Goal: Task Accomplishment & Management: Manage account settings

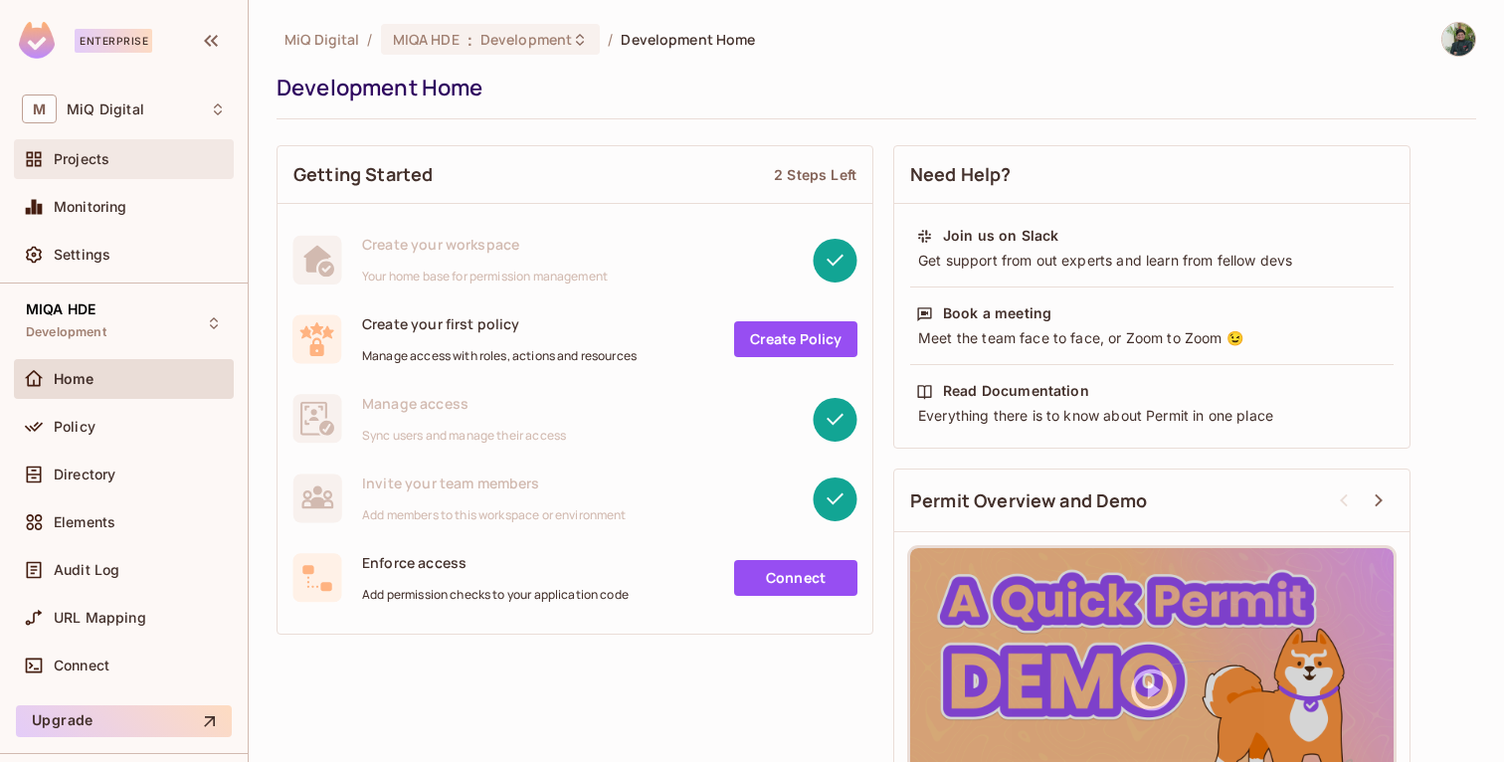
click at [101, 171] on div "Projects" at bounding box center [124, 159] width 204 height 24
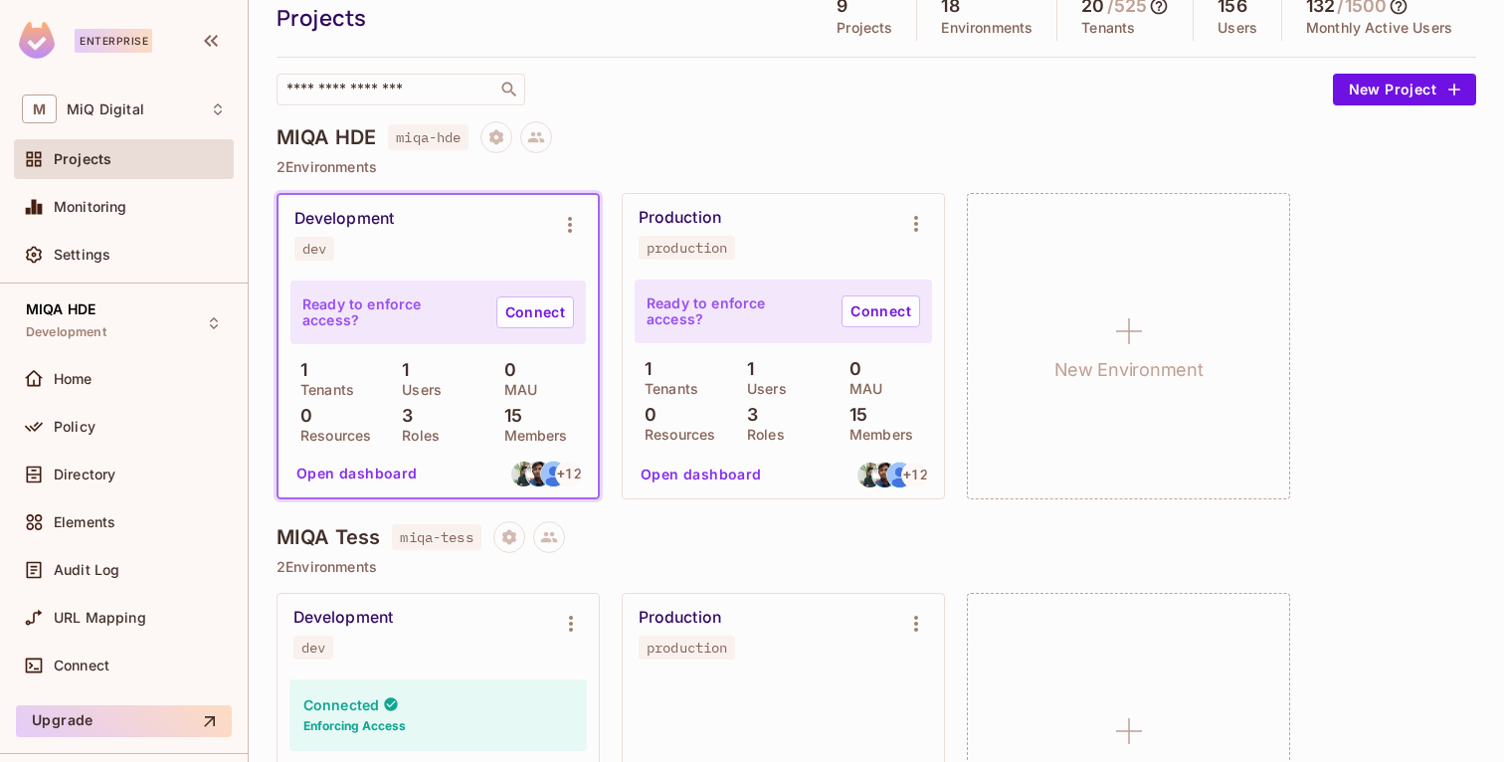
scroll to position [88, 0]
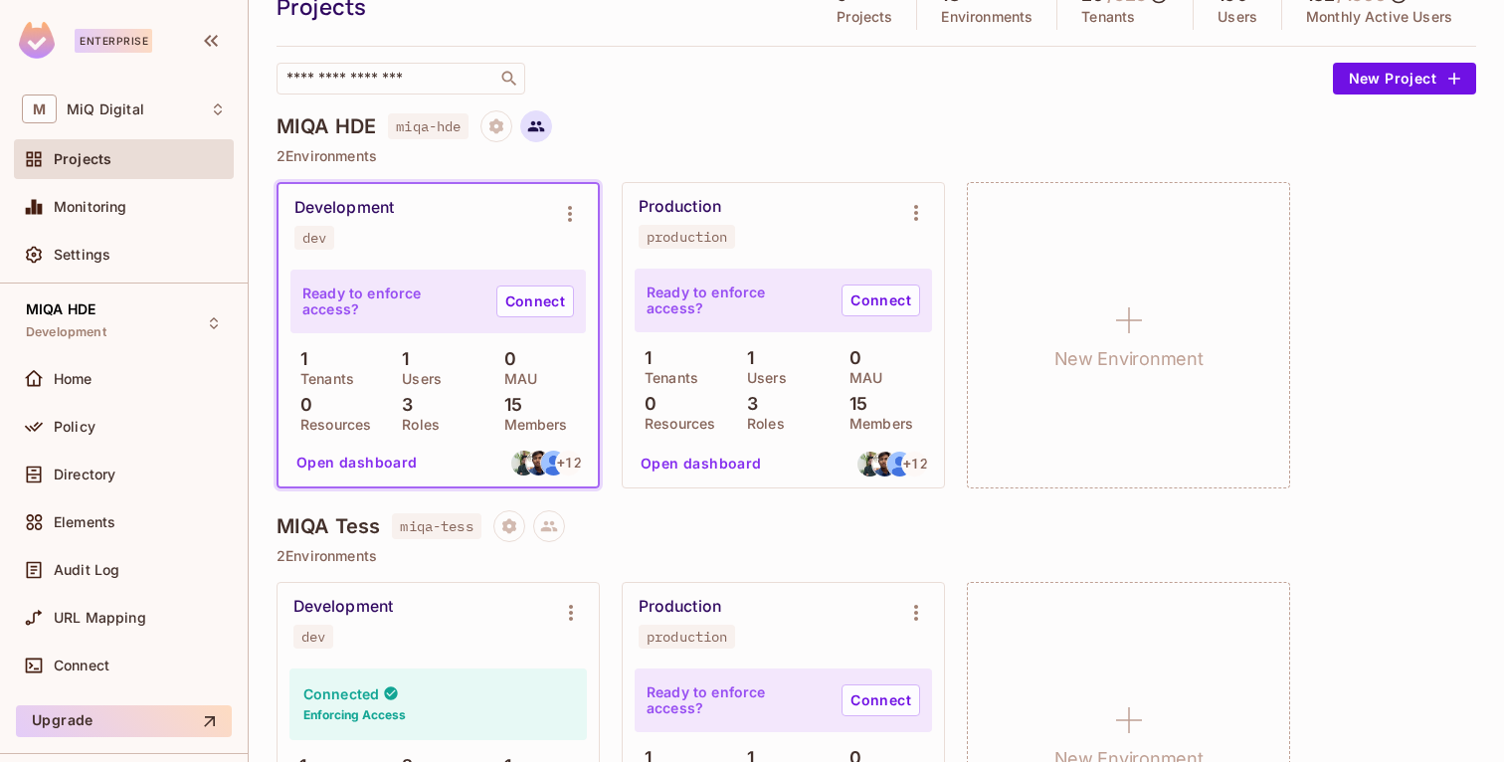
click at [540, 124] on icon at bounding box center [536, 126] width 18 height 18
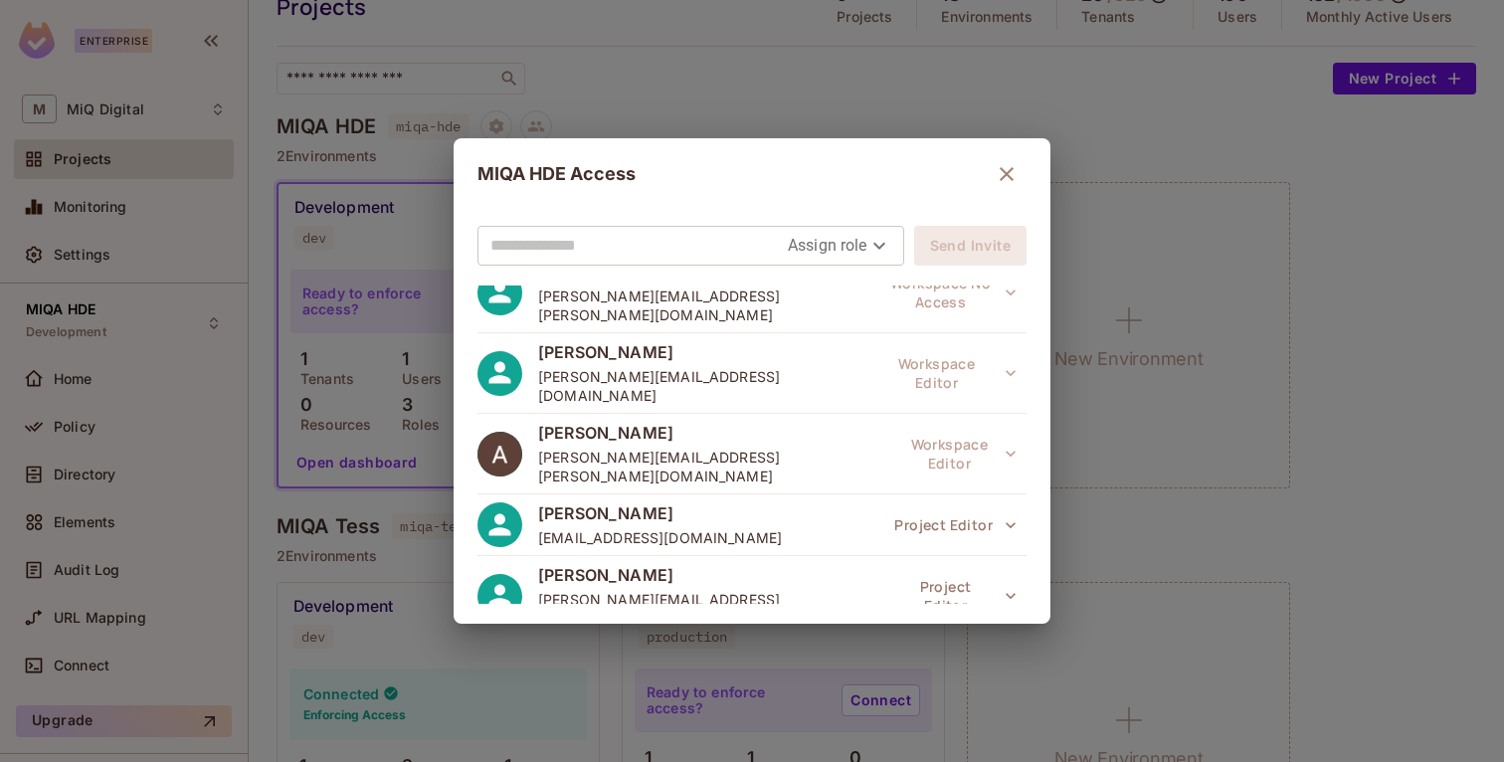
scroll to position [647, 0]
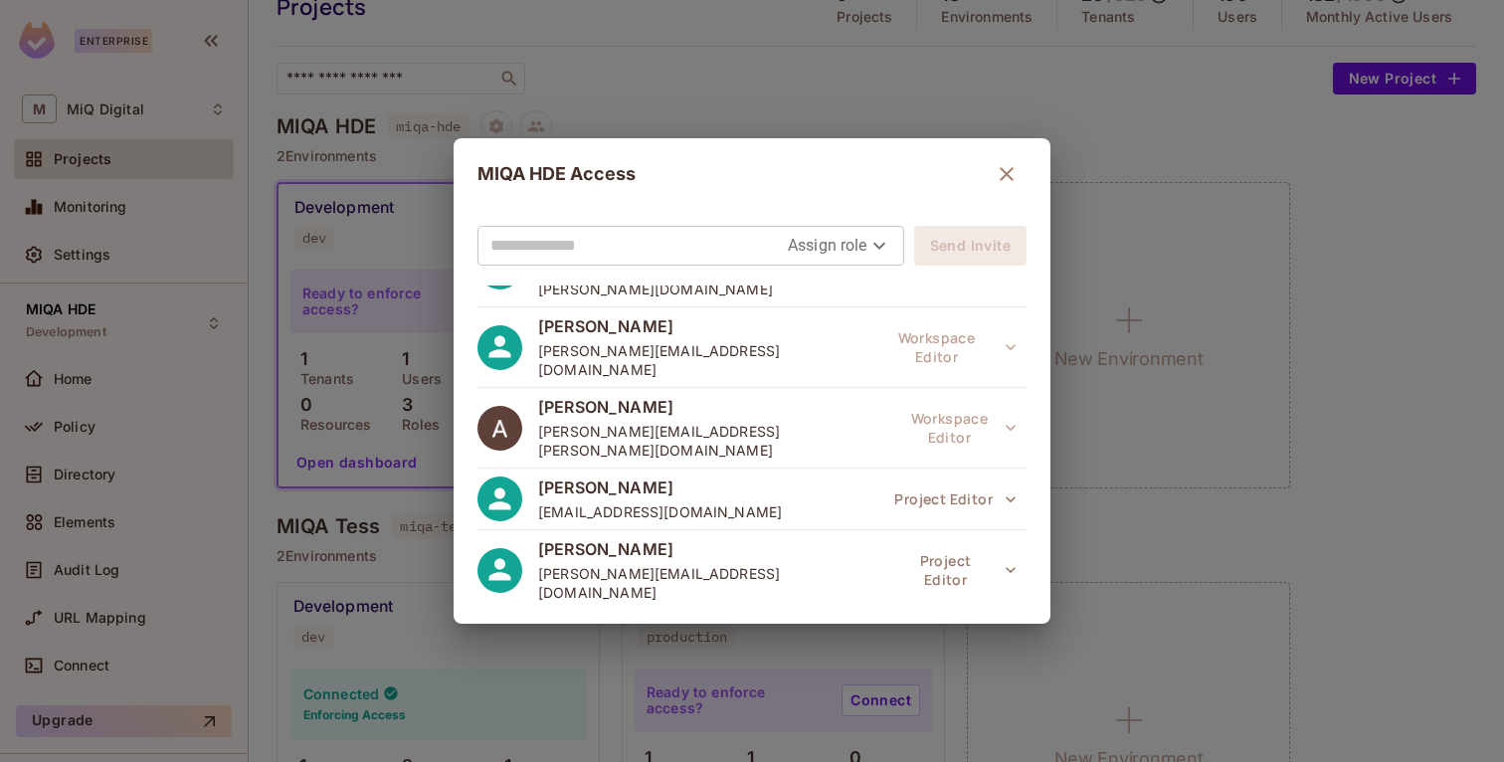
click at [678, 242] on input "text" at bounding box center [639, 246] width 297 height 32
paste input "**********"
type input "**********"
click at [789, 254] on body "Enterprise M MiQ Digital Projects Monitoring Settings MIQA HDE Development Home…" at bounding box center [752, 381] width 1504 height 762
click at [811, 322] on li "Editor" at bounding box center [830, 326] width 104 height 36
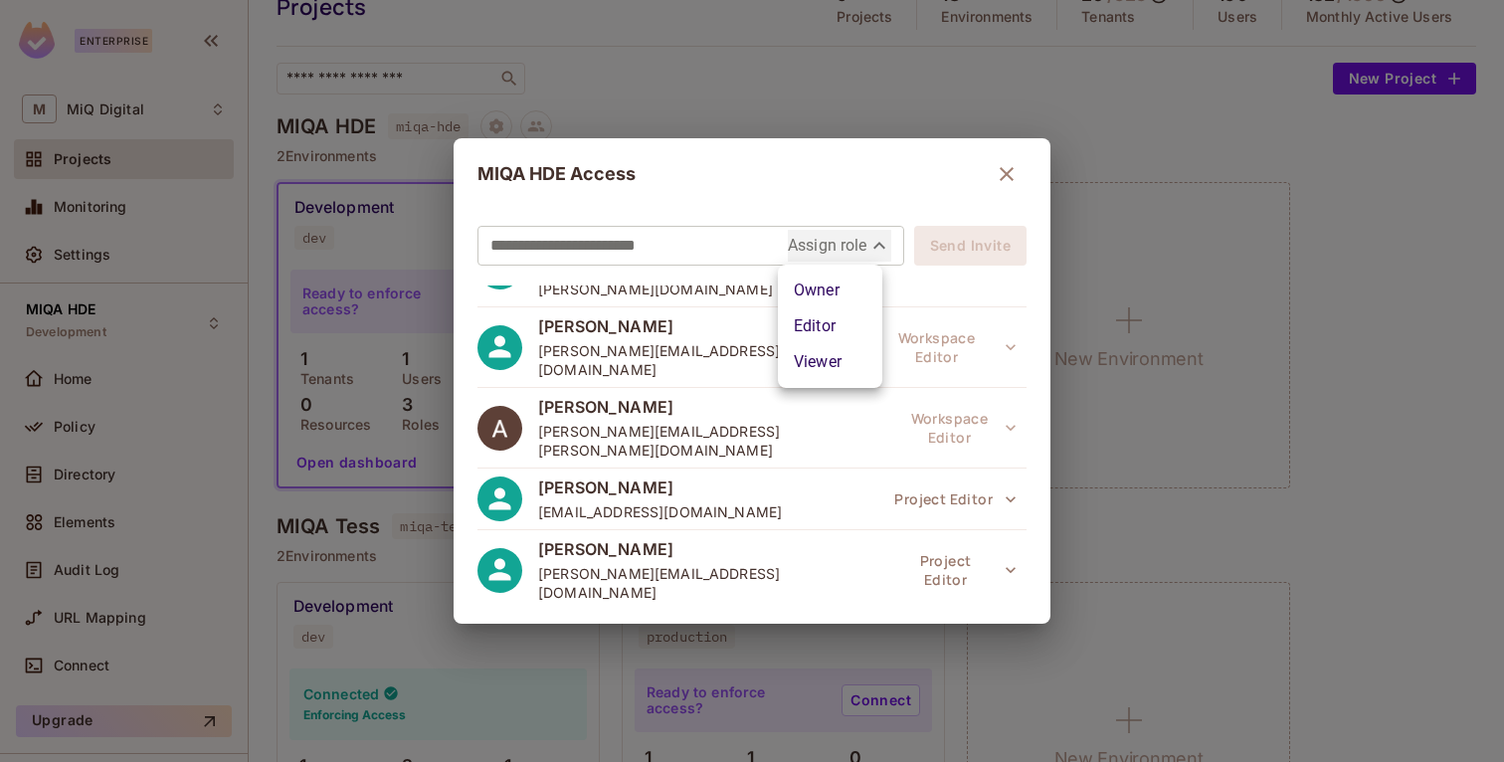
type input "*****"
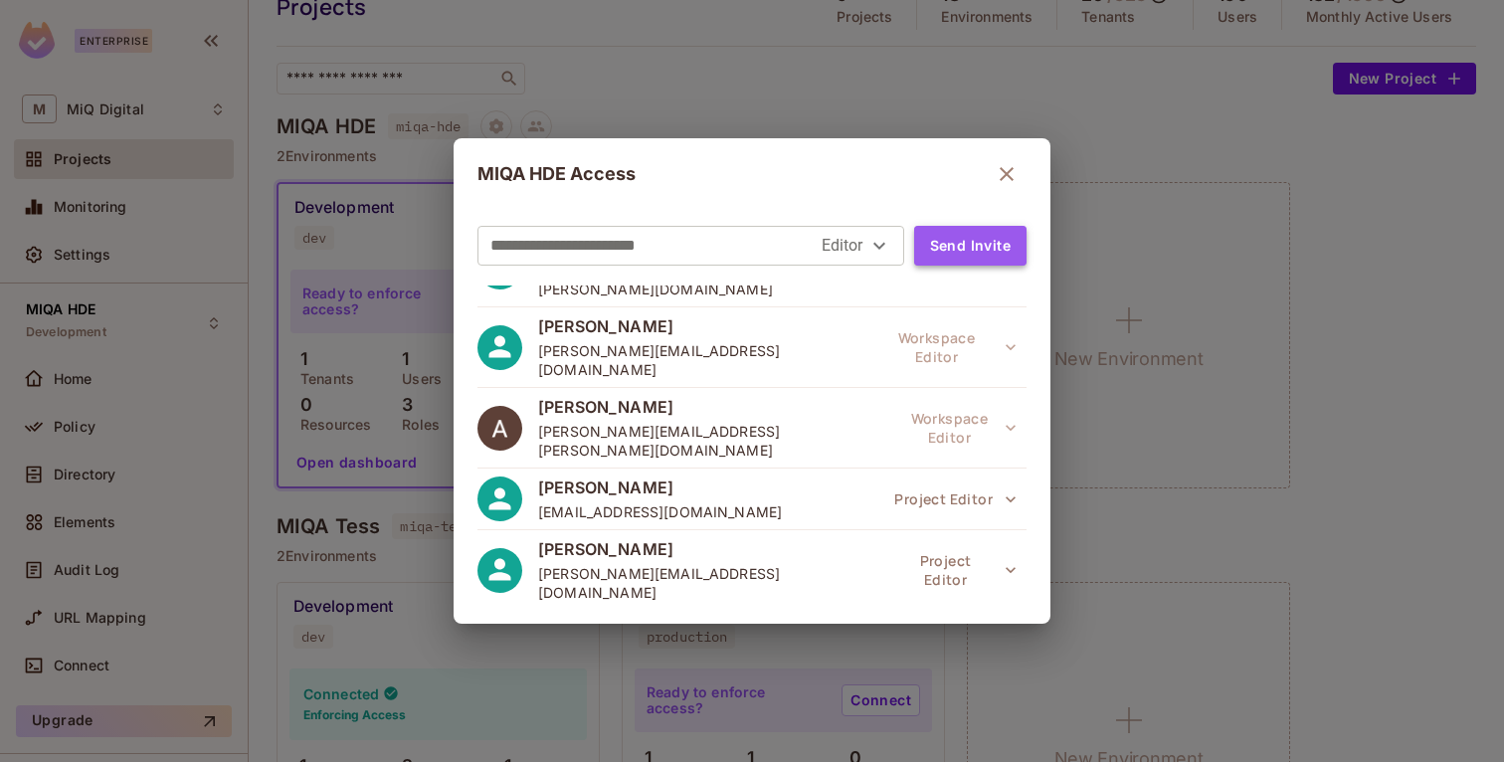
click at [958, 245] on button "Send Invite" at bounding box center [970, 246] width 112 height 40
click at [1001, 172] on icon "button" at bounding box center [1007, 174] width 24 height 24
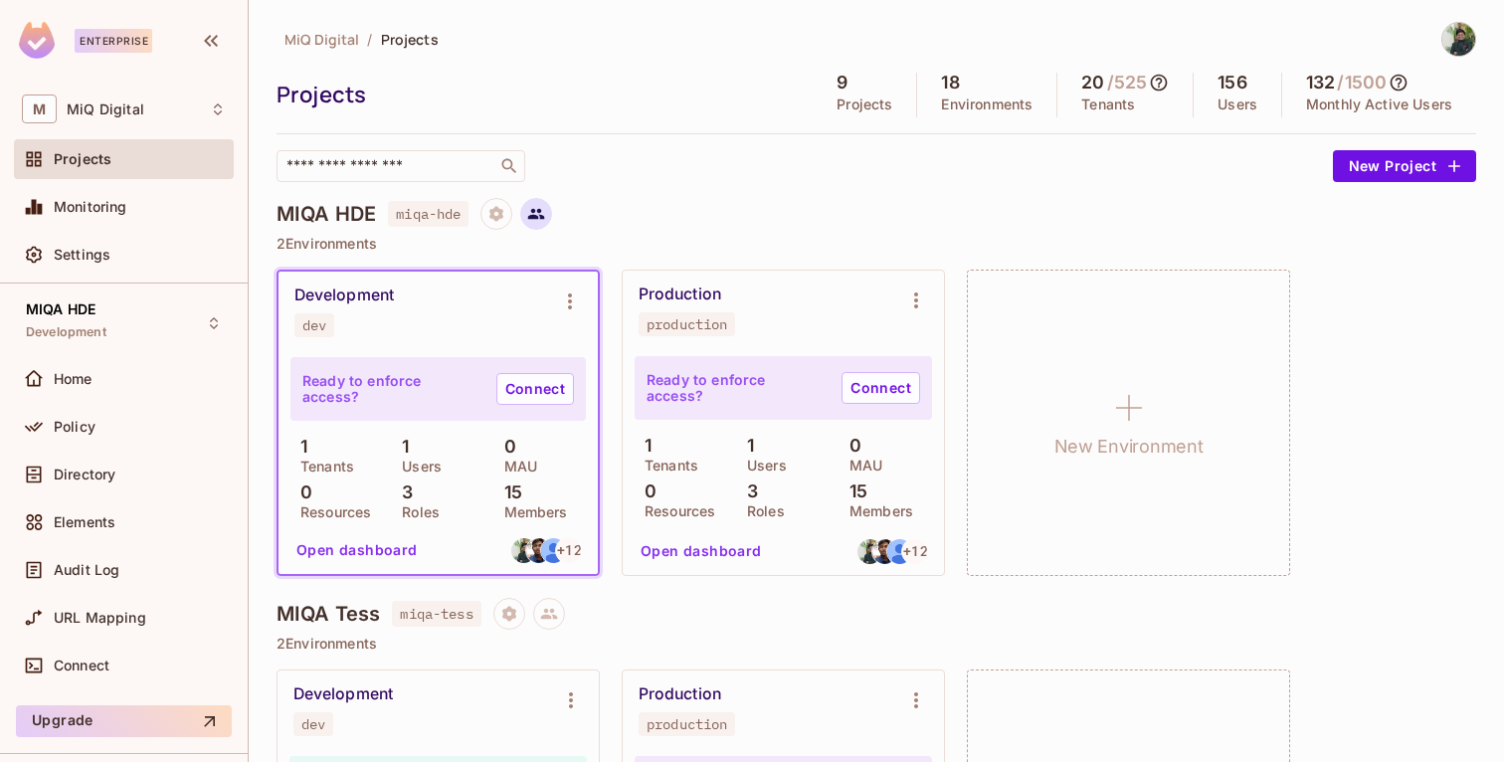
click at [543, 212] on icon at bounding box center [536, 214] width 17 height 11
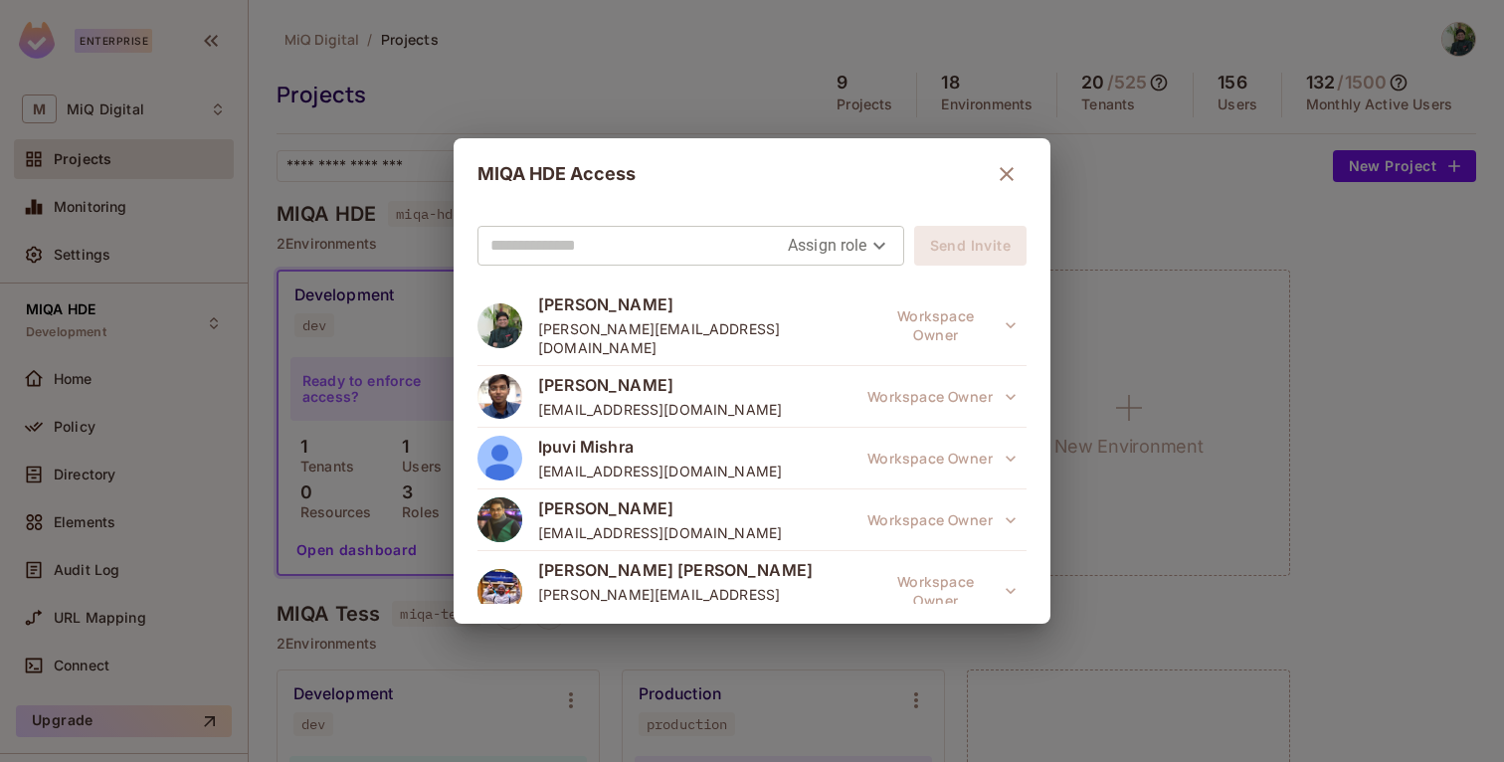
scroll to position [647, 0]
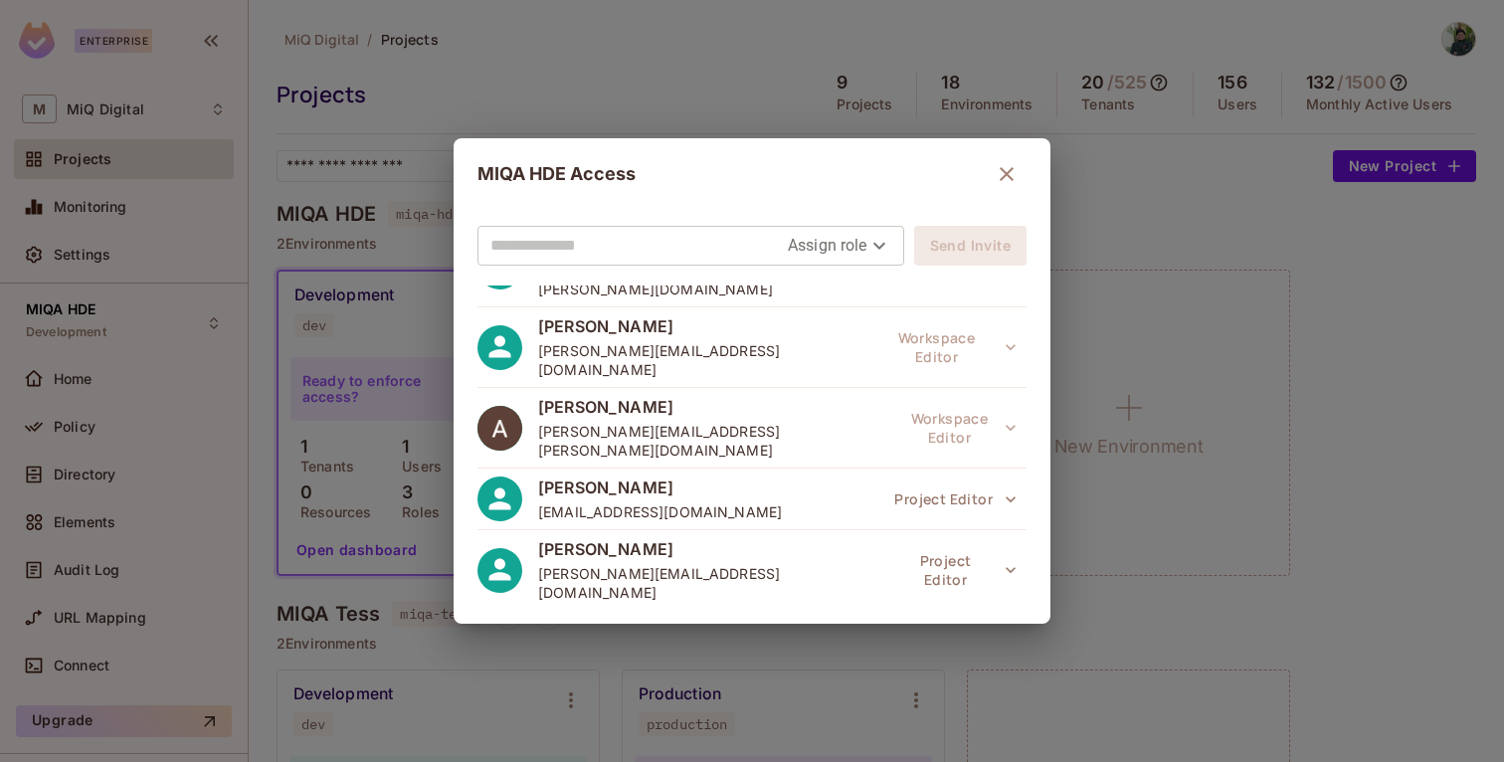
click at [108, 269] on div "MIQA HDE Access Assign role Send Invite [PERSON_NAME] [PERSON_NAME][EMAIL_ADDRE…" at bounding box center [752, 381] width 1504 height 762
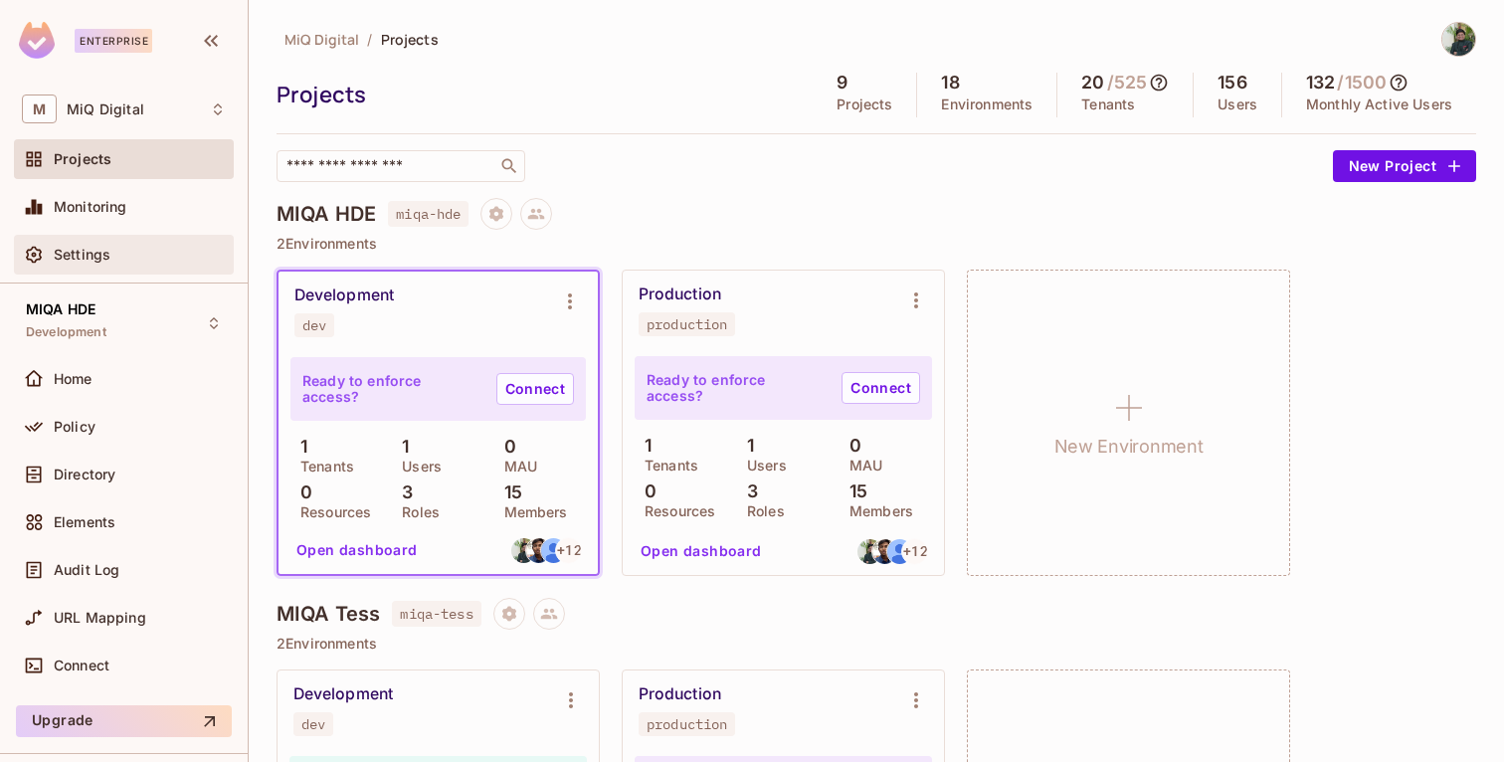
click at [88, 262] on span "Settings" at bounding box center [82, 255] width 57 height 16
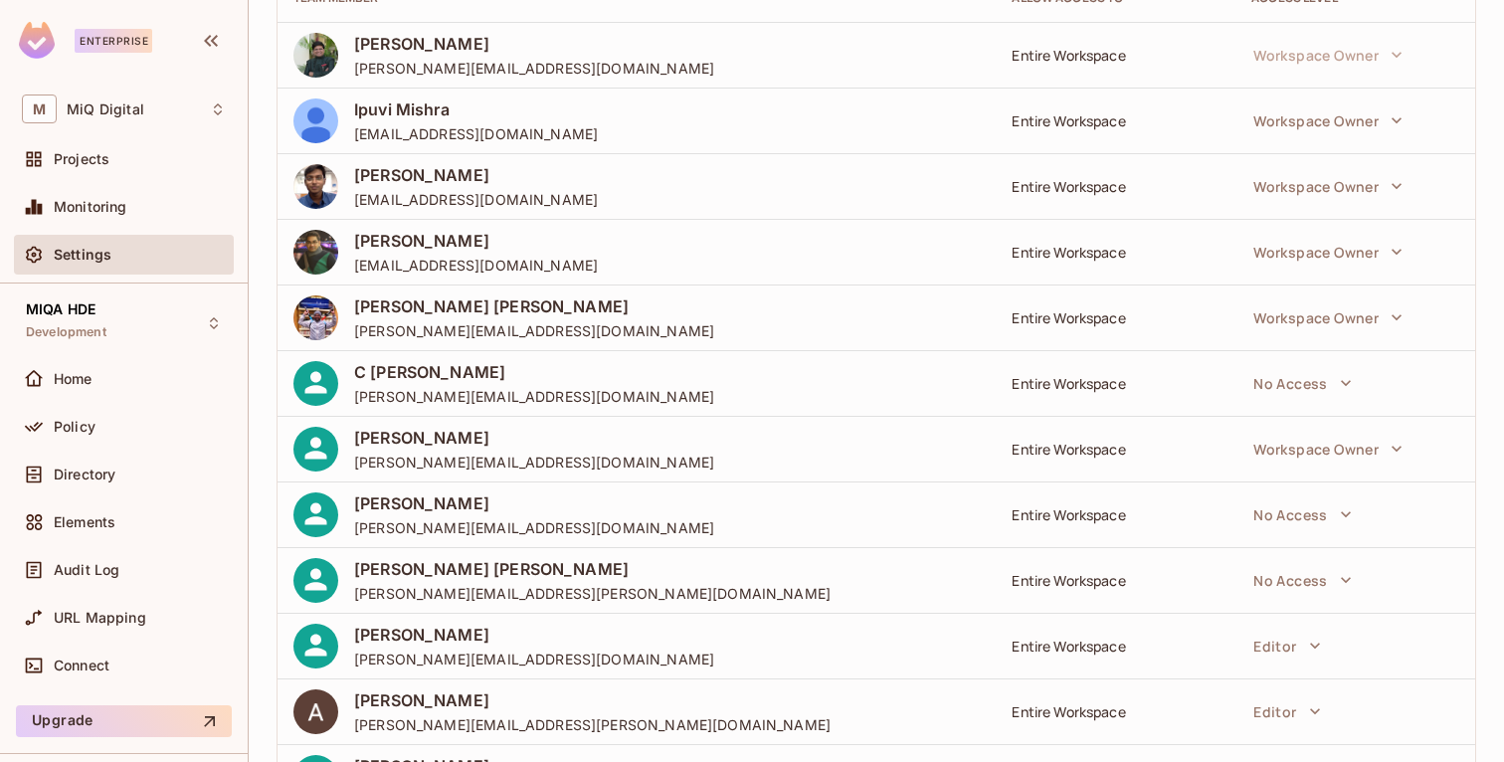
scroll to position [508, 0]
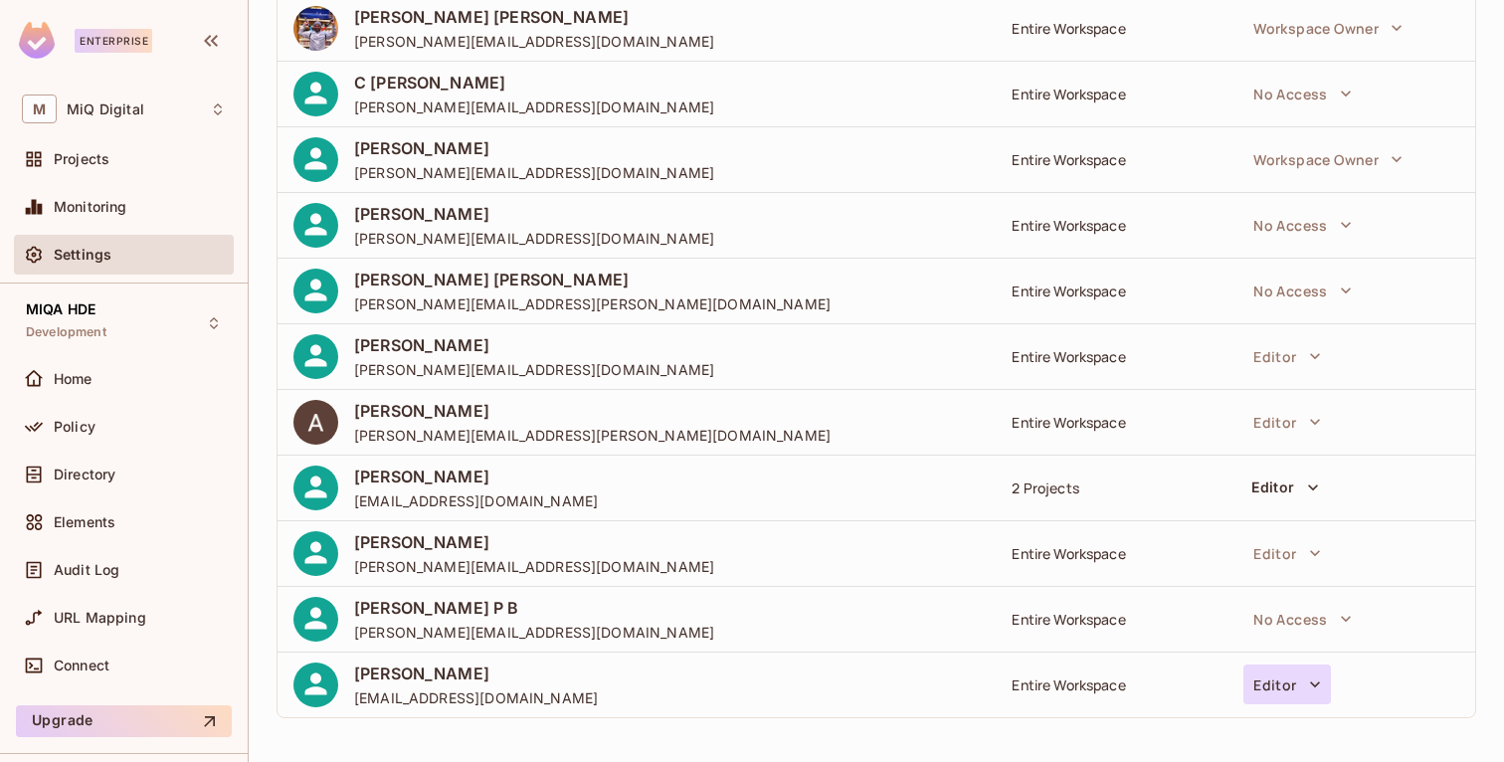
click at [1319, 687] on icon "button" at bounding box center [1315, 685] width 20 height 20
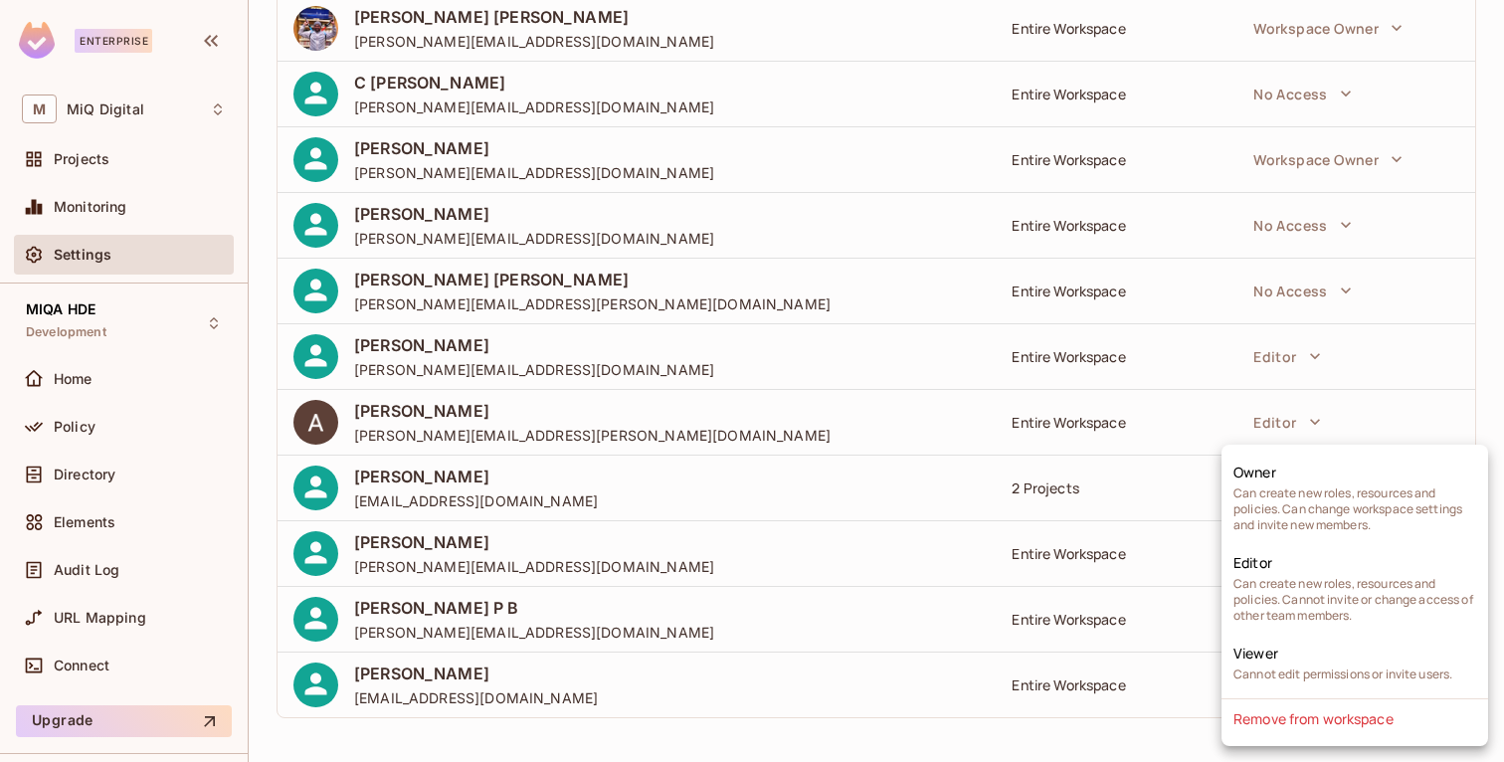
click at [1062, 681] on div at bounding box center [752, 381] width 1504 height 762
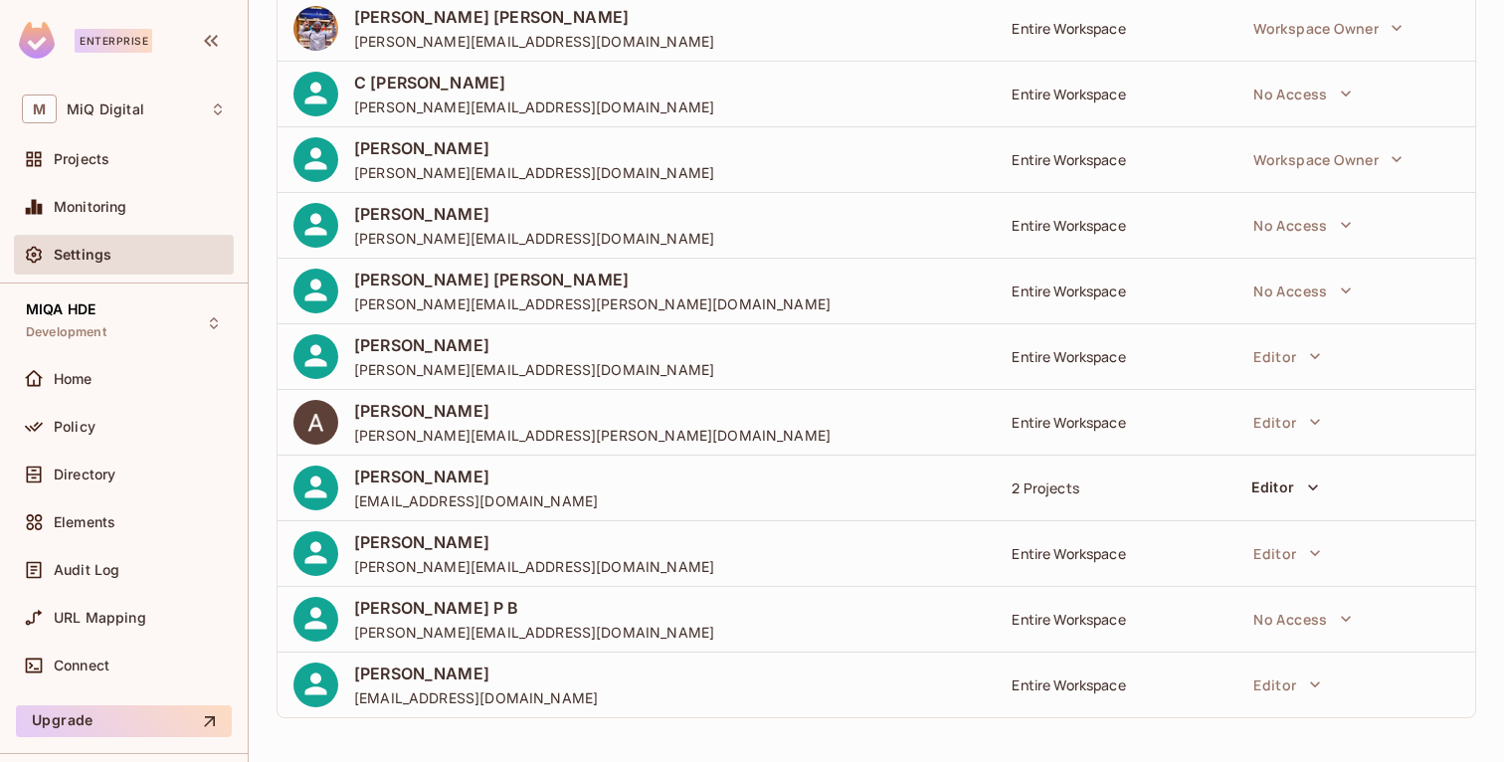
click at [1134, 687] on div "Entire Workspace" at bounding box center [1116, 685] width 208 height 19
click at [1079, 683] on div "Entire Workspace" at bounding box center [1116, 685] width 208 height 19
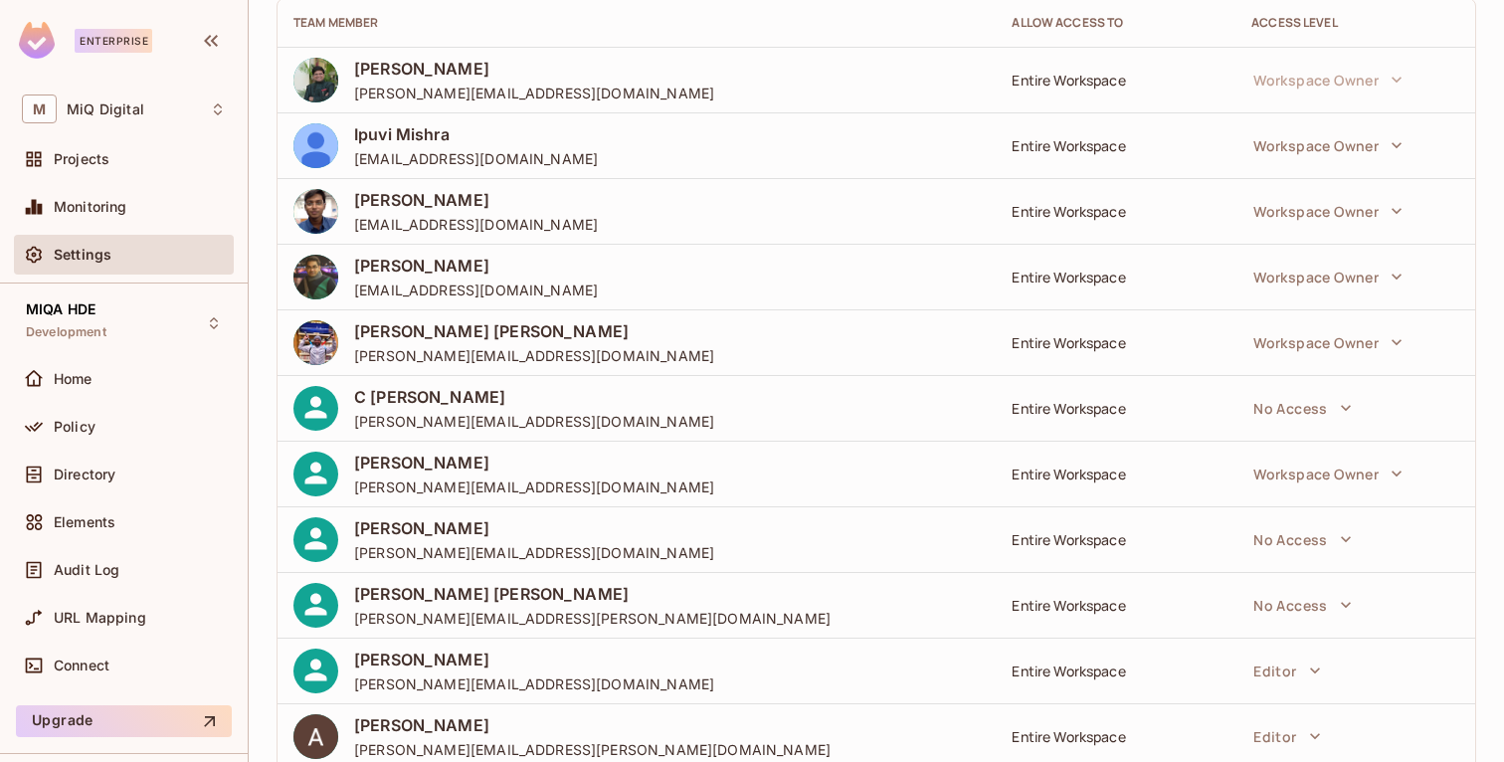
scroll to position [508, 0]
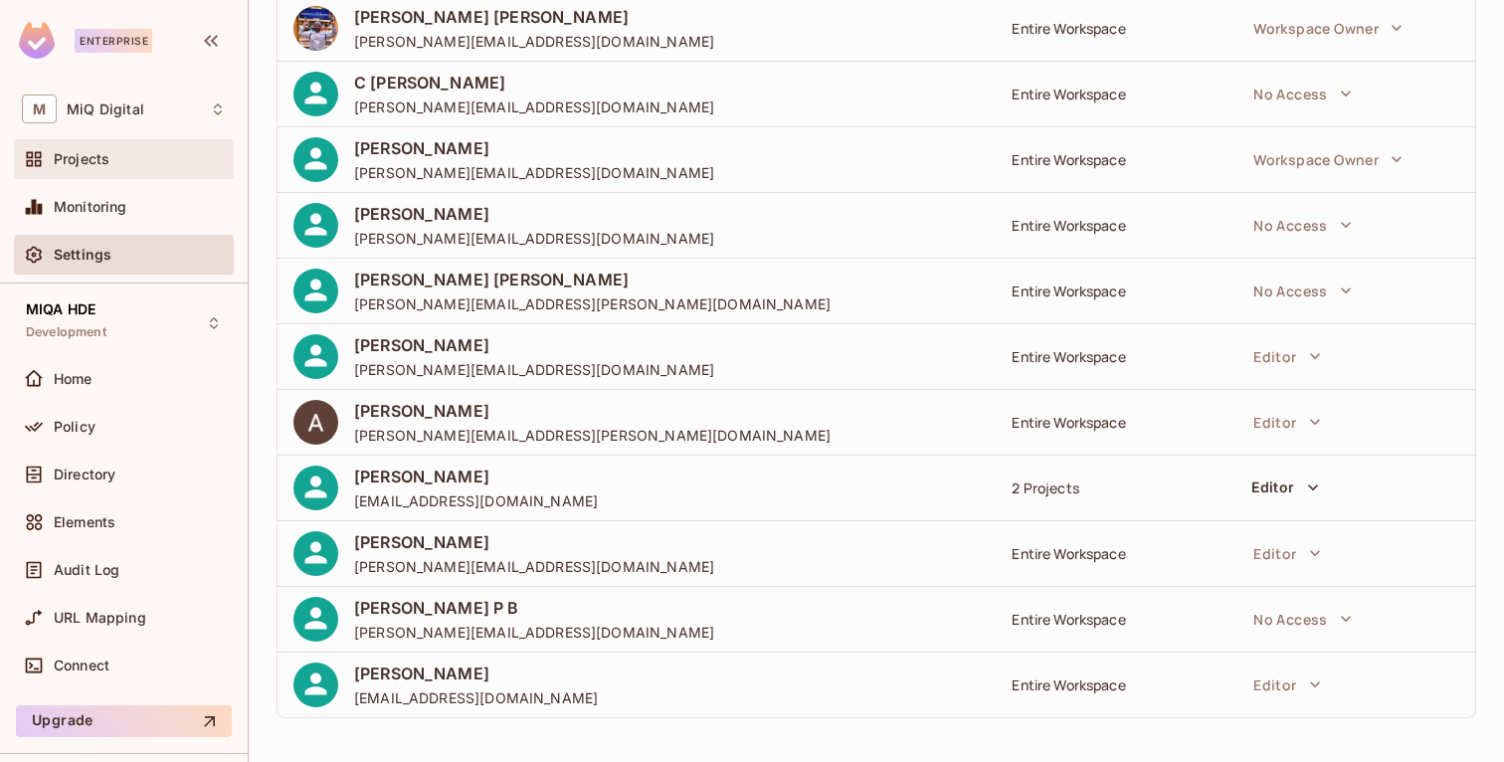
click at [104, 154] on span "Projects" at bounding box center [82, 159] width 56 height 16
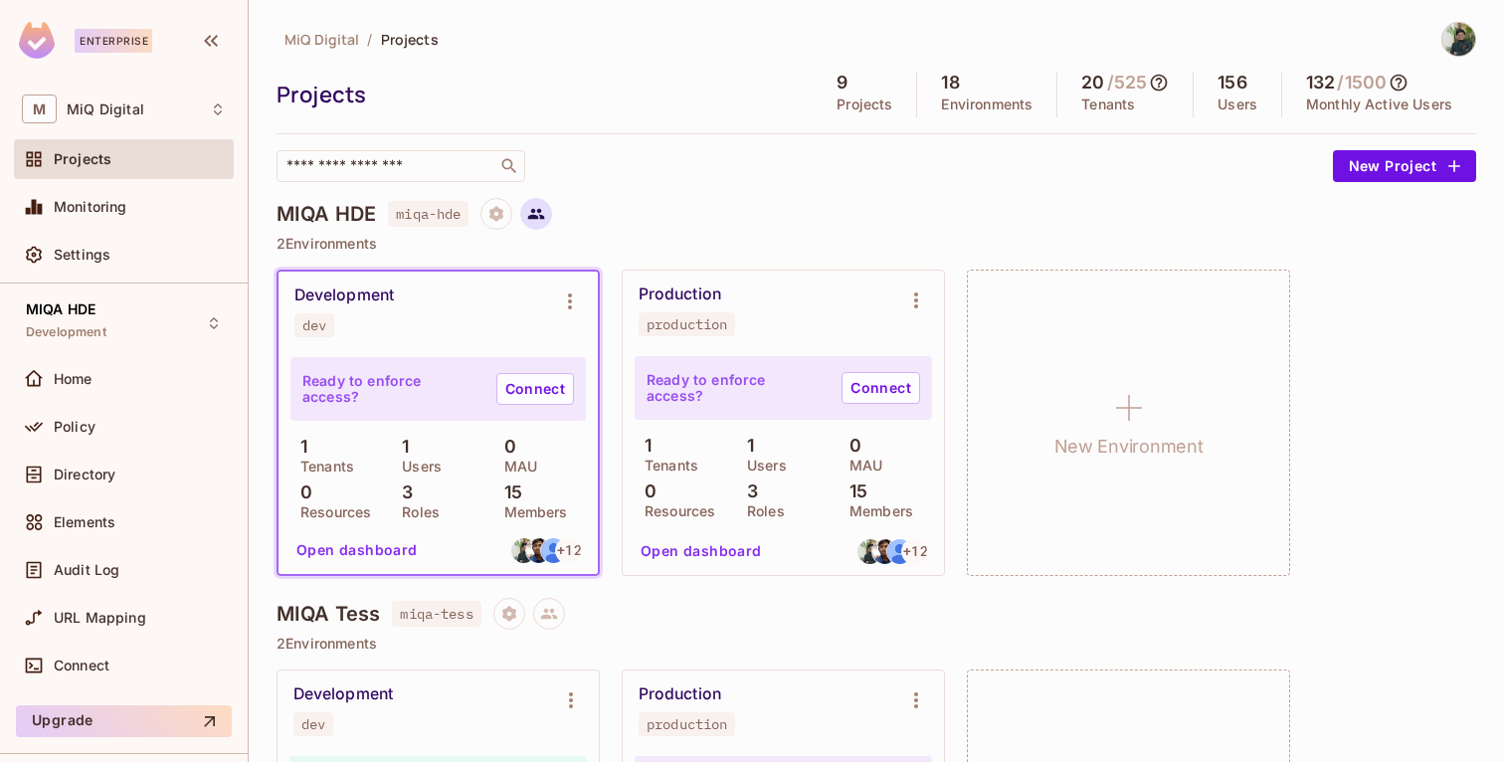
click at [531, 216] on icon at bounding box center [536, 214] width 18 height 18
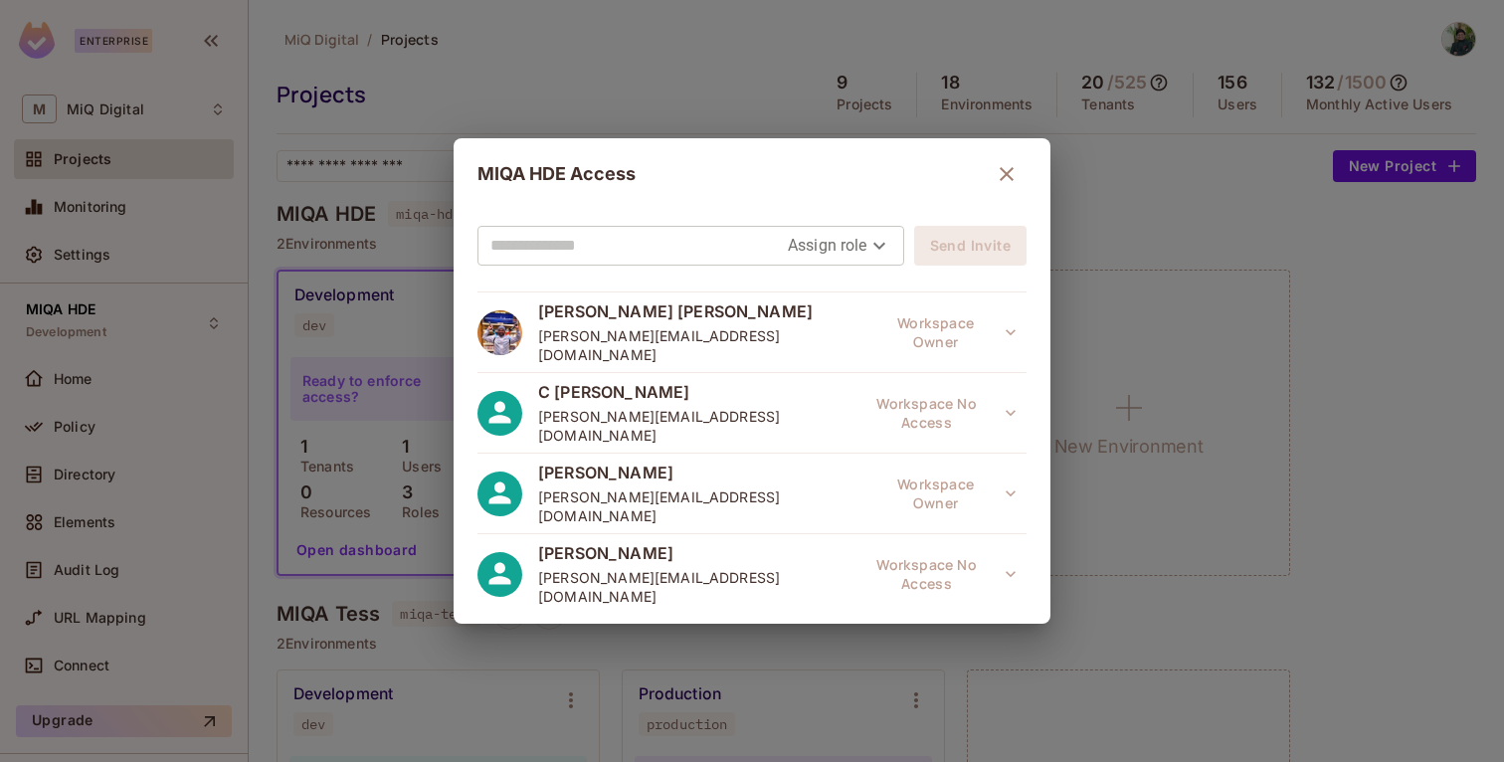
scroll to position [647, 0]
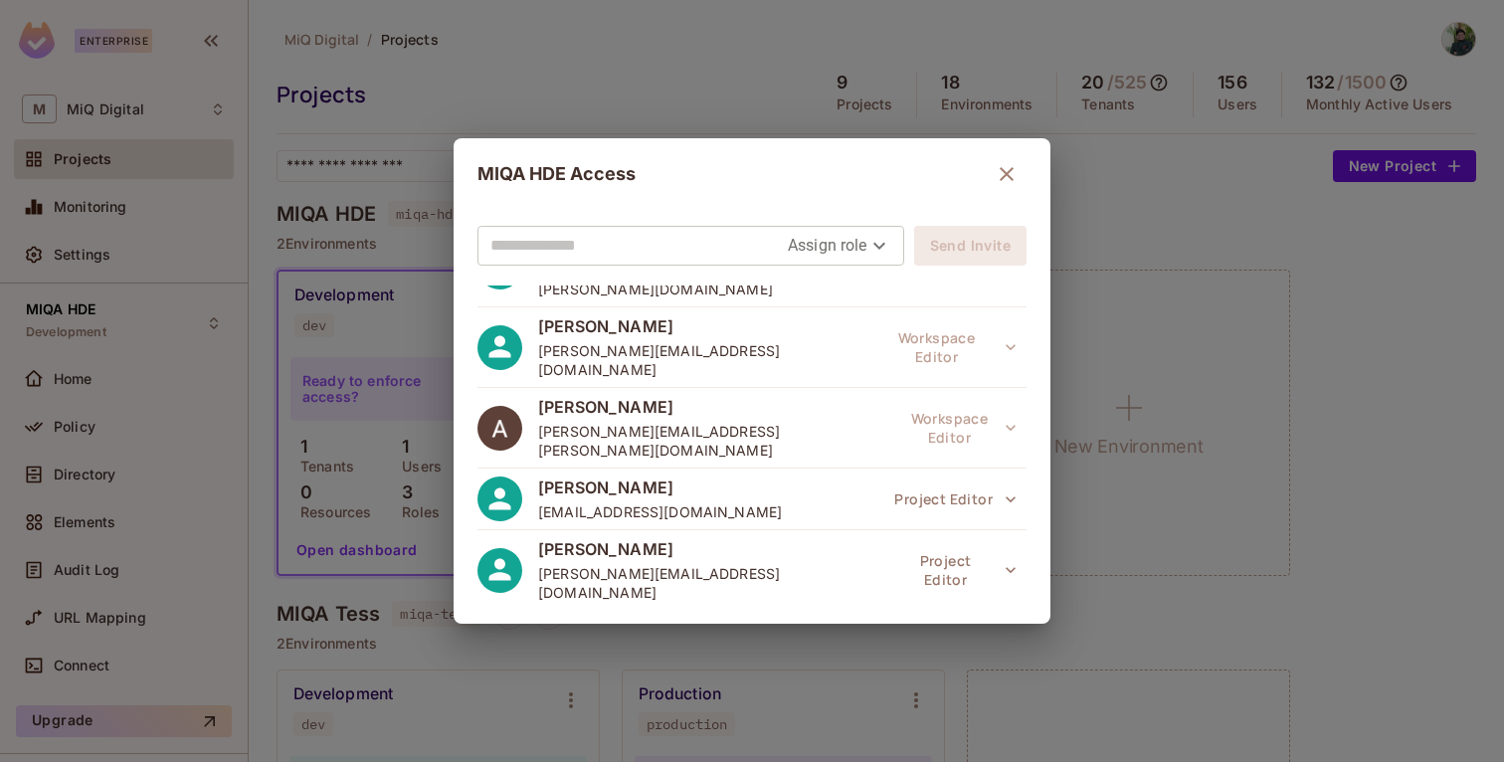
click at [936, 702] on button "Project Editor" at bounding box center [955, 722] width 142 height 40
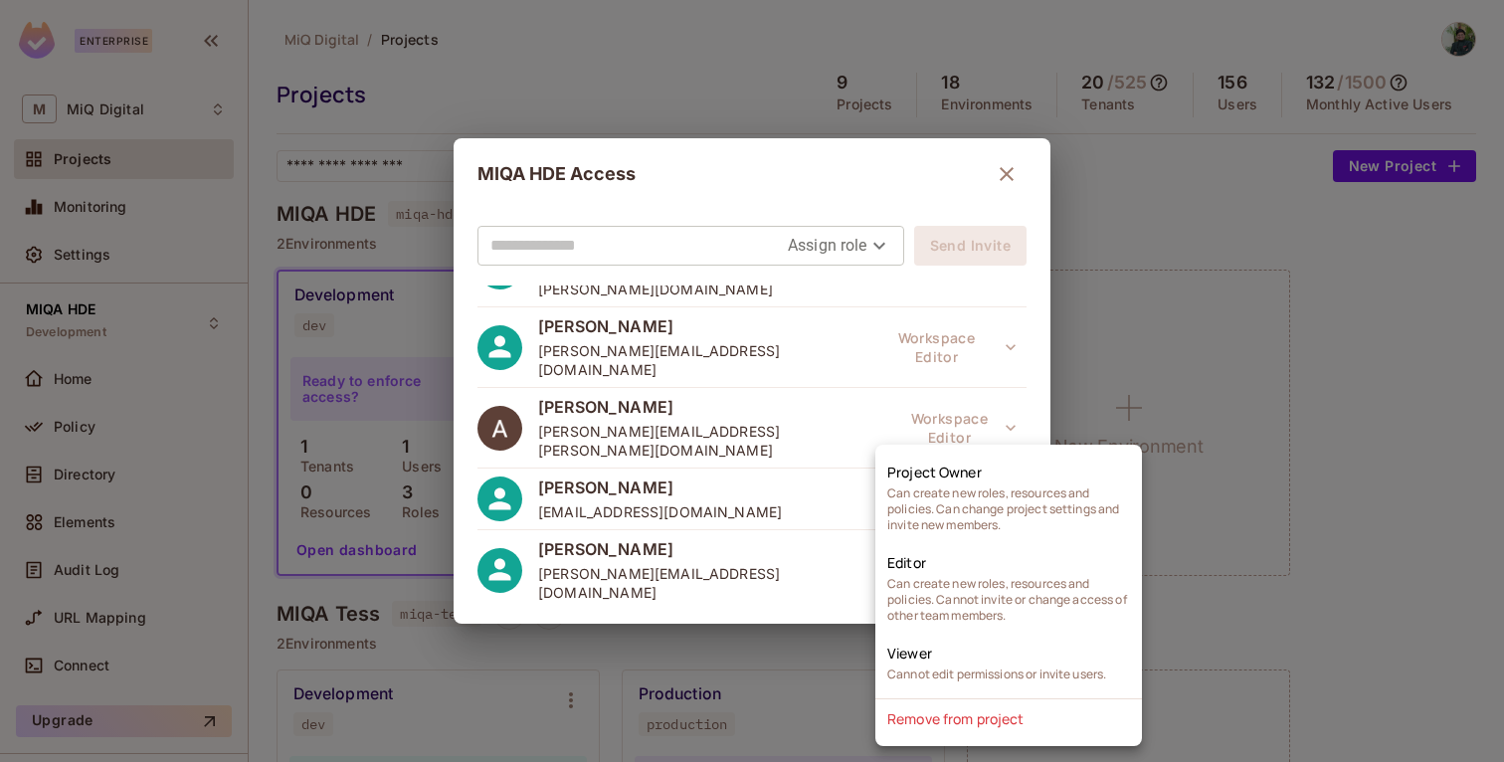
click at [796, 568] on div at bounding box center [752, 381] width 1504 height 762
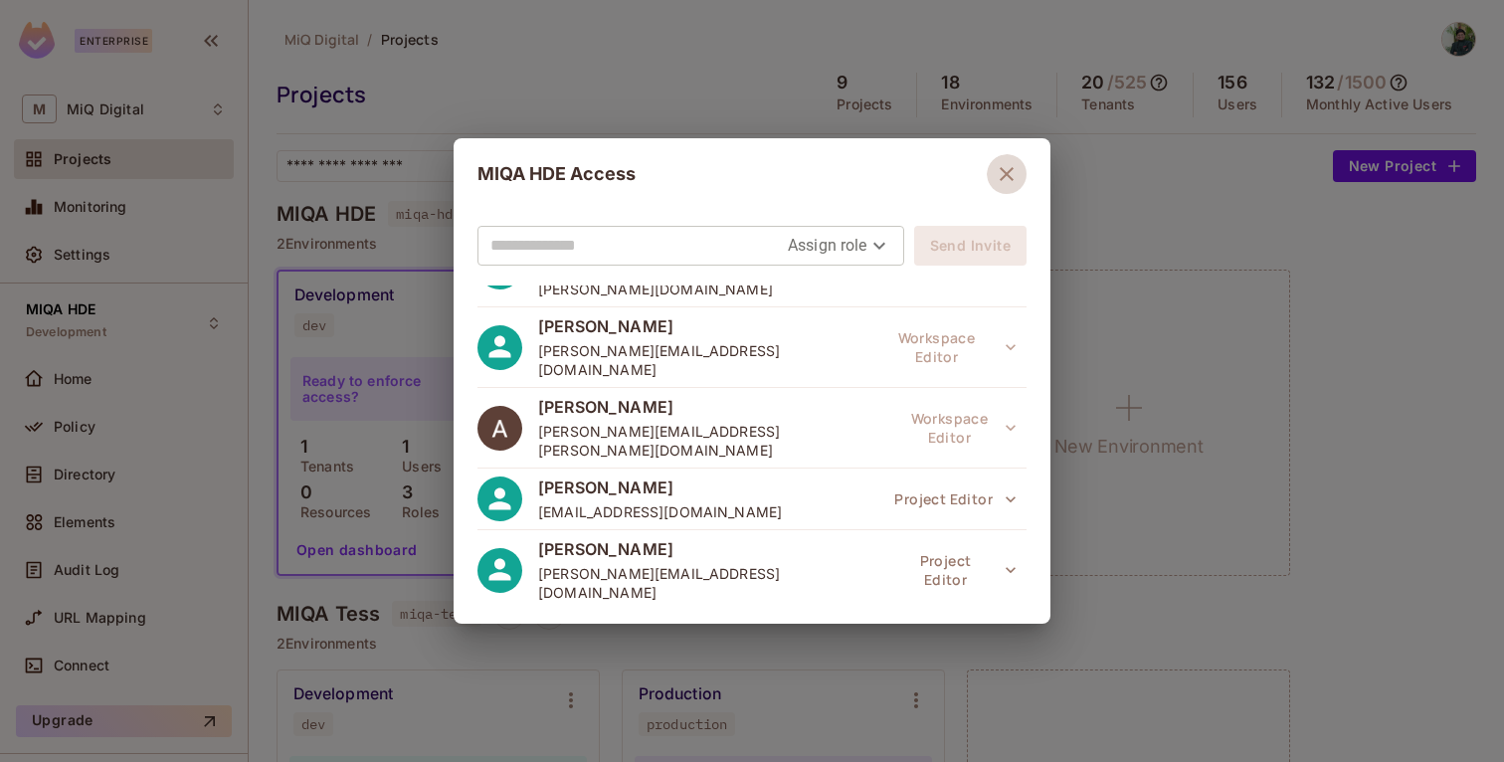
click at [1000, 177] on icon "button" at bounding box center [1007, 174] width 14 height 14
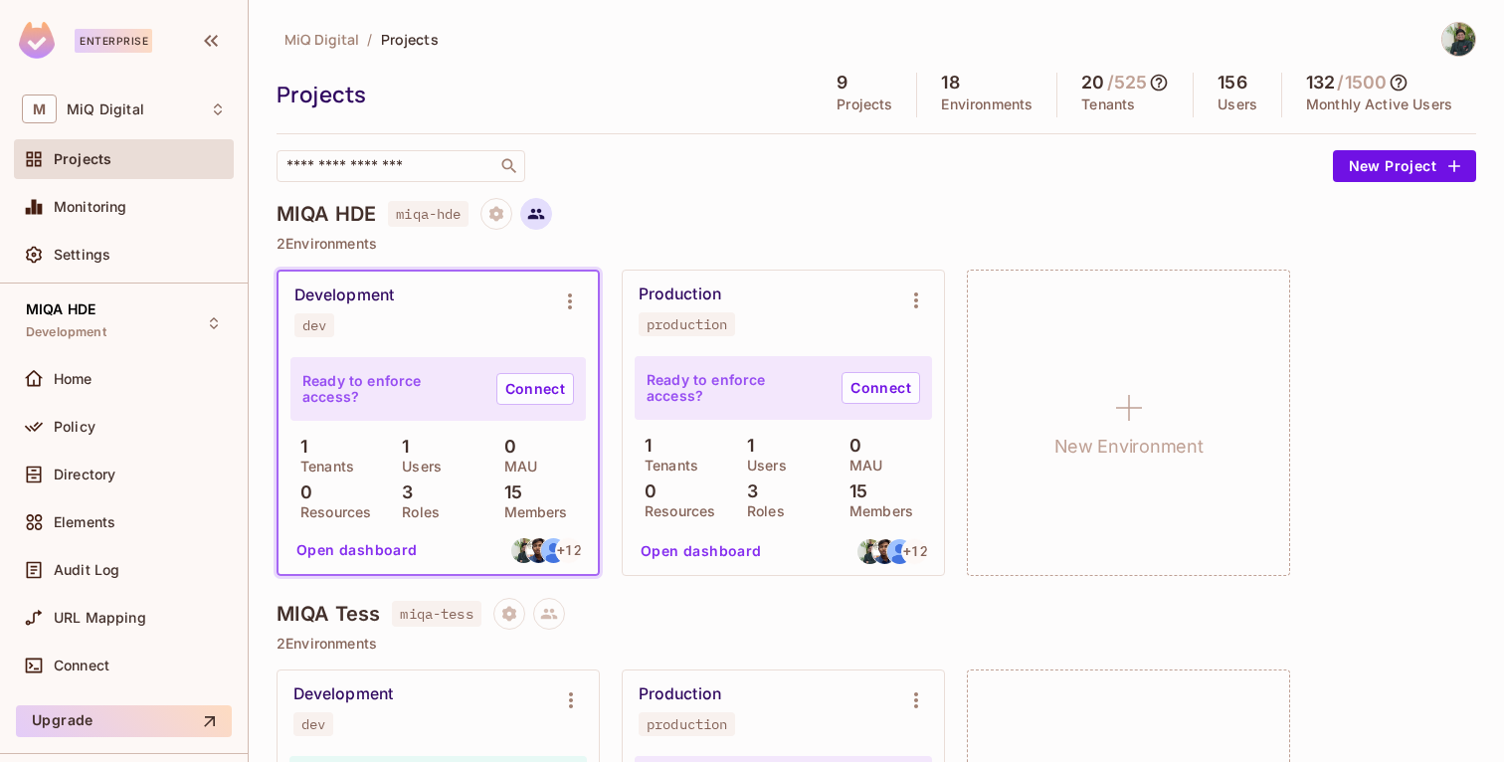
click at [545, 212] on icon at bounding box center [536, 214] width 18 height 18
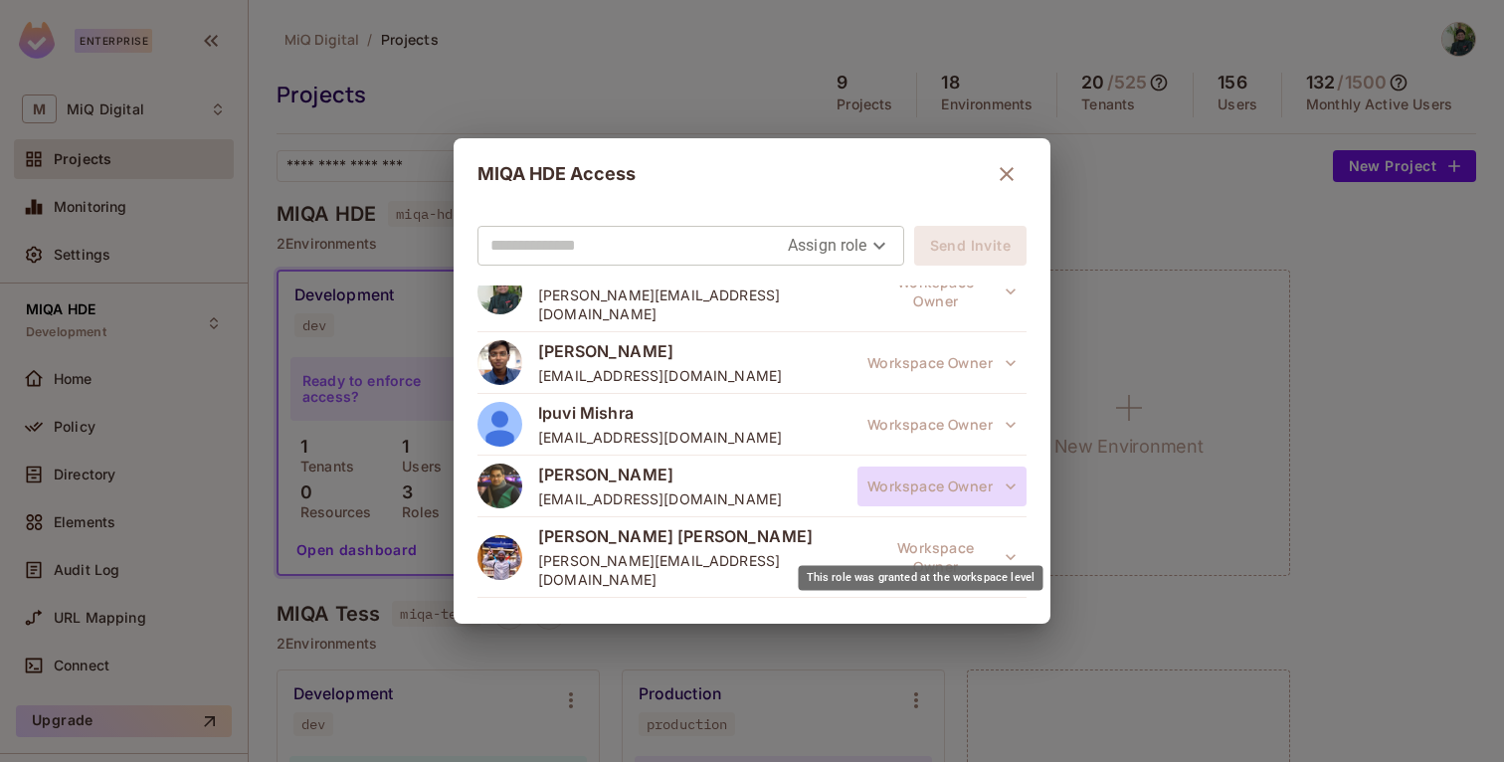
scroll to position [0, 0]
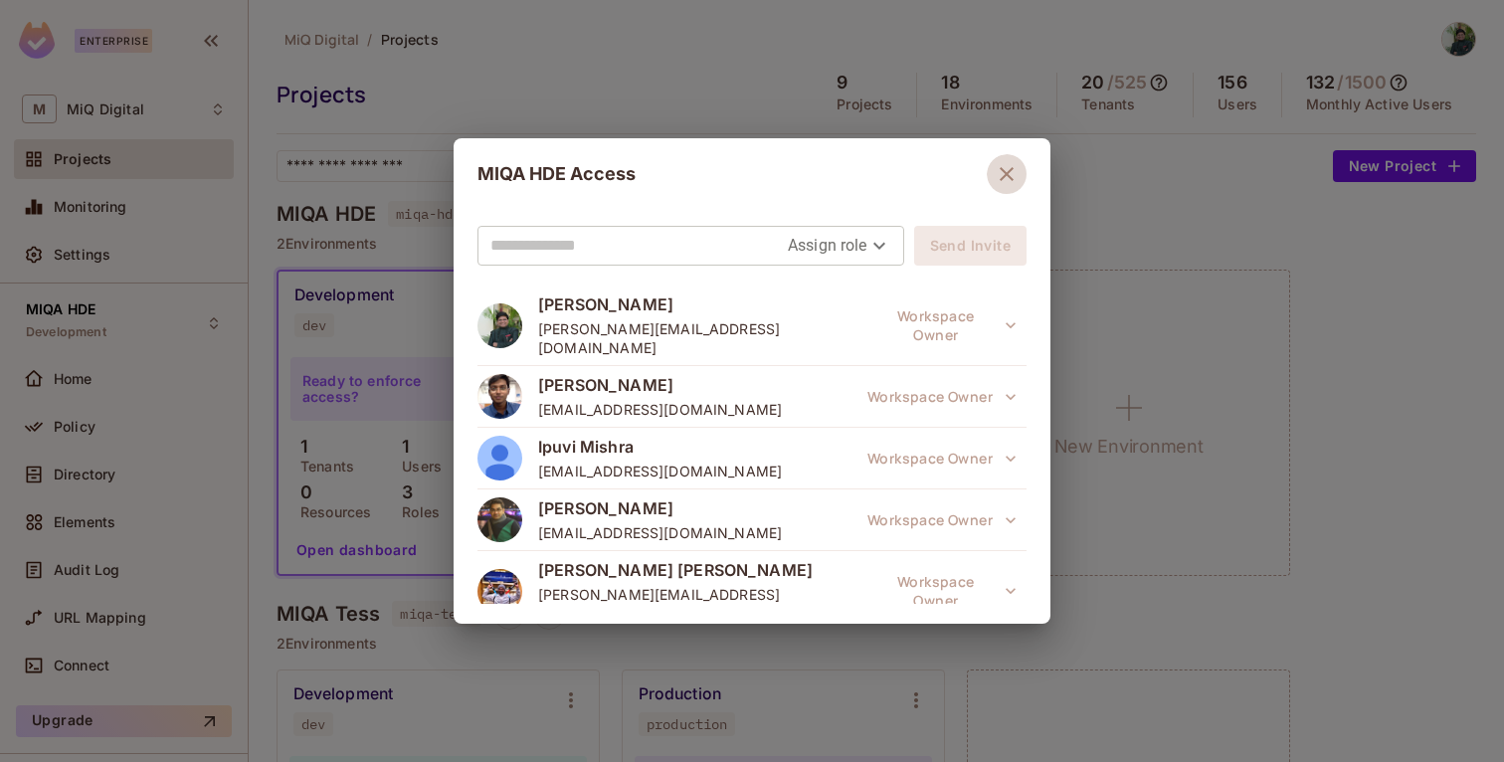
click at [1000, 169] on icon "button" at bounding box center [1007, 174] width 14 height 14
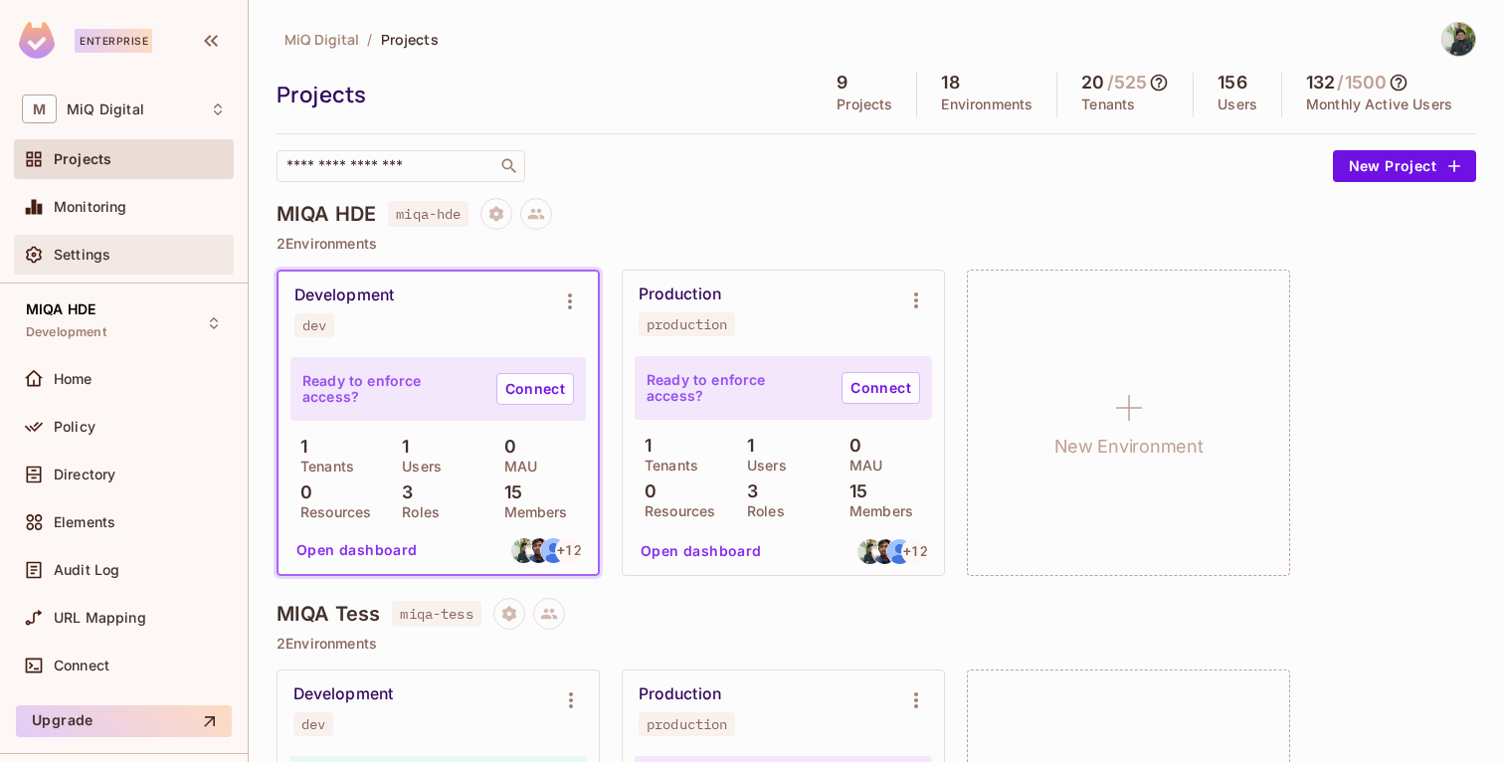
click at [132, 249] on div "Settings" at bounding box center [140, 255] width 172 height 16
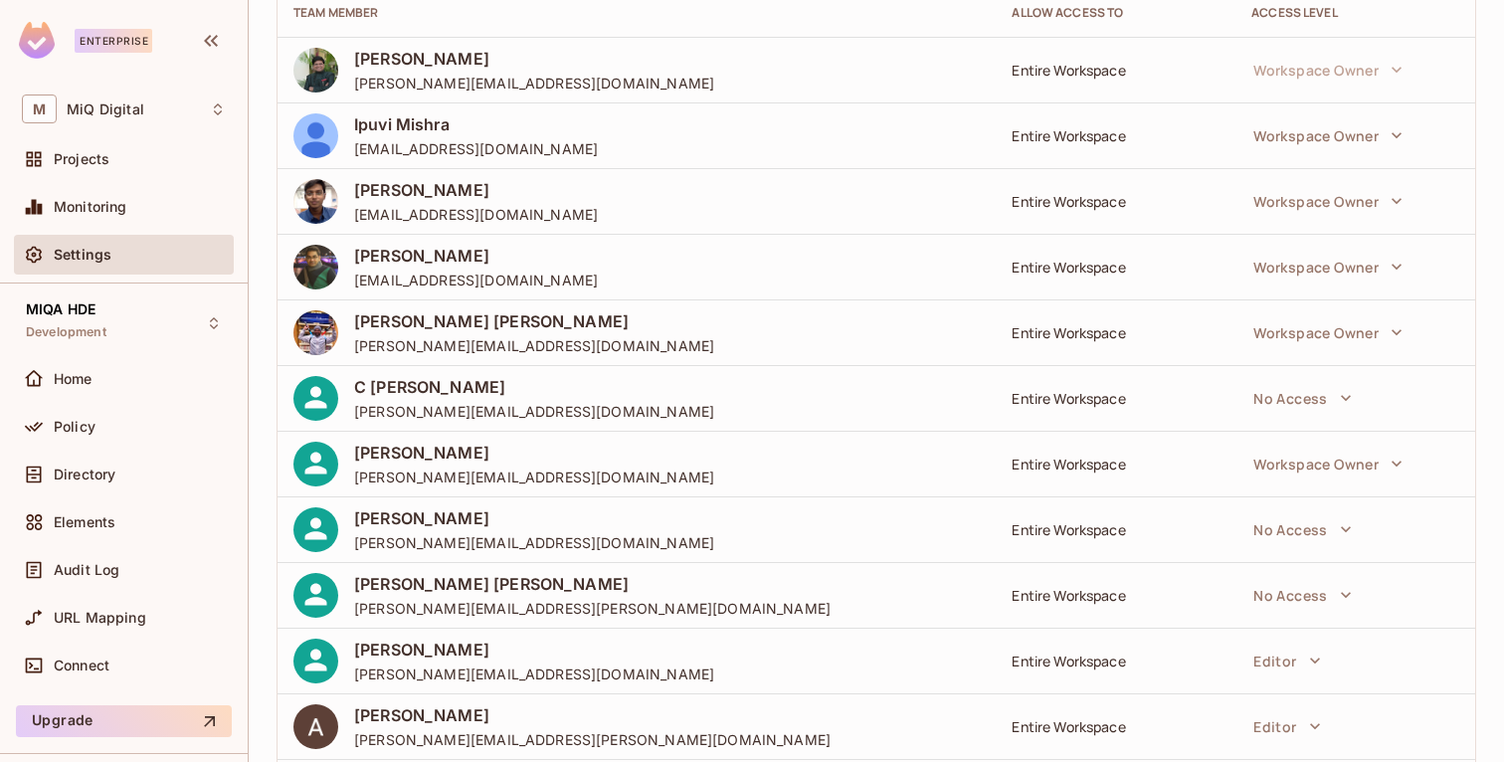
scroll to position [508, 0]
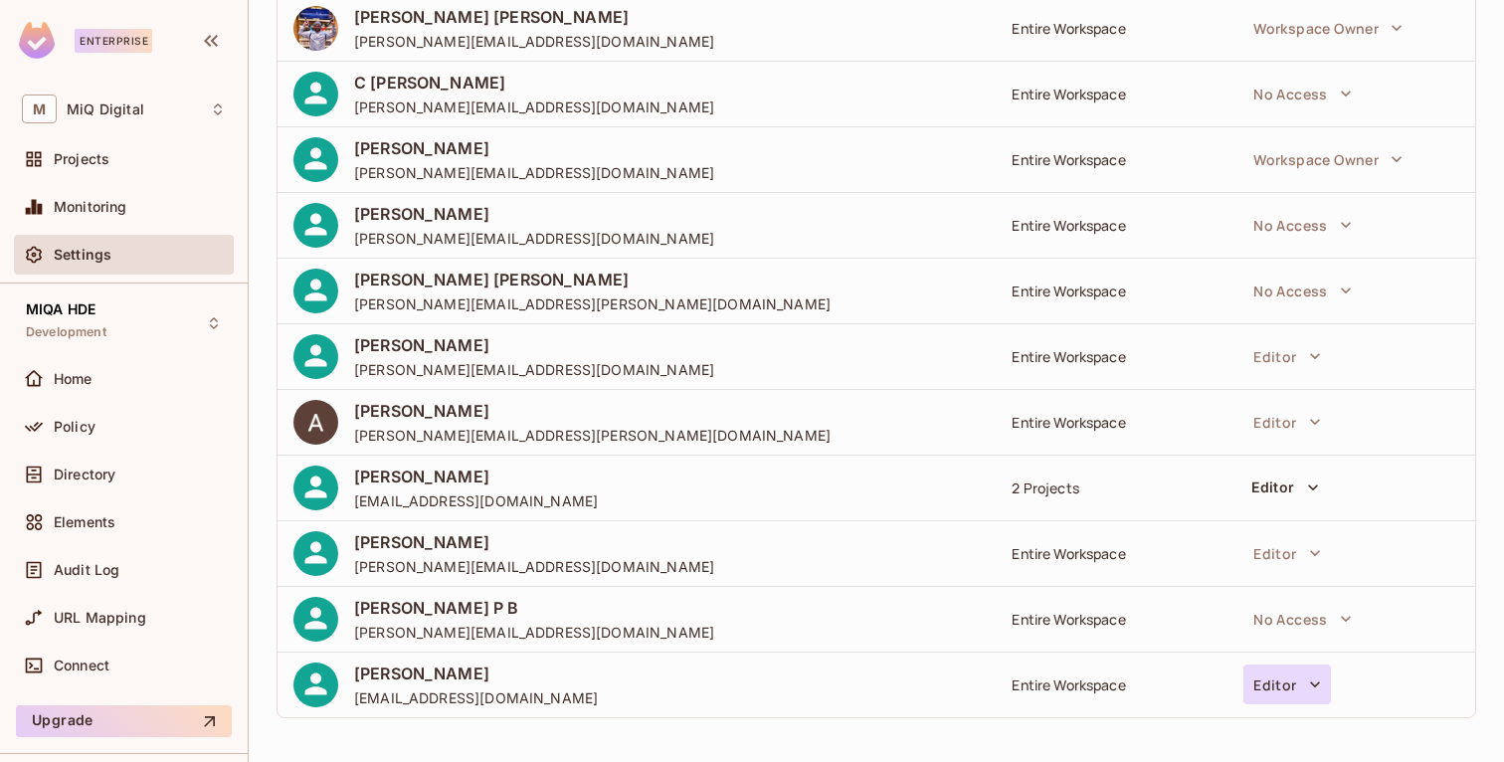
click at [1283, 688] on button "Editor" at bounding box center [1287, 685] width 87 height 40
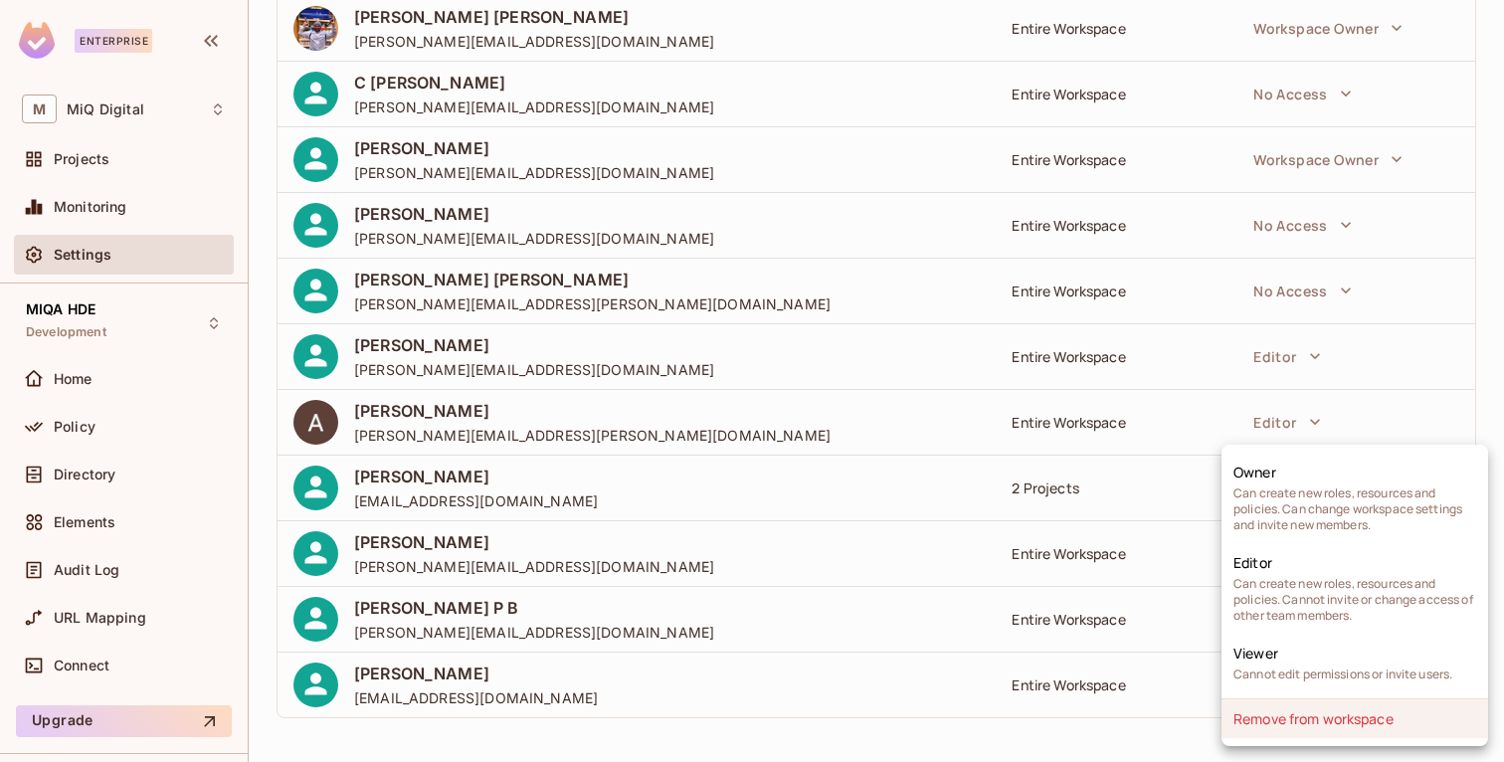
click at [1304, 727] on li "Remove from workspace" at bounding box center [1355, 718] width 267 height 39
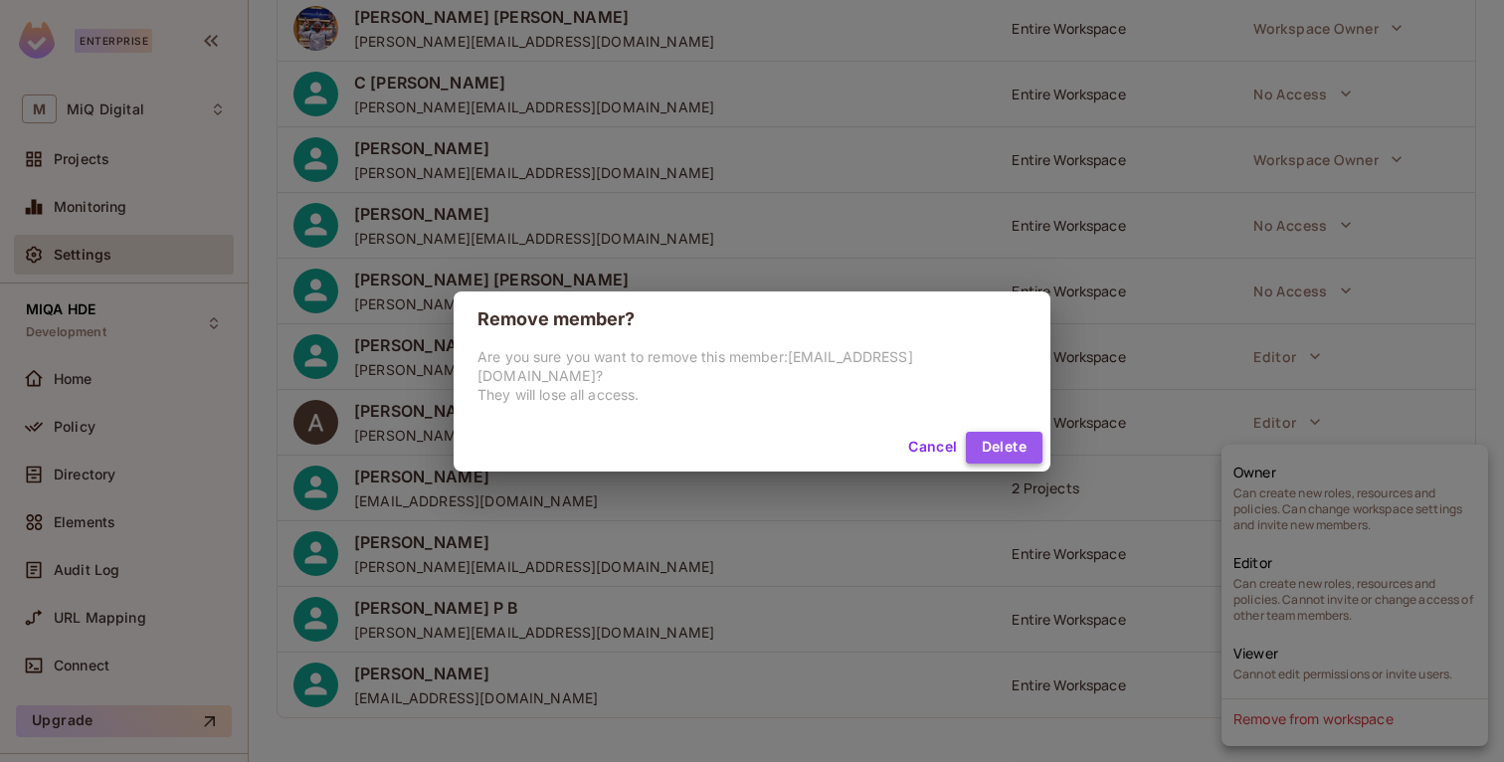
click at [984, 440] on button "Delete" at bounding box center [1004, 448] width 77 height 32
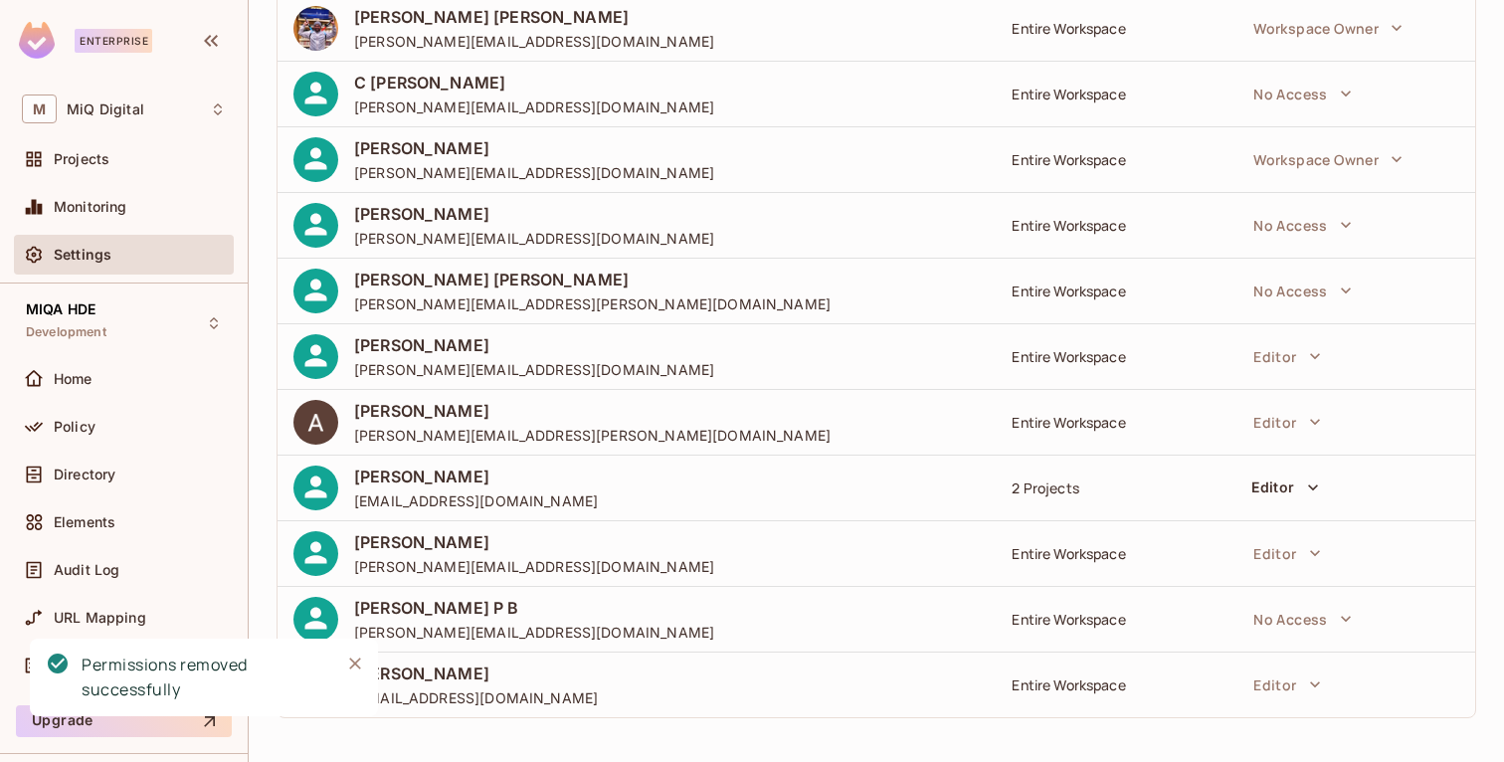
scroll to position [443, 0]
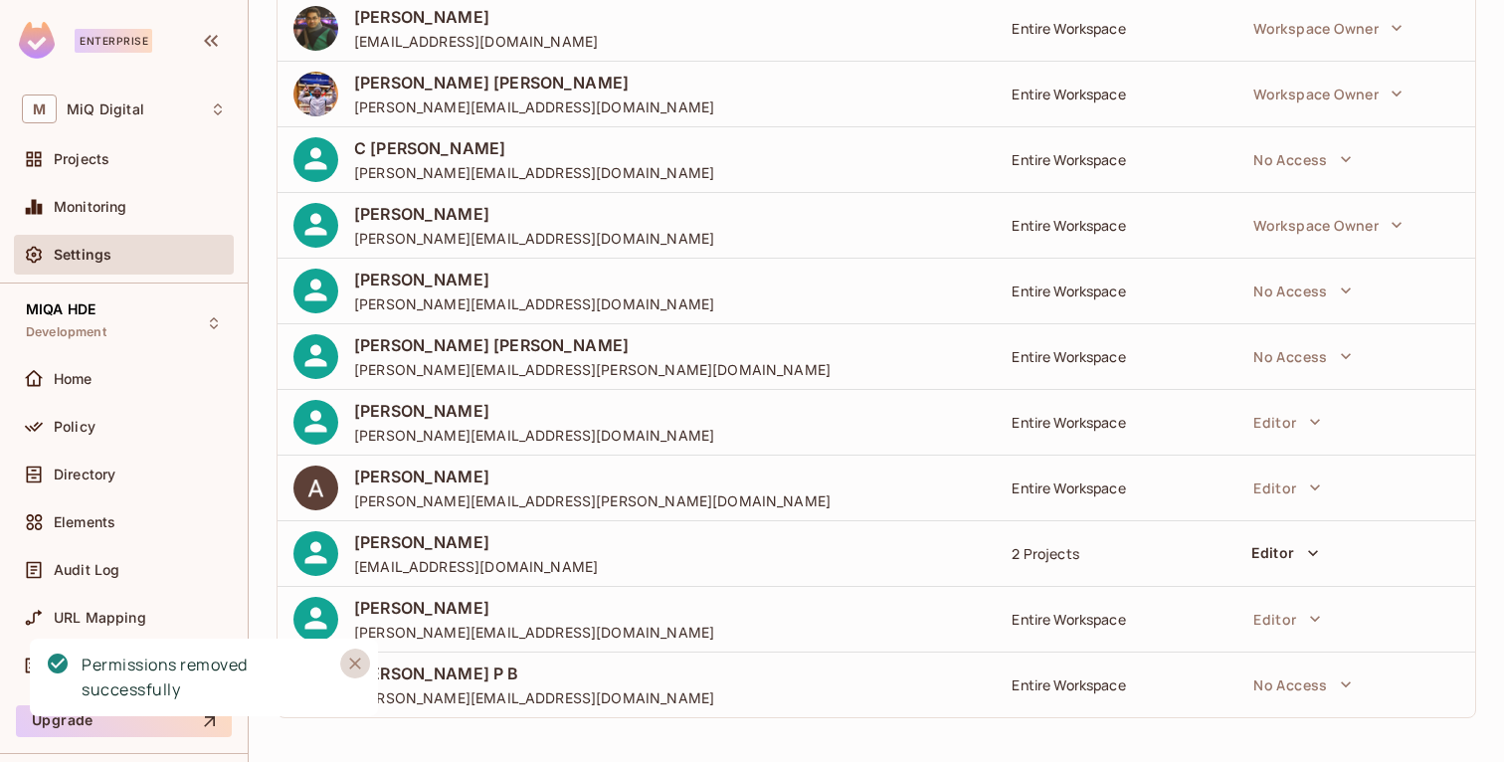
click at [351, 659] on icon "Close" at bounding box center [355, 664] width 20 height 20
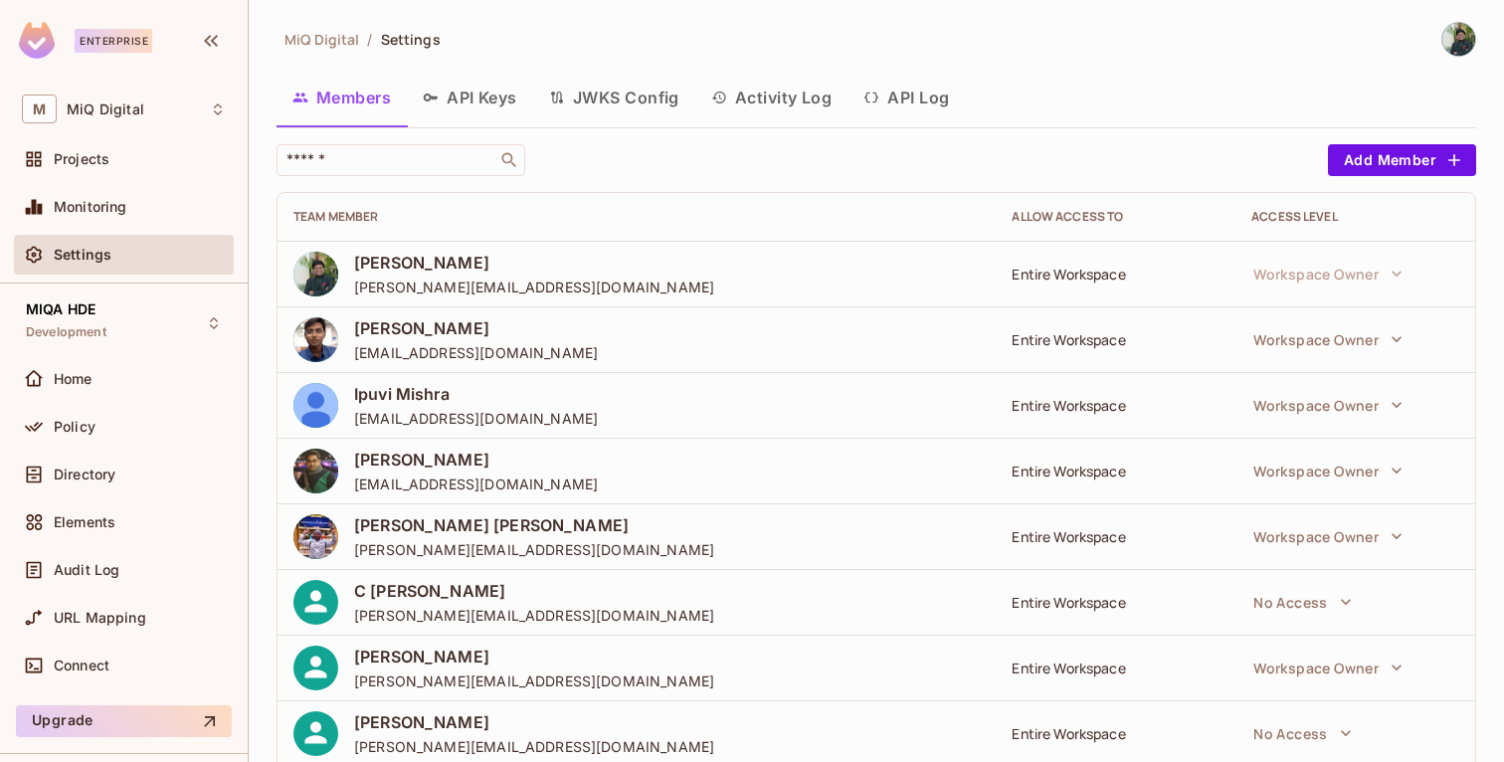
scroll to position [443, 0]
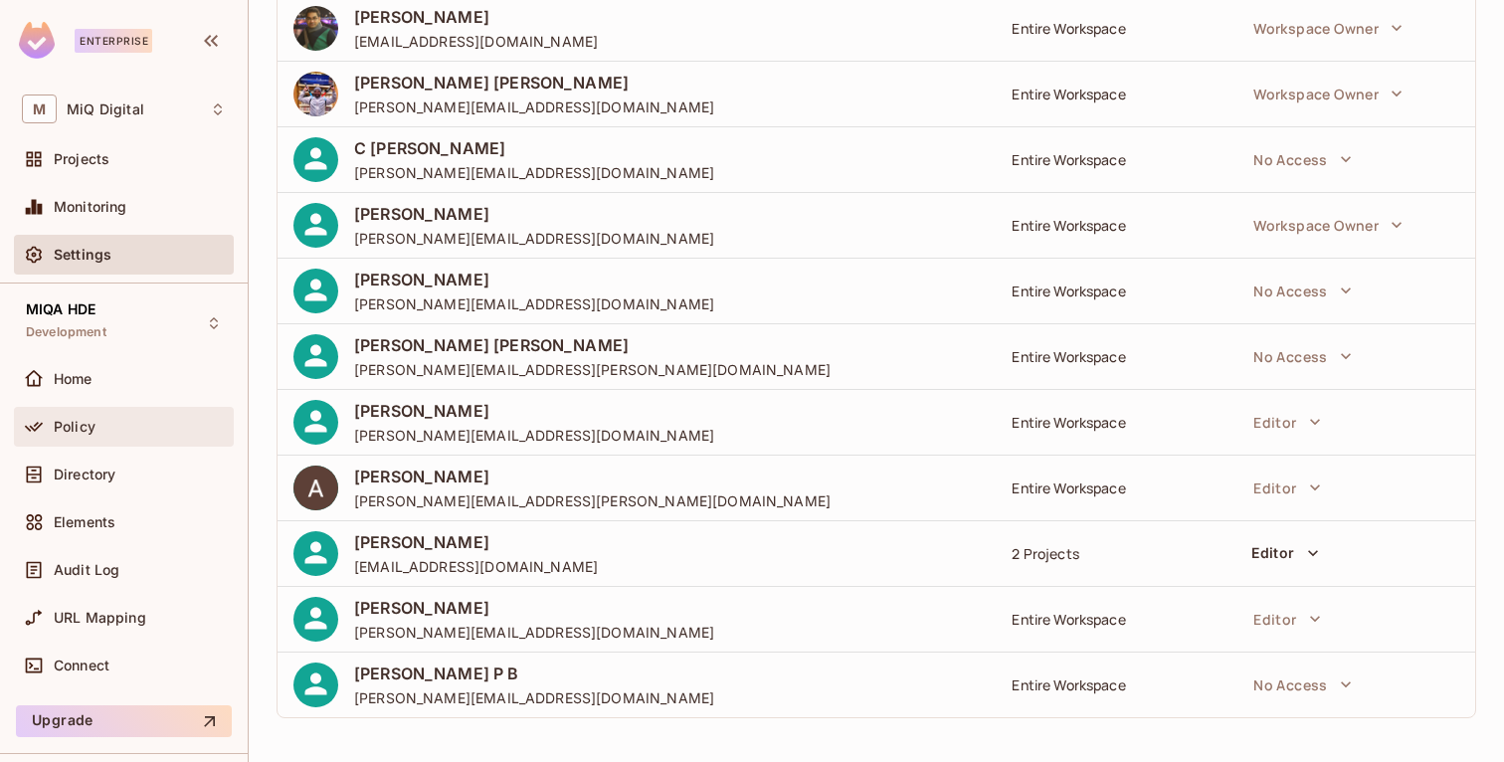
click at [103, 426] on div "Policy" at bounding box center [140, 427] width 172 height 16
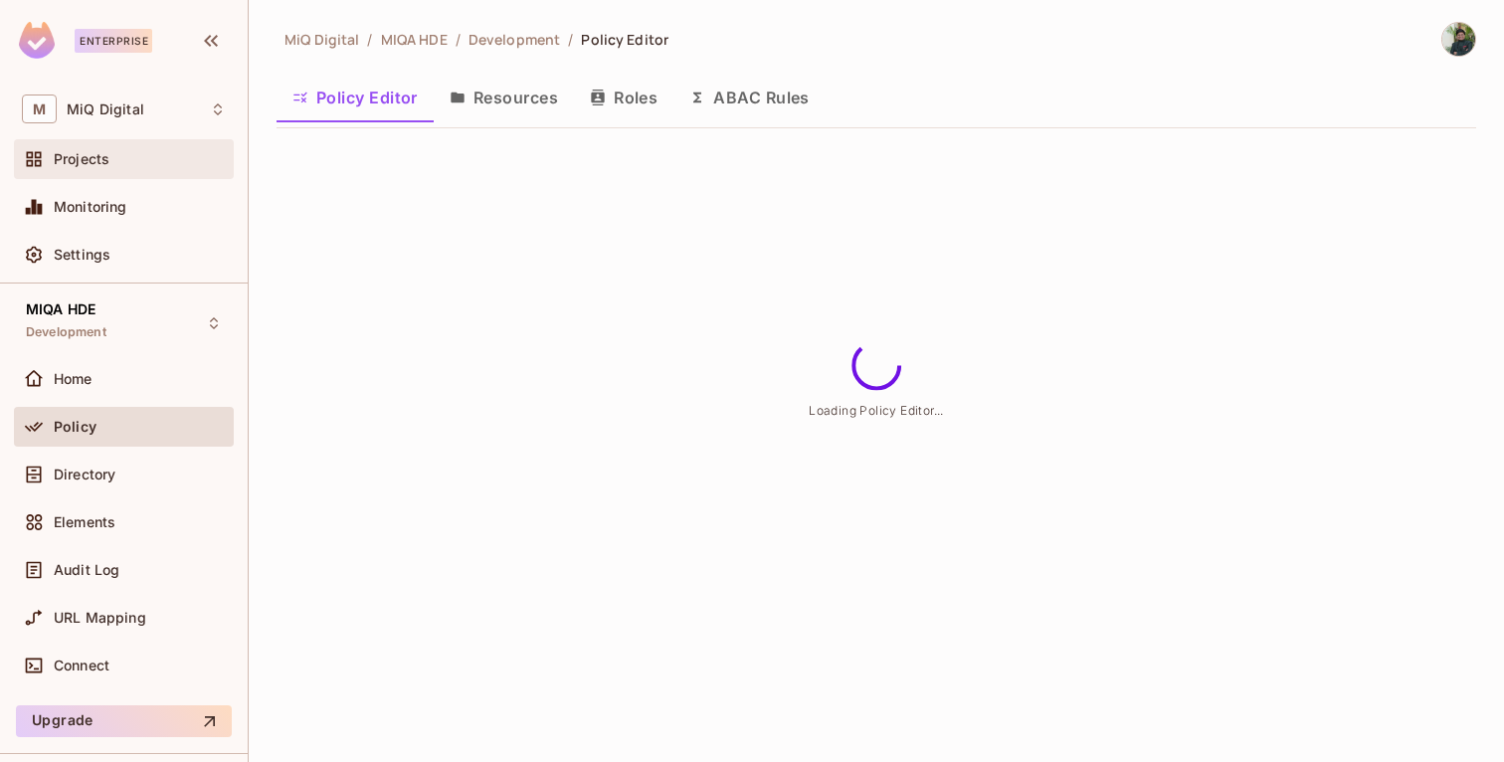
click at [108, 163] on span "Projects" at bounding box center [82, 159] width 56 height 16
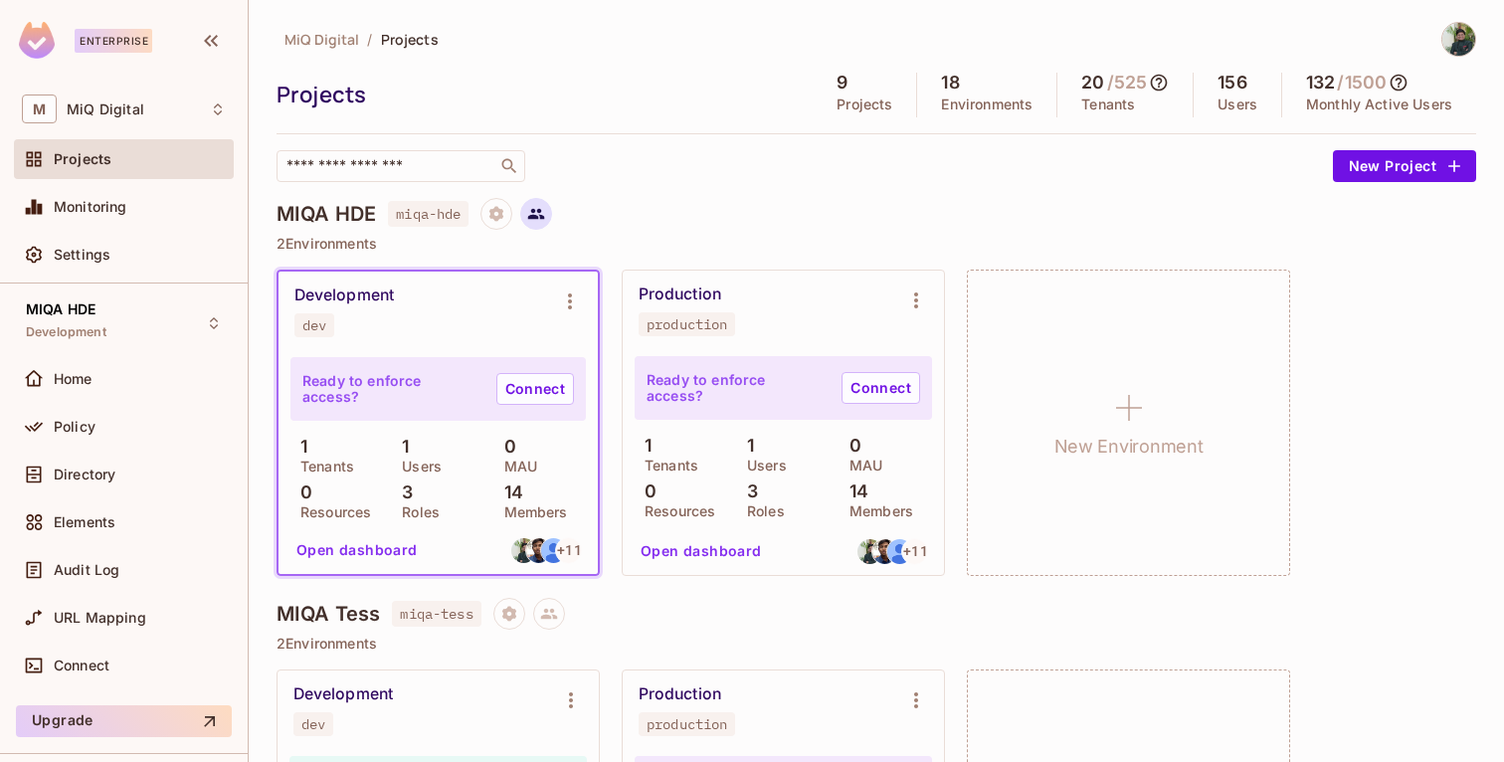
click at [539, 202] on button at bounding box center [536, 214] width 32 height 32
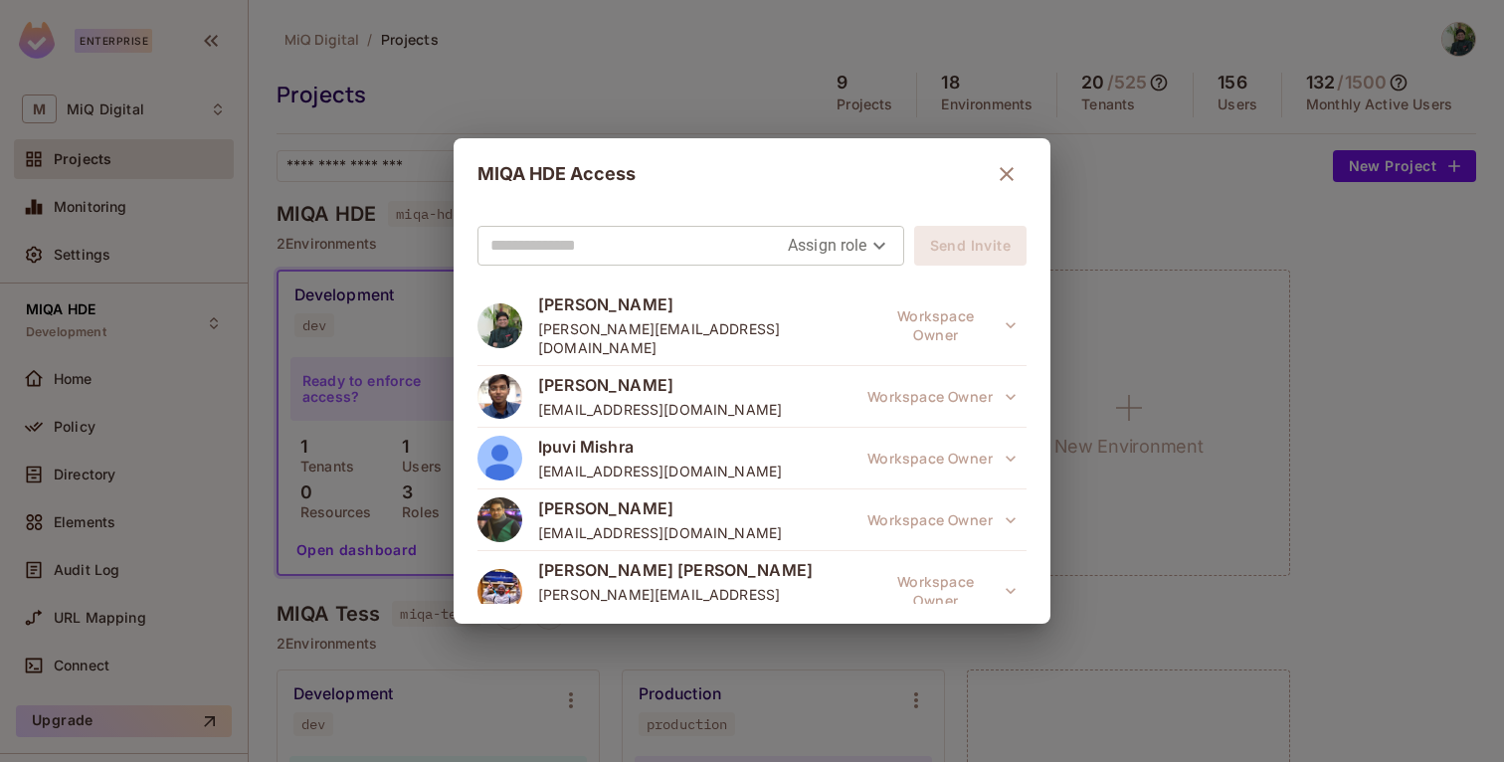
click at [632, 243] on input "text" at bounding box center [639, 246] width 297 height 32
paste input "**********"
type input "**********"
click at [844, 250] on body "Enterprise M MiQ Digital Projects Monitoring Settings MIQA HDE Development Home…" at bounding box center [752, 381] width 1504 height 762
click at [818, 329] on li "Editor" at bounding box center [830, 326] width 104 height 36
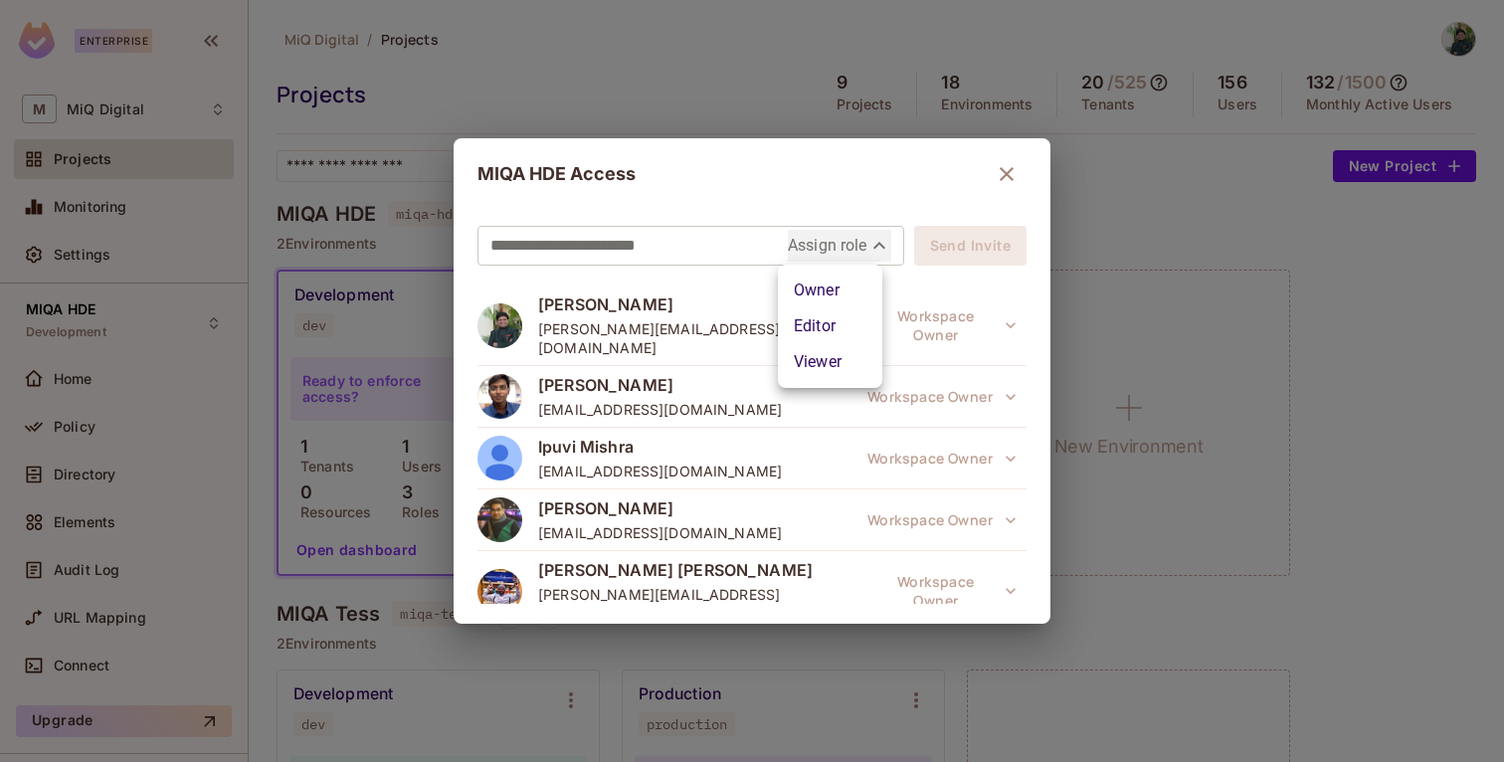
type input "*****"
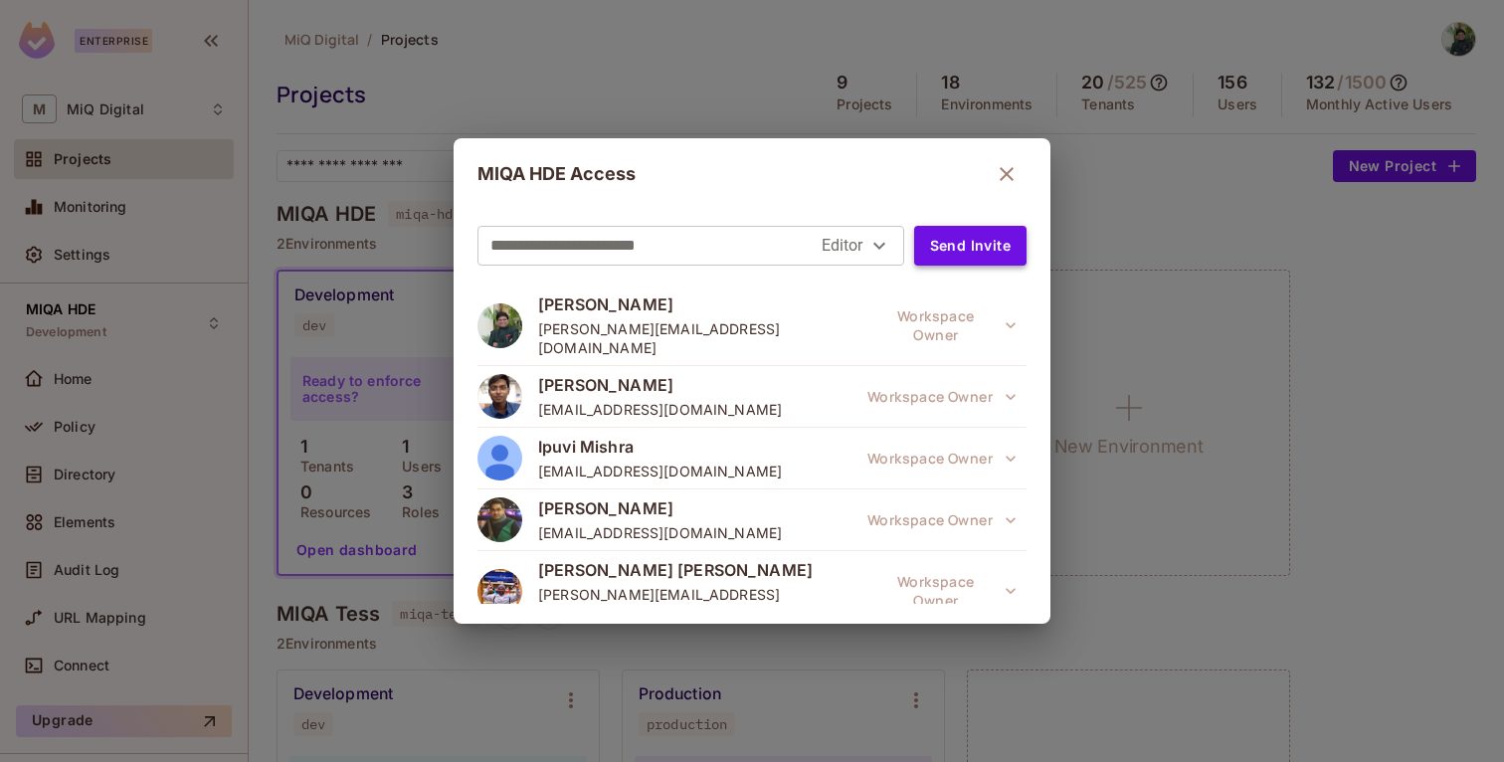
click at [965, 243] on button "Send Invite" at bounding box center [970, 246] width 112 height 40
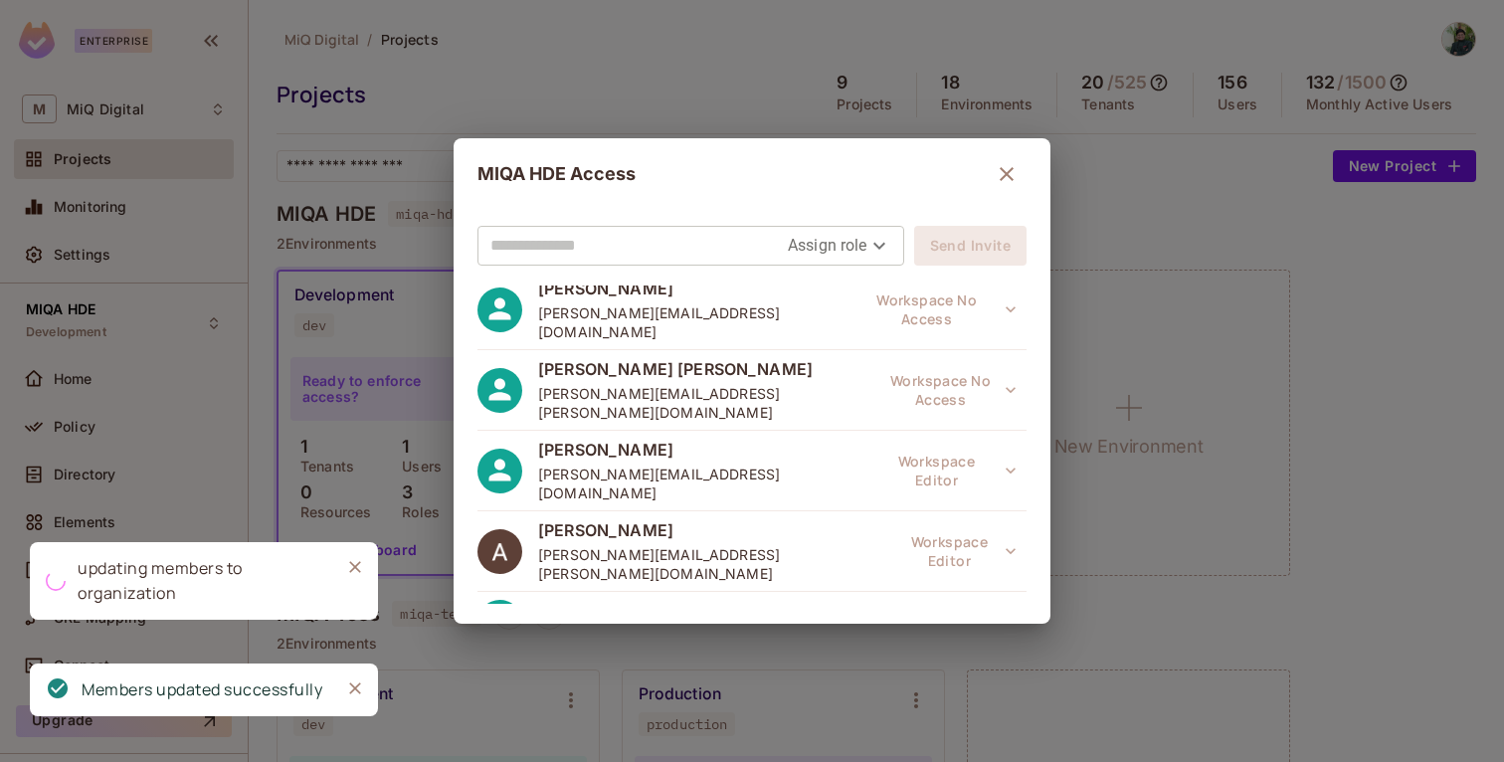
scroll to position [647, 0]
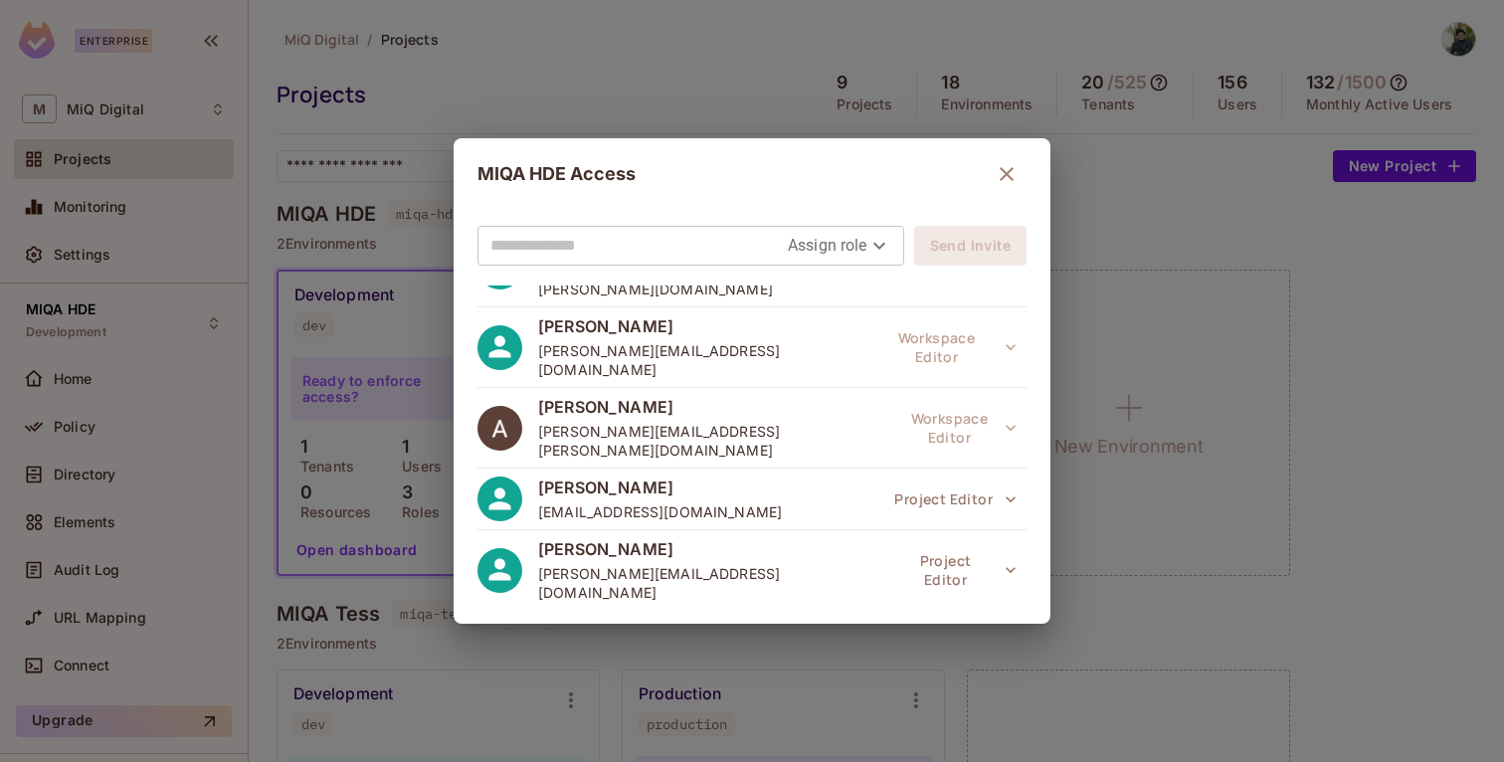
click at [996, 168] on icon "button" at bounding box center [1007, 174] width 24 height 24
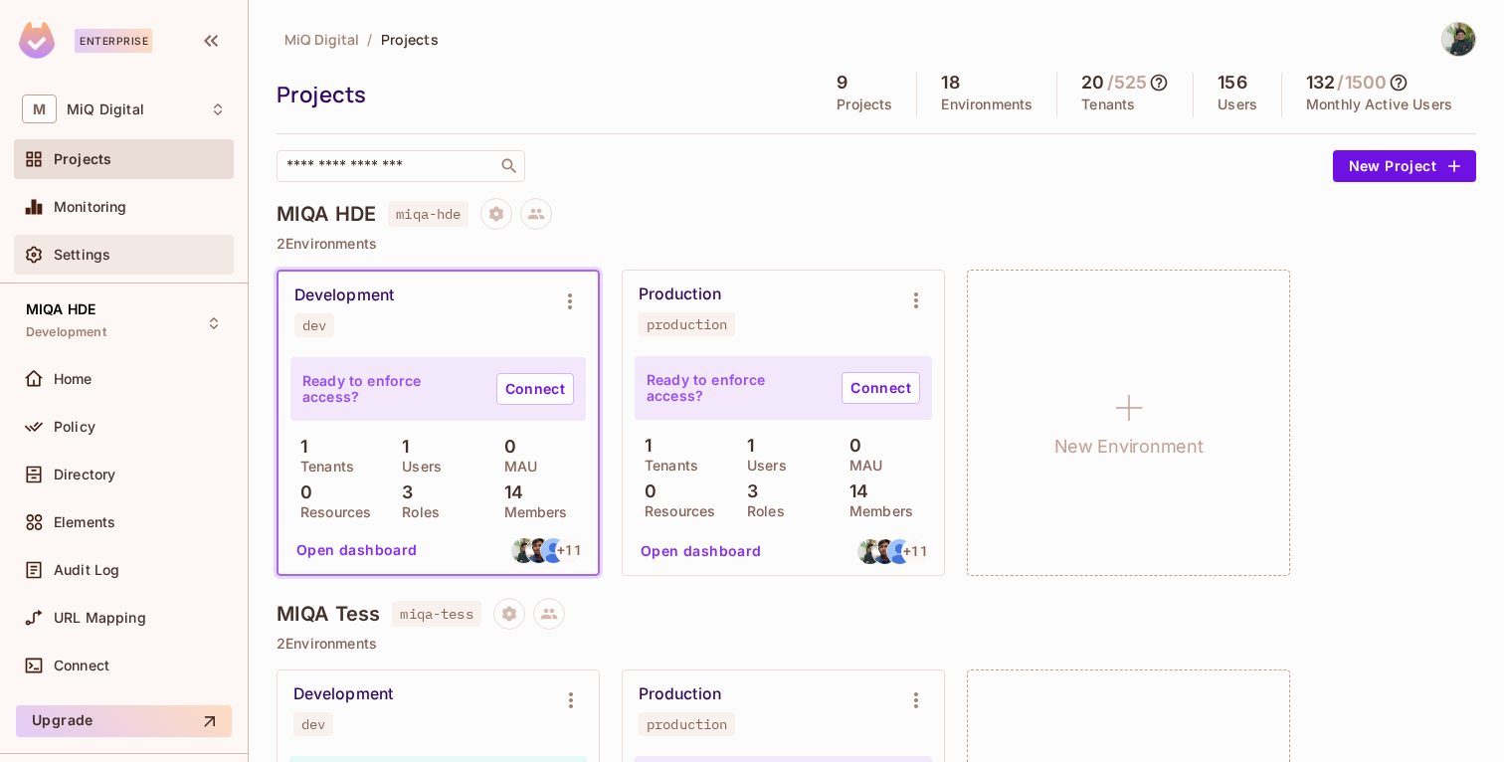
click at [91, 245] on div "Settings" at bounding box center [124, 255] width 204 height 24
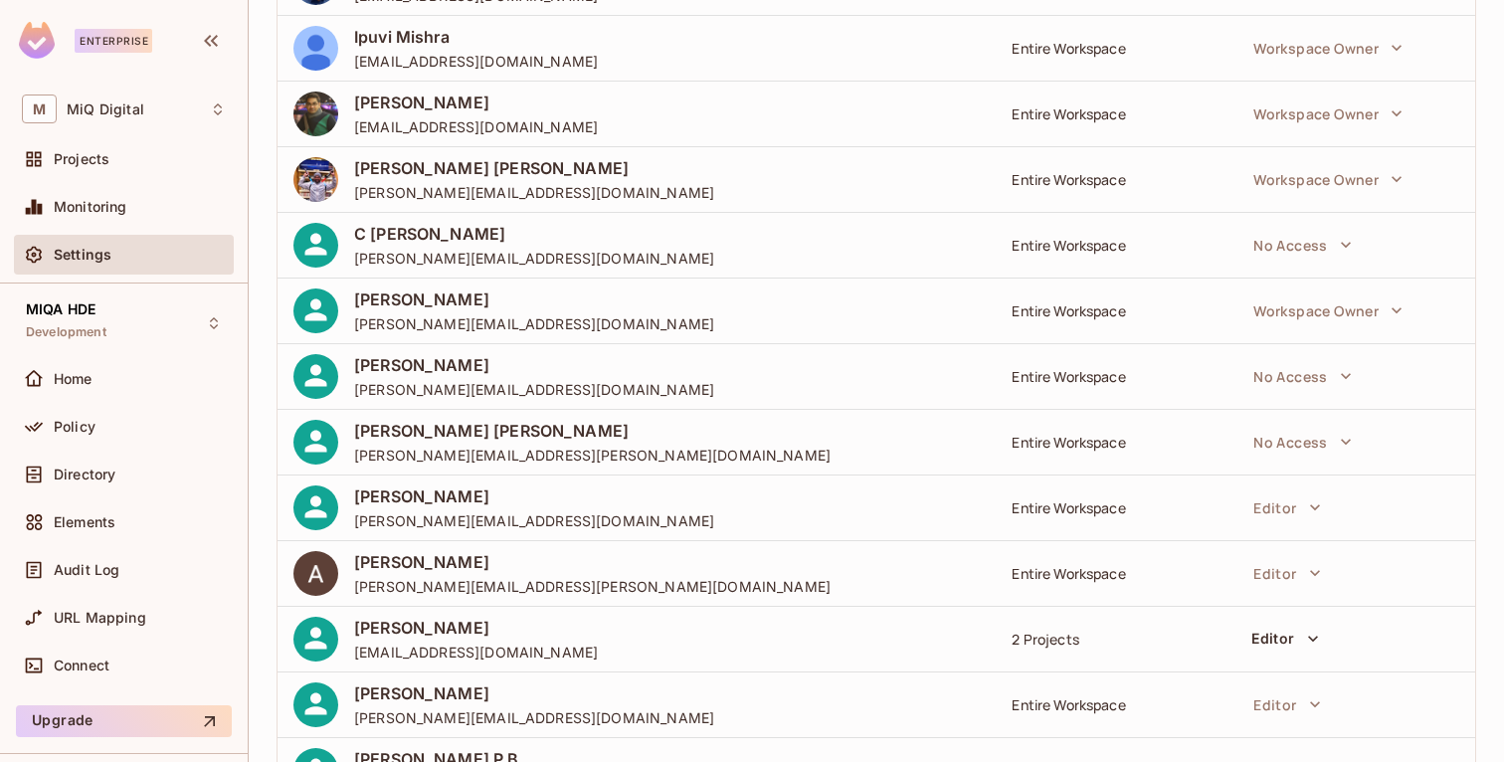
scroll to position [508, 0]
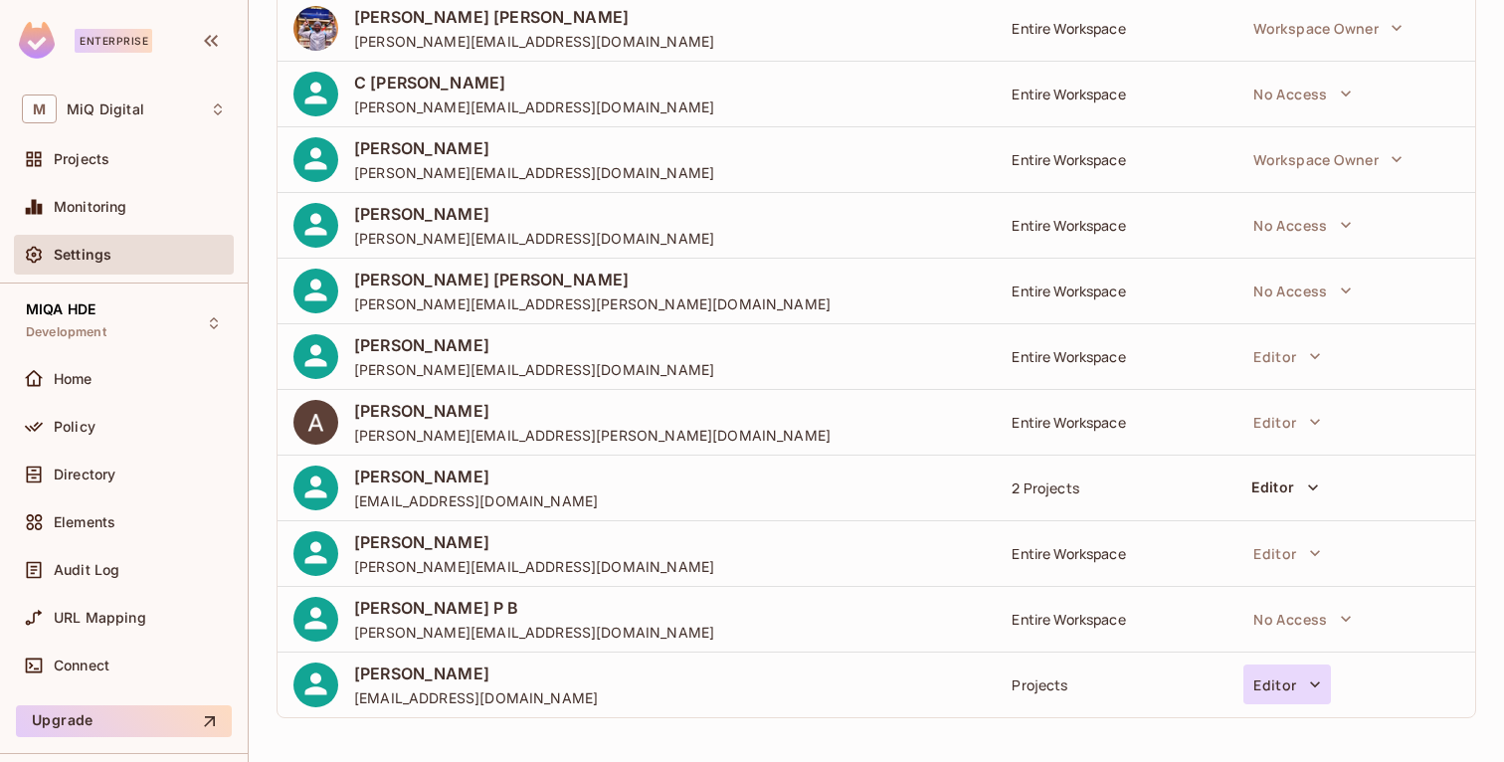
click at [1297, 681] on button "Editor" at bounding box center [1287, 685] width 87 height 40
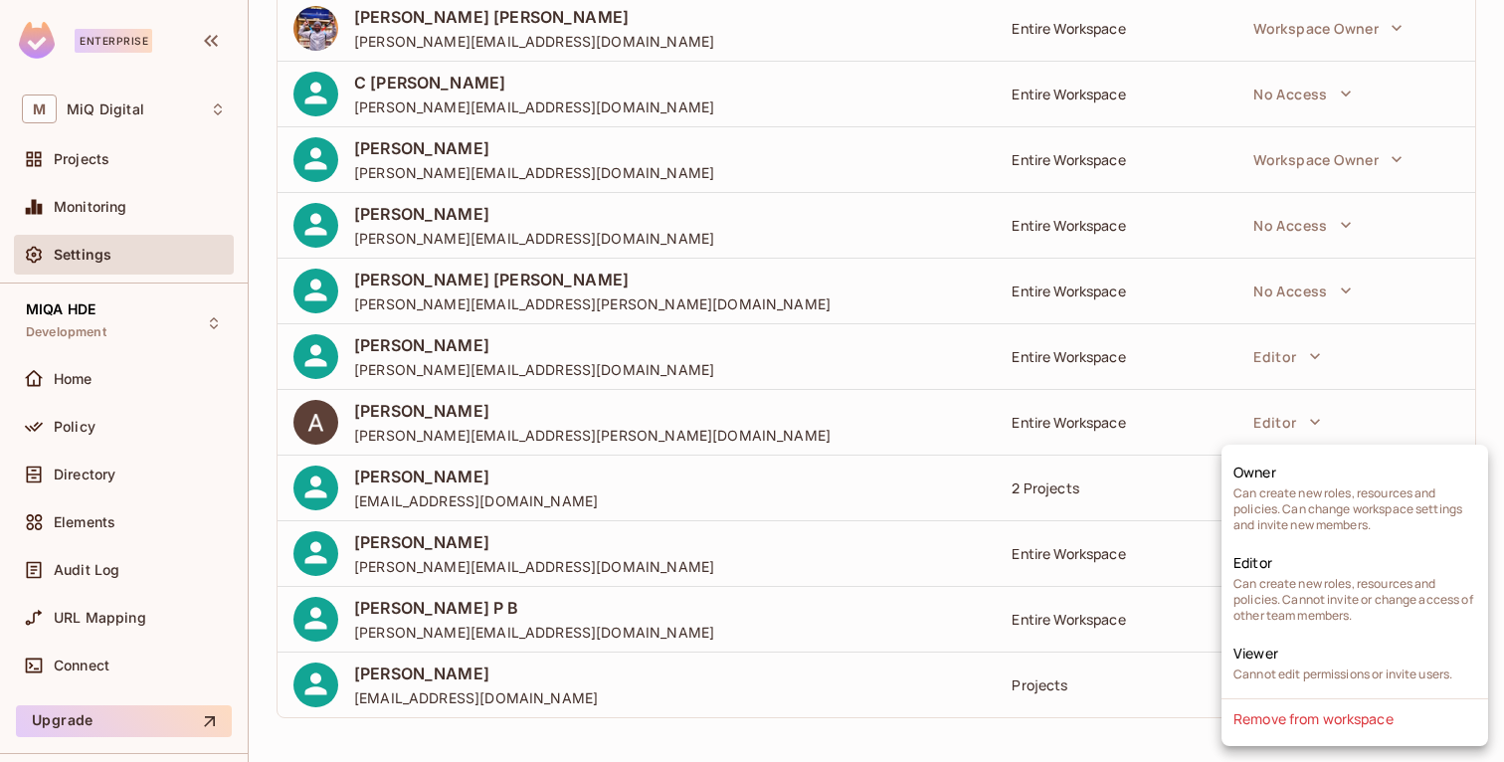
click at [1107, 724] on div at bounding box center [752, 381] width 1504 height 762
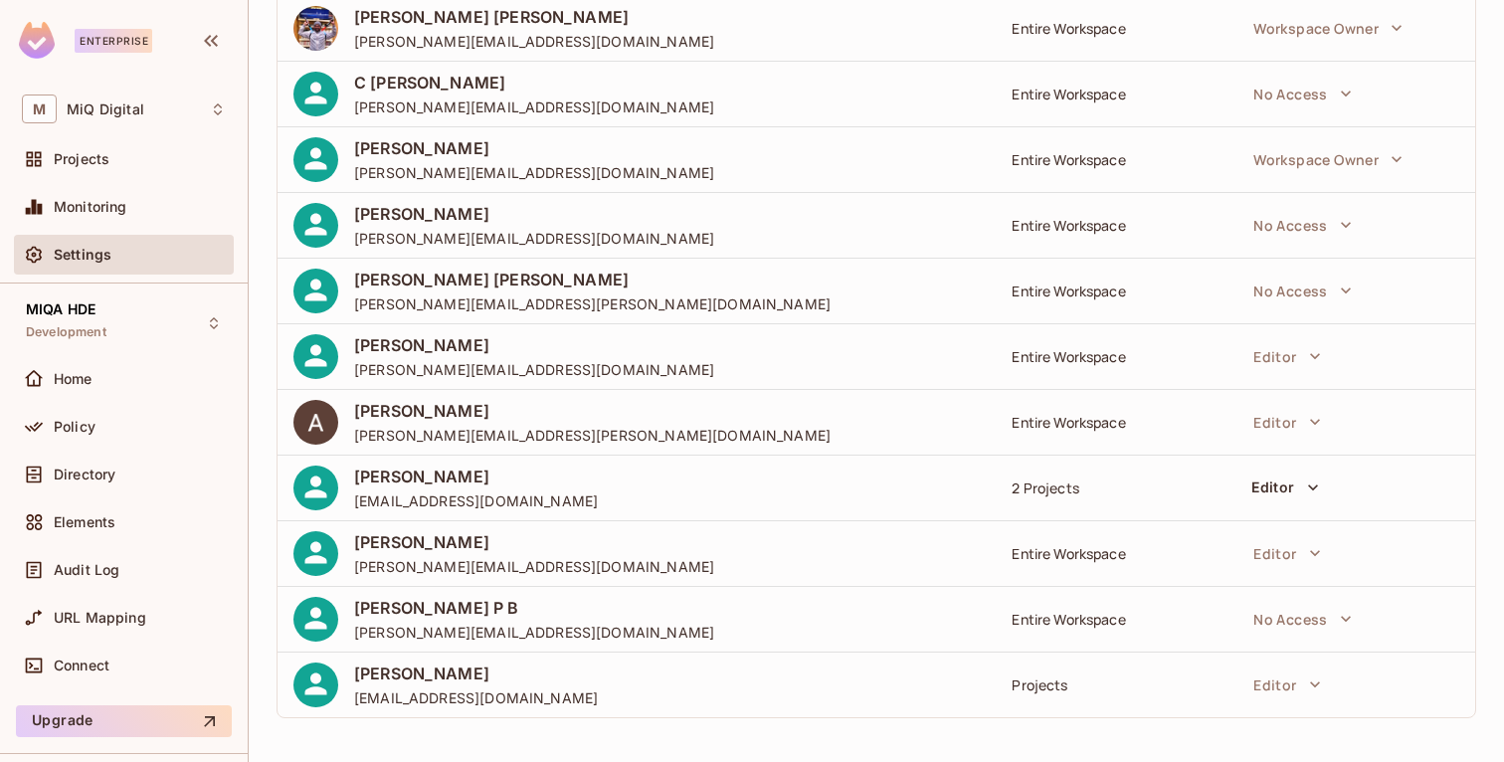
scroll to position [0, 0]
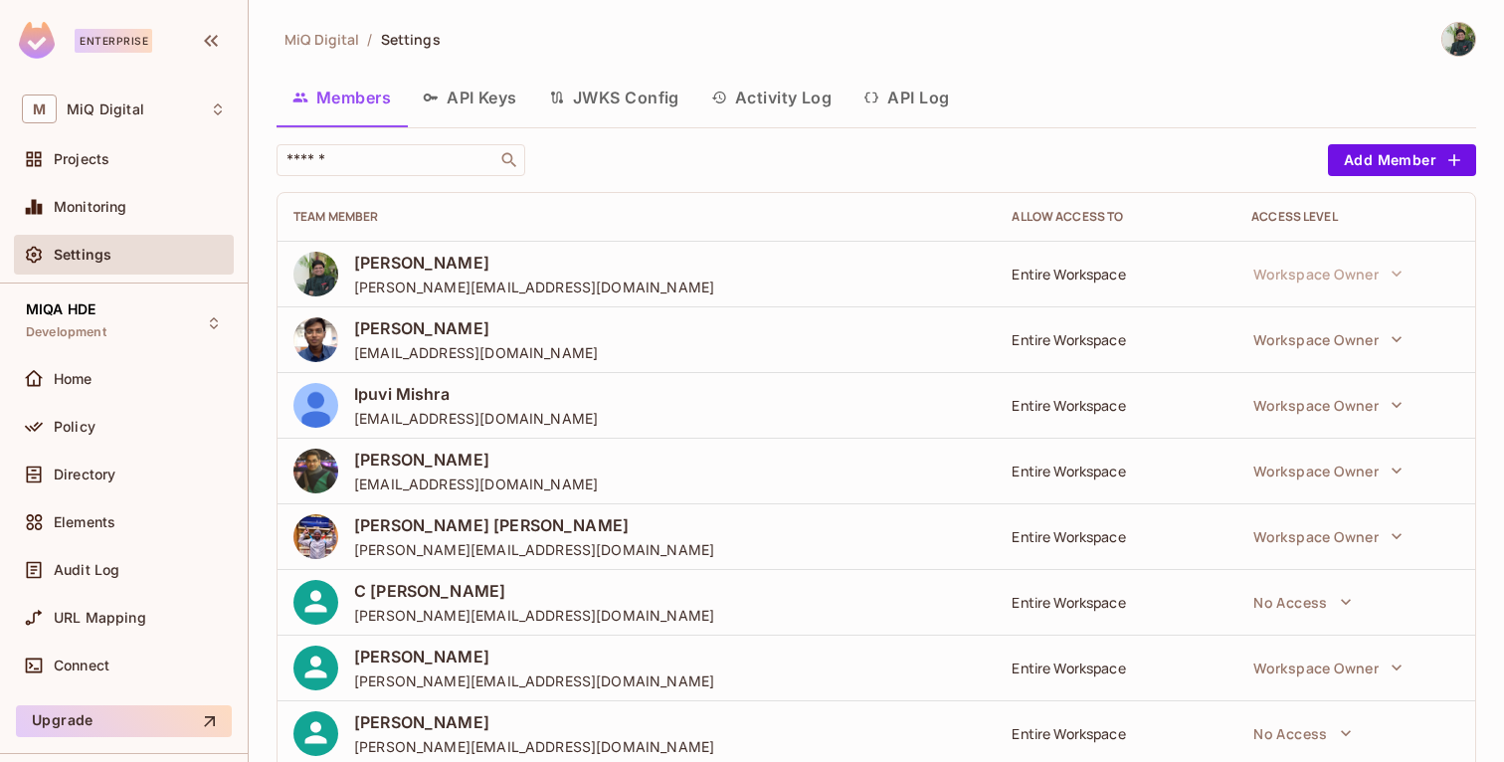
click at [140, 267] on div "Settings" at bounding box center [124, 255] width 220 height 40
click at [75, 319] on div "MIQA HDE Development" at bounding box center [66, 322] width 81 height 43
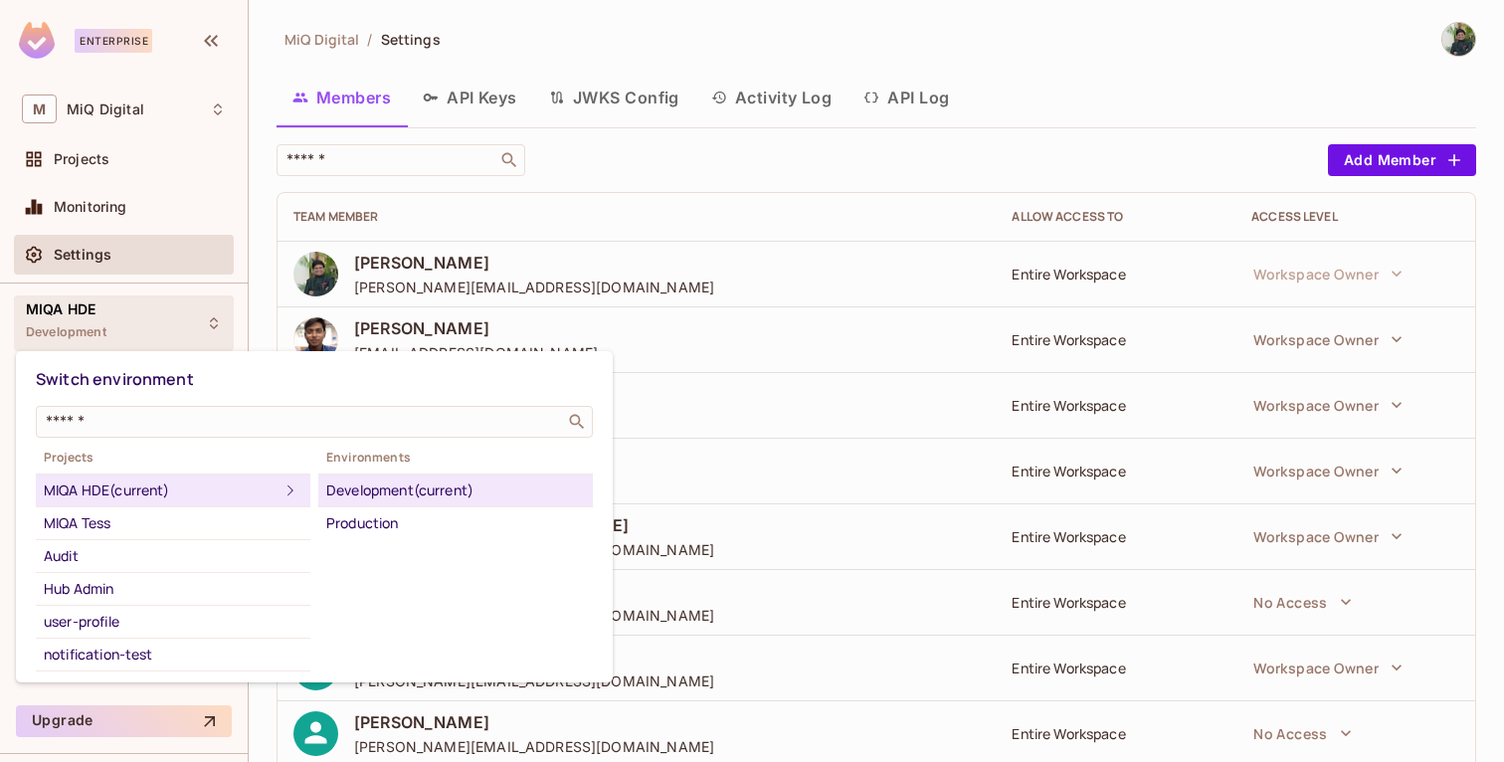
click at [398, 497] on div "Development (current)" at bounding box center [455, 491] width 259 height 24
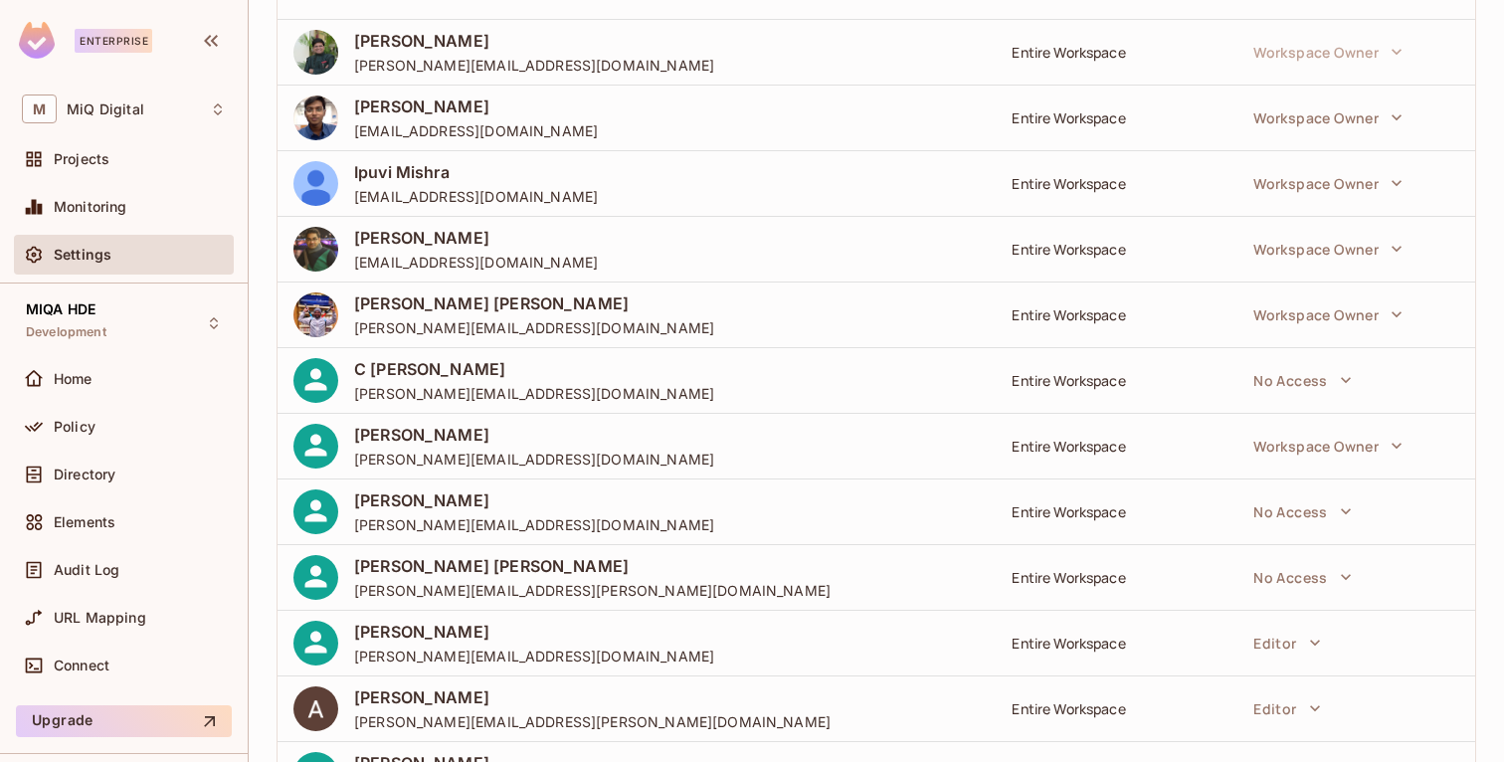
scroll to position [508, 0]
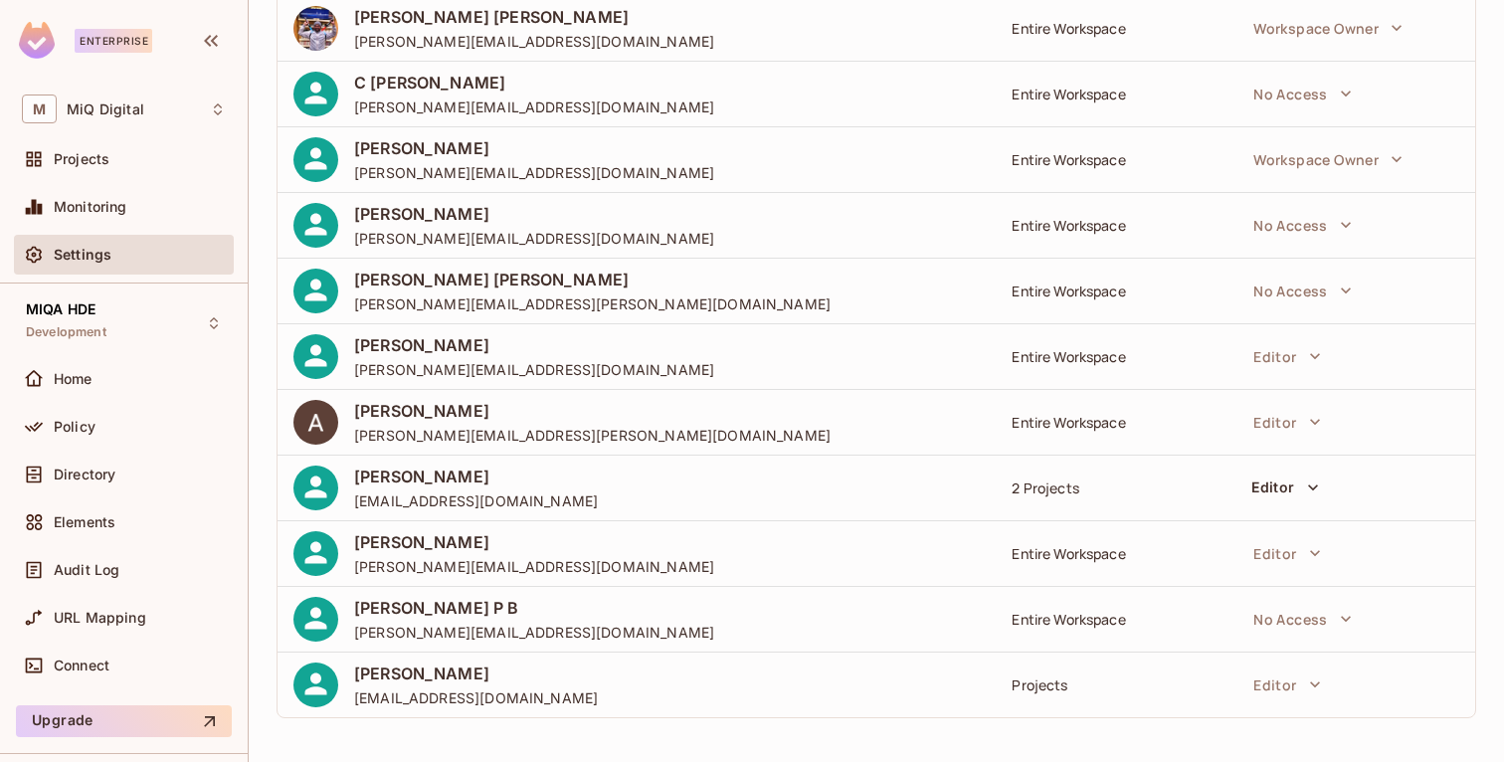
click at [1045, 684] on div "Projects" at bounding box center [1116, 685] width 208 height 19
click at [1035, 485] on div "2 Projects" at bounding box center [1116, 488] width 208 height 19
click at [1297, 486] on button "Editor" at bounding box center [1285, 488] width 83 height 32
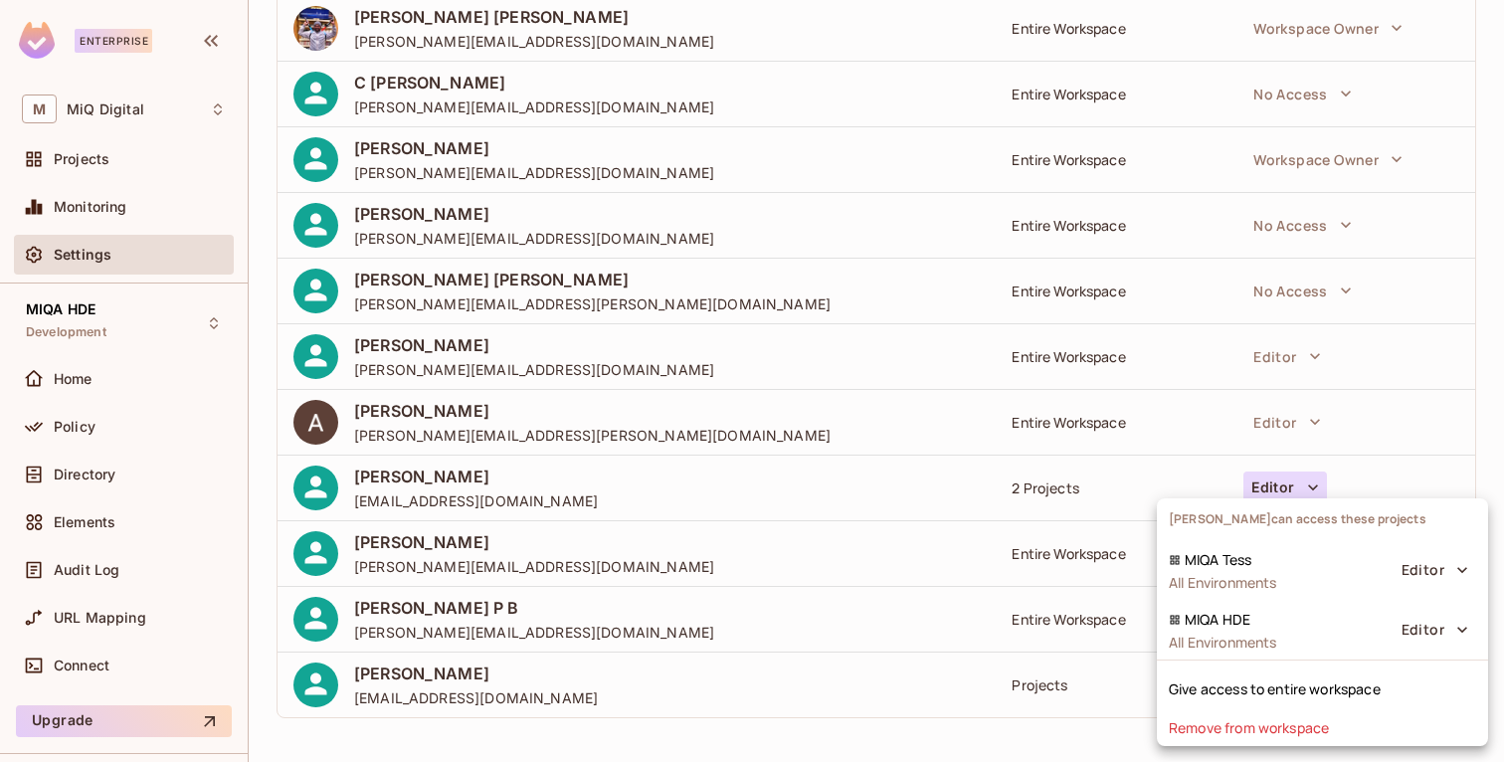
click at [1090, 732] on div at bounding box center [752, 381] width 1504 height 762
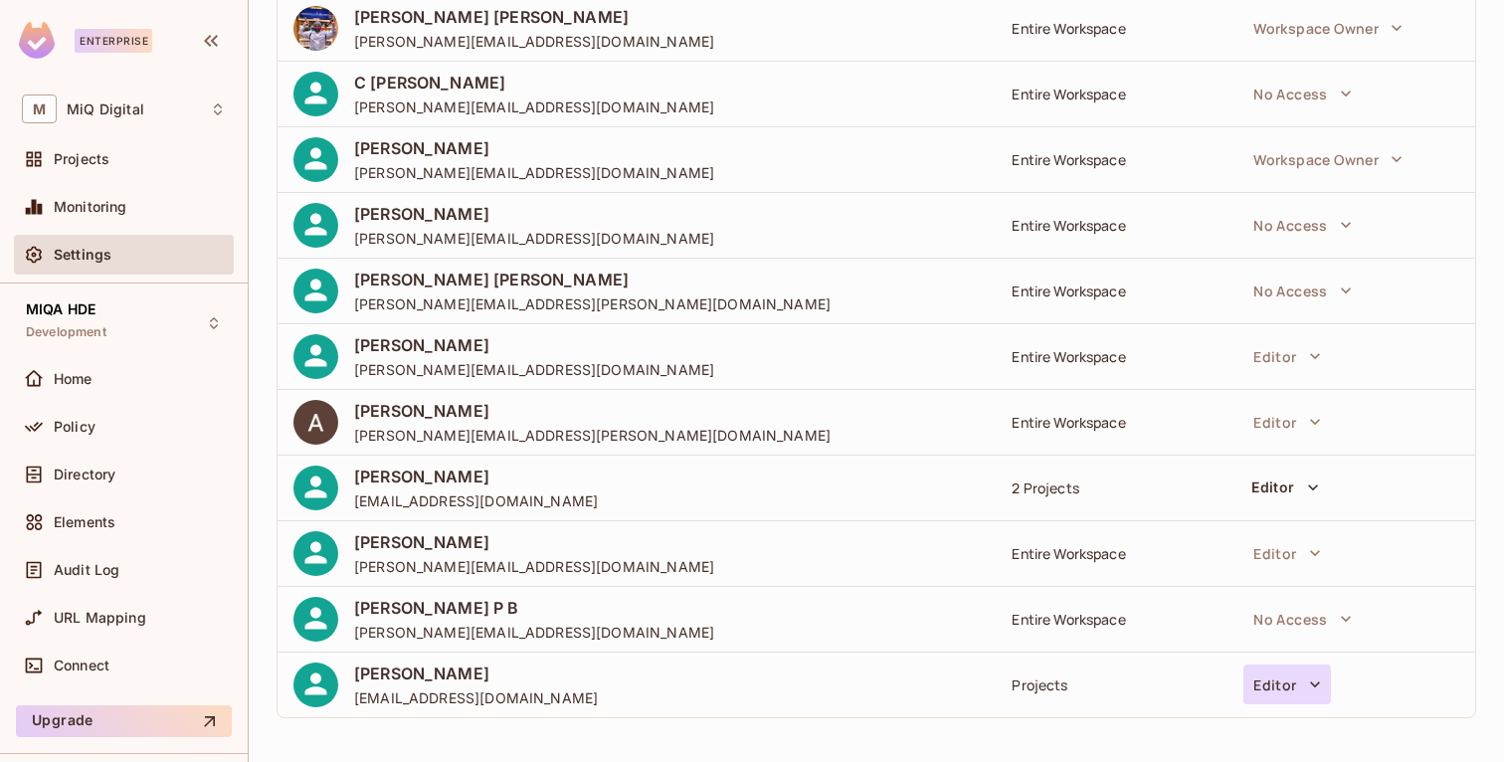
click at [1308, 683] on icon "button" at bounding box center [1315, 685] width 20 height 20
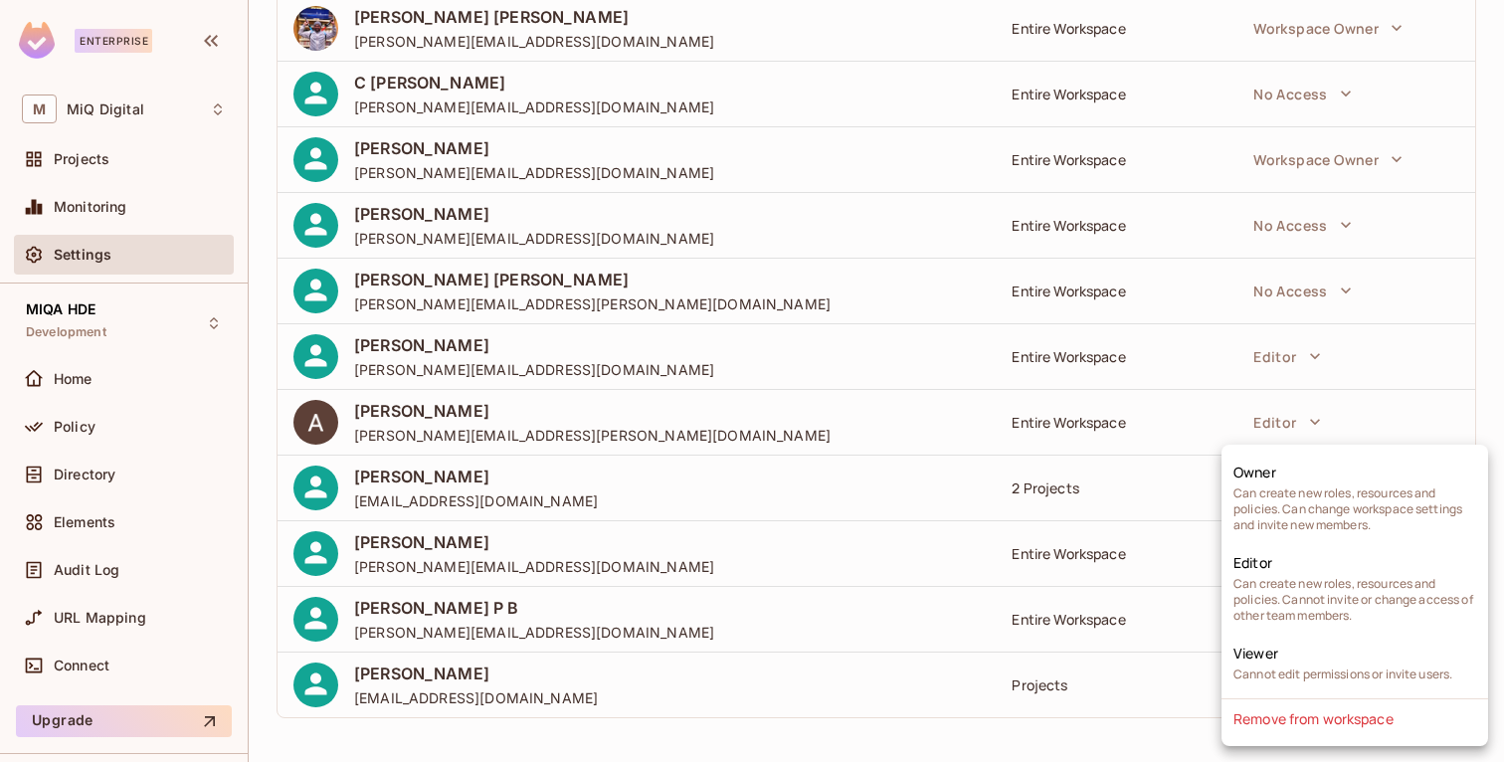
click at [89, 329] on div at bounding box center [752, 381] width 1504 height 762
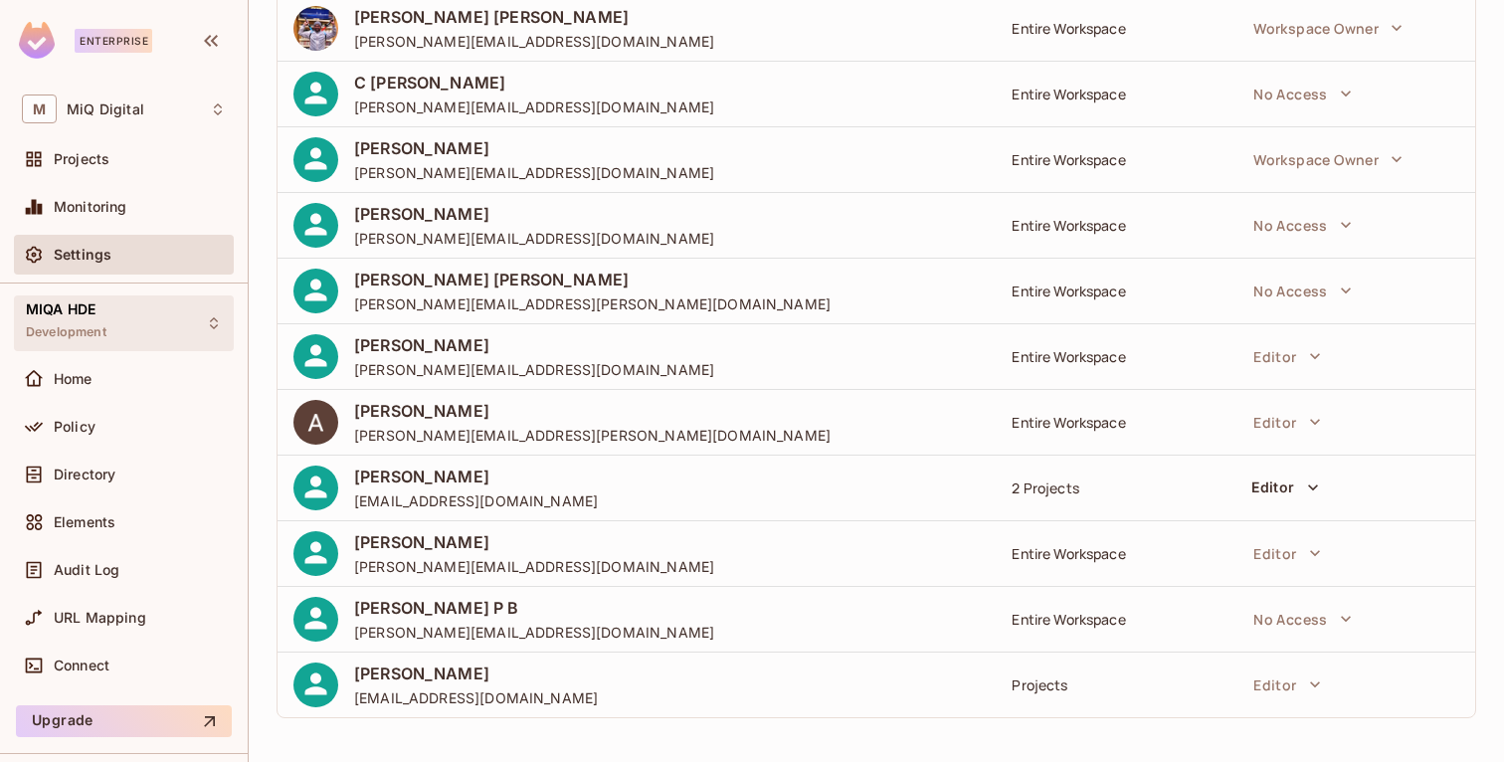
click at [56, 307] on span "MIQA HDE" at bounding box center [61, 309] width 70 height 16
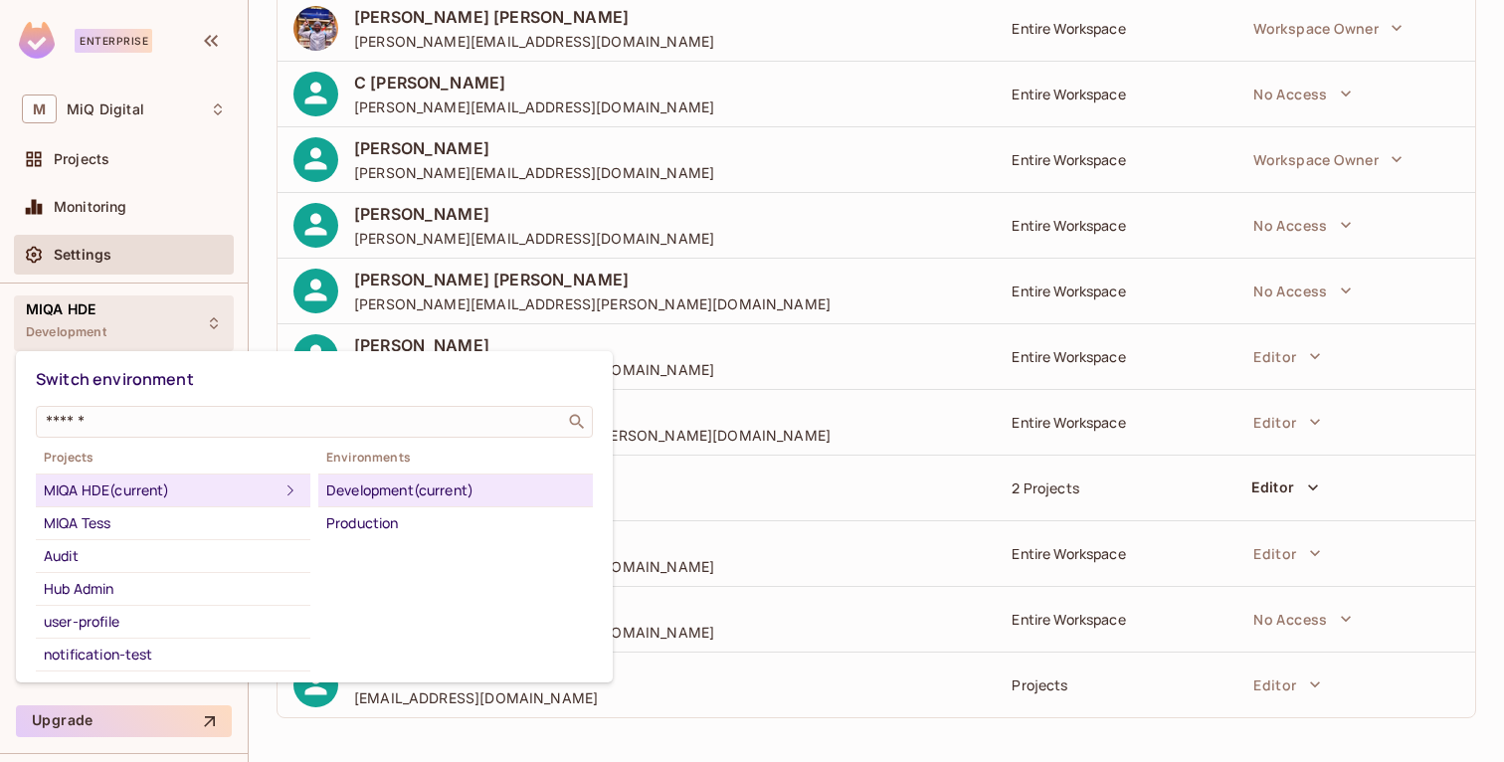
click at [59, 304] on div at bounding box center [752, 381] width 1504 height 762
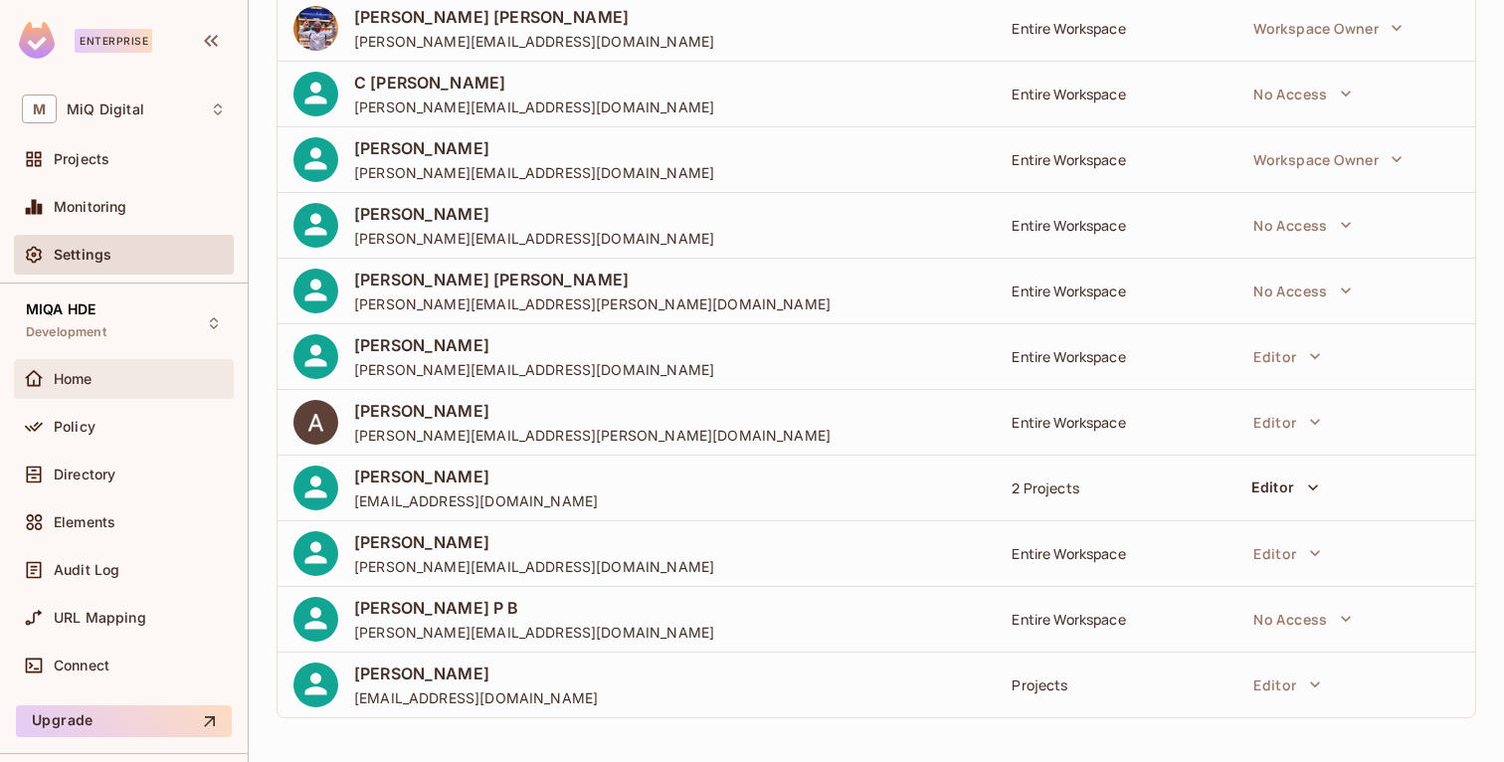
click at [63, 375] on span "Home" at bounding box center [73, 379] width 39 height 16
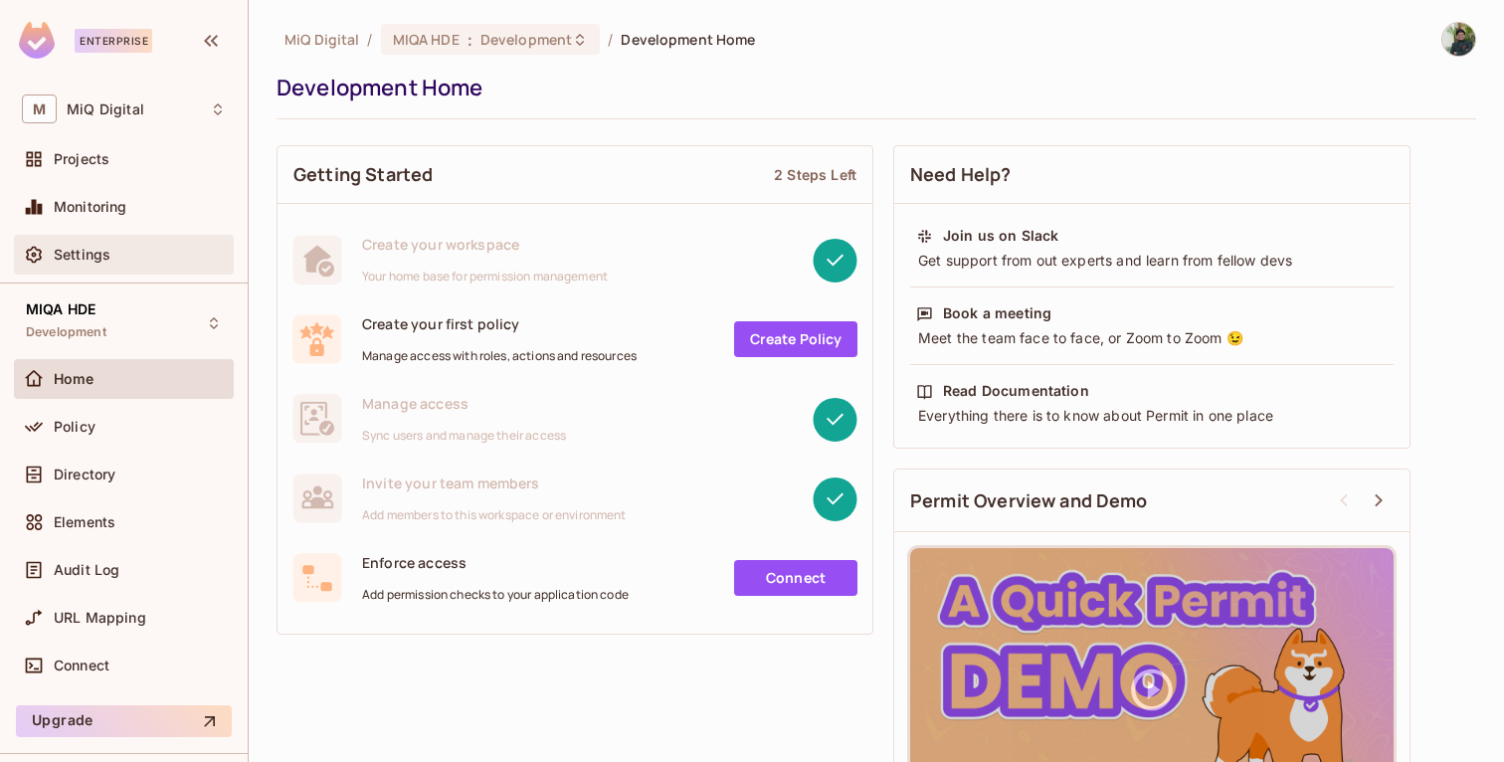
click at [93, 254] on span "Settings" at bounding box center [82, 255] width 57 height 16
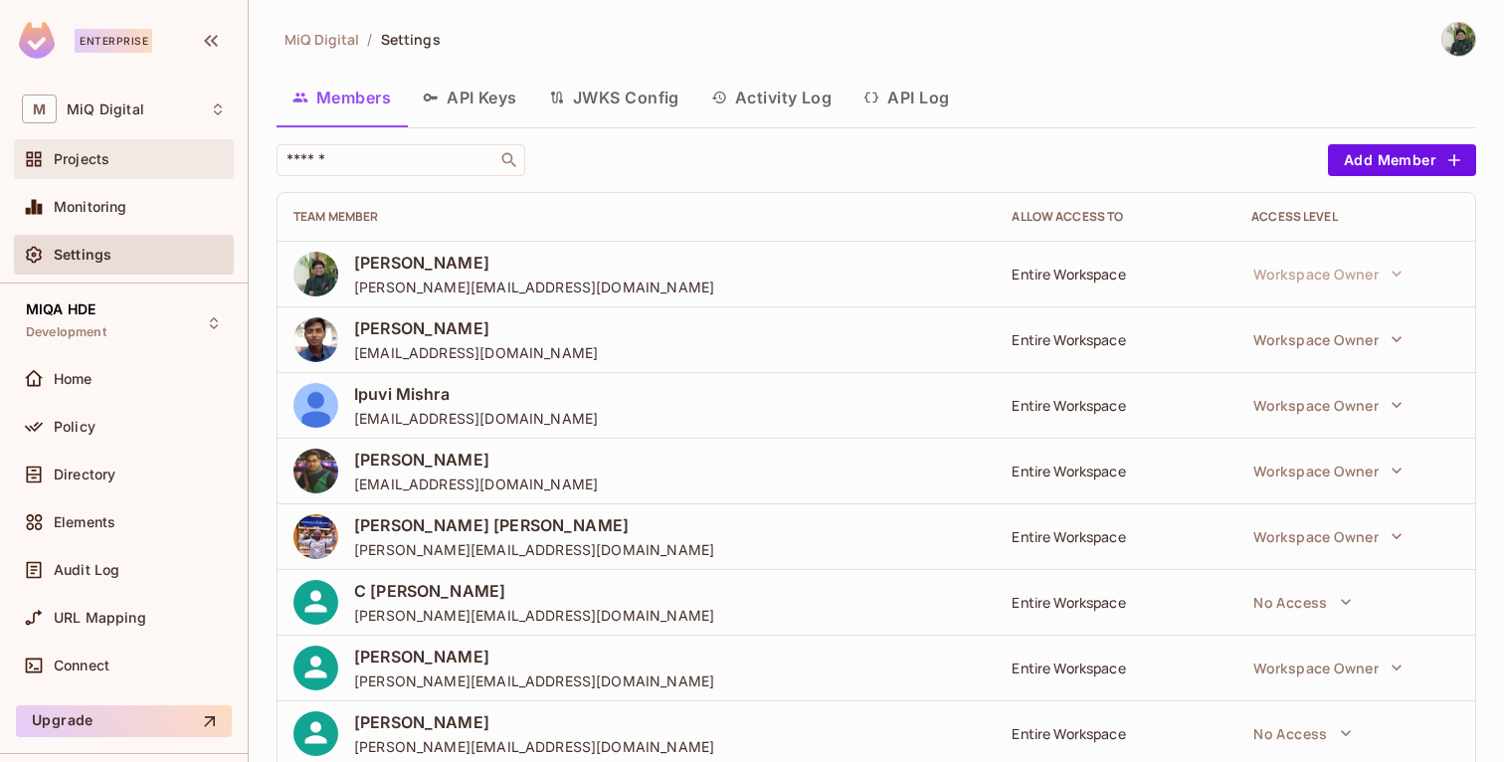
click at [116, 151] on div "Projects" at bounding box center [140, 159] width 172 height 16
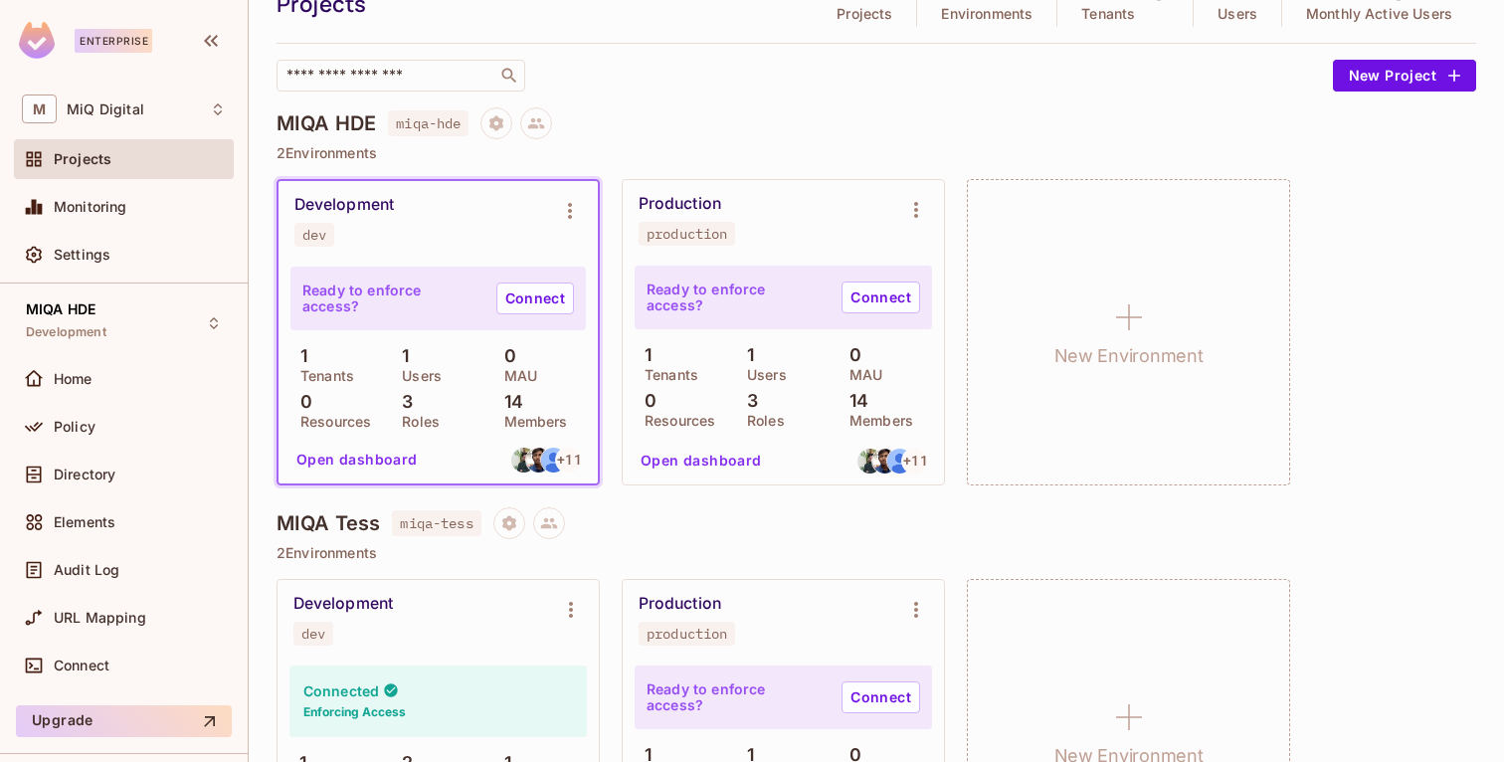
scroll to position [89, 0]
click at [545, 122] on icon at bounding box center [536, 125] width 18 height 18
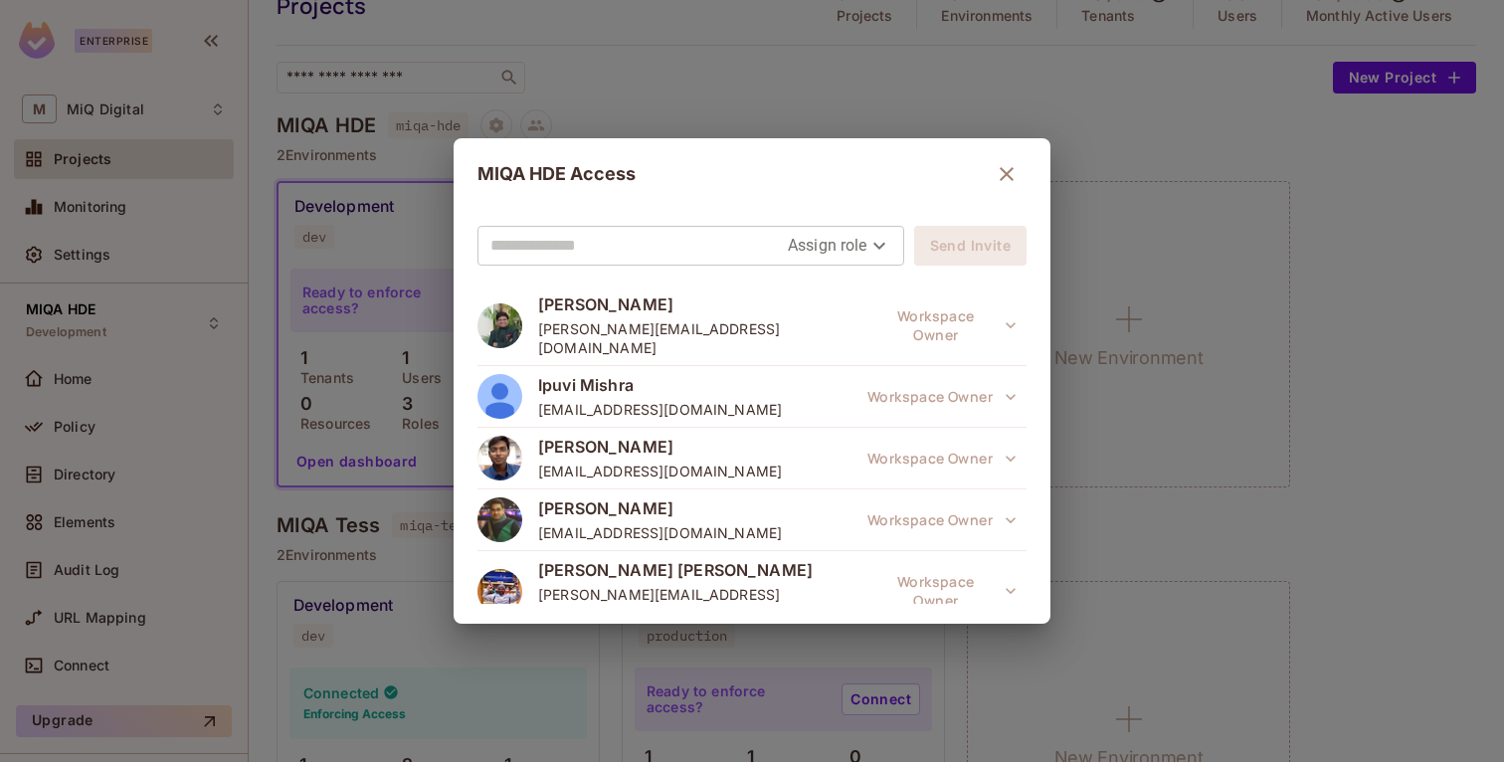
scroll to position [647, 0]
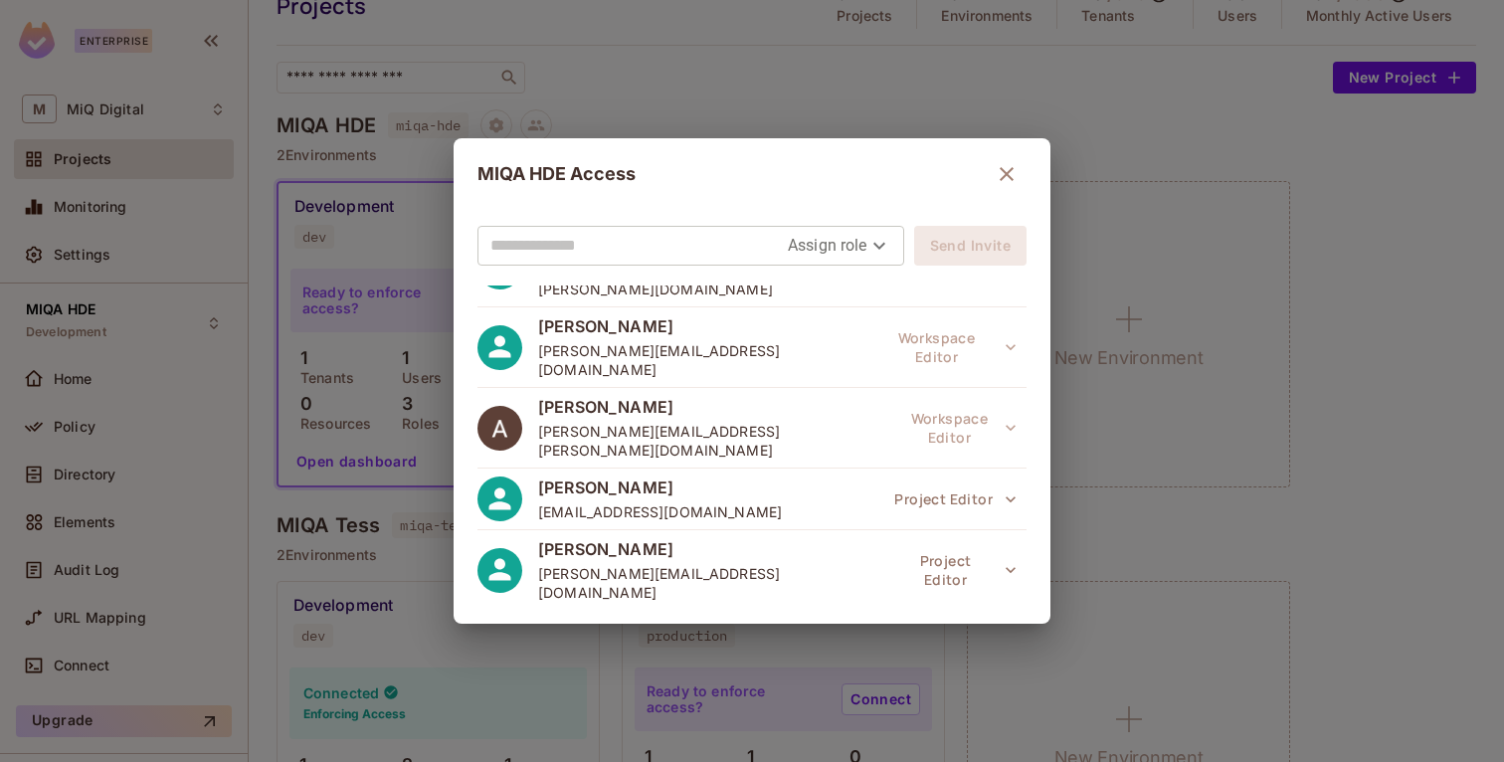
click at [995, 172] on icon "button" at bounding box center [1007, 174] width 24 height 24
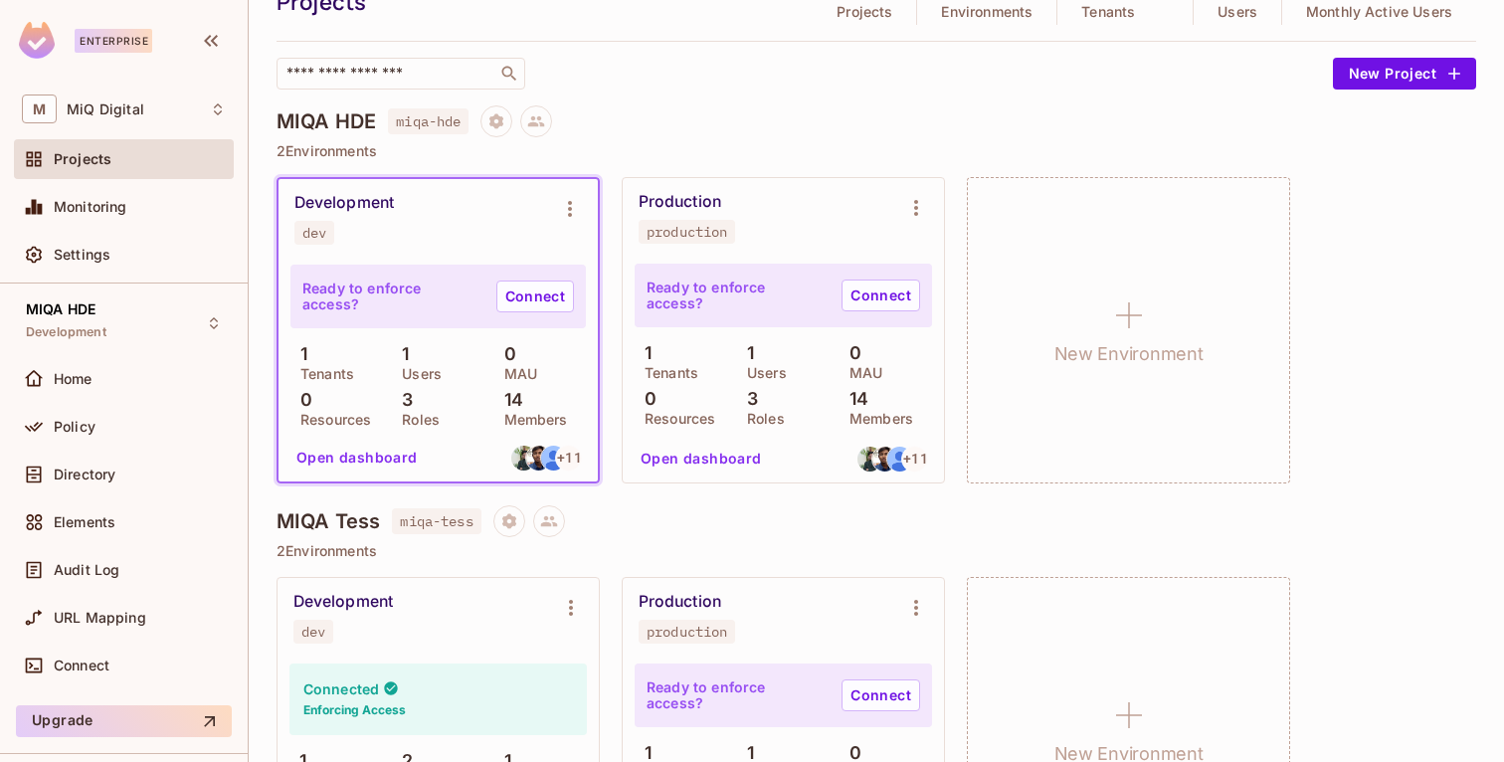
scroll to position [0, 0]
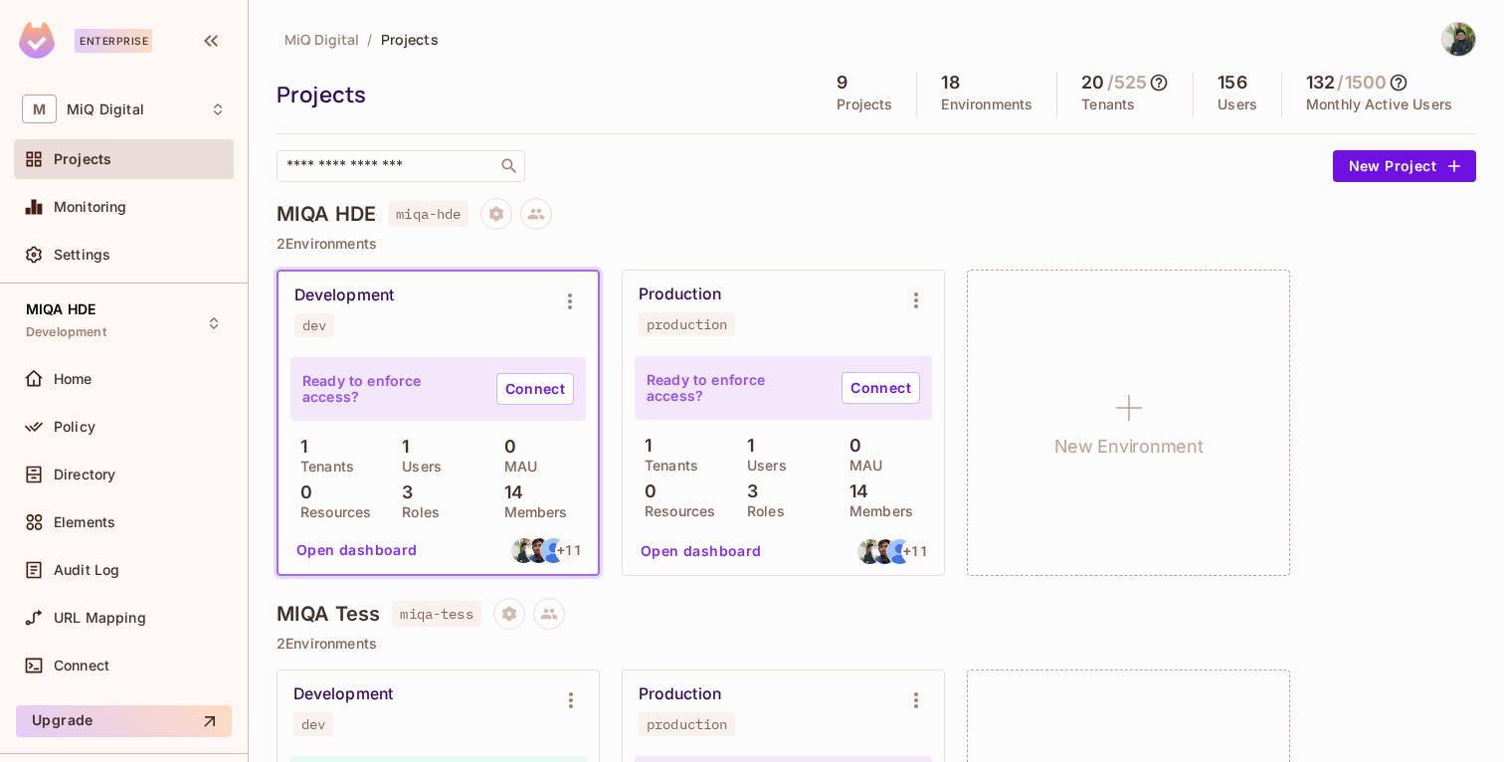
click at [1161, 85] on icon at bounding box center [1159, 83] width 20 height 20
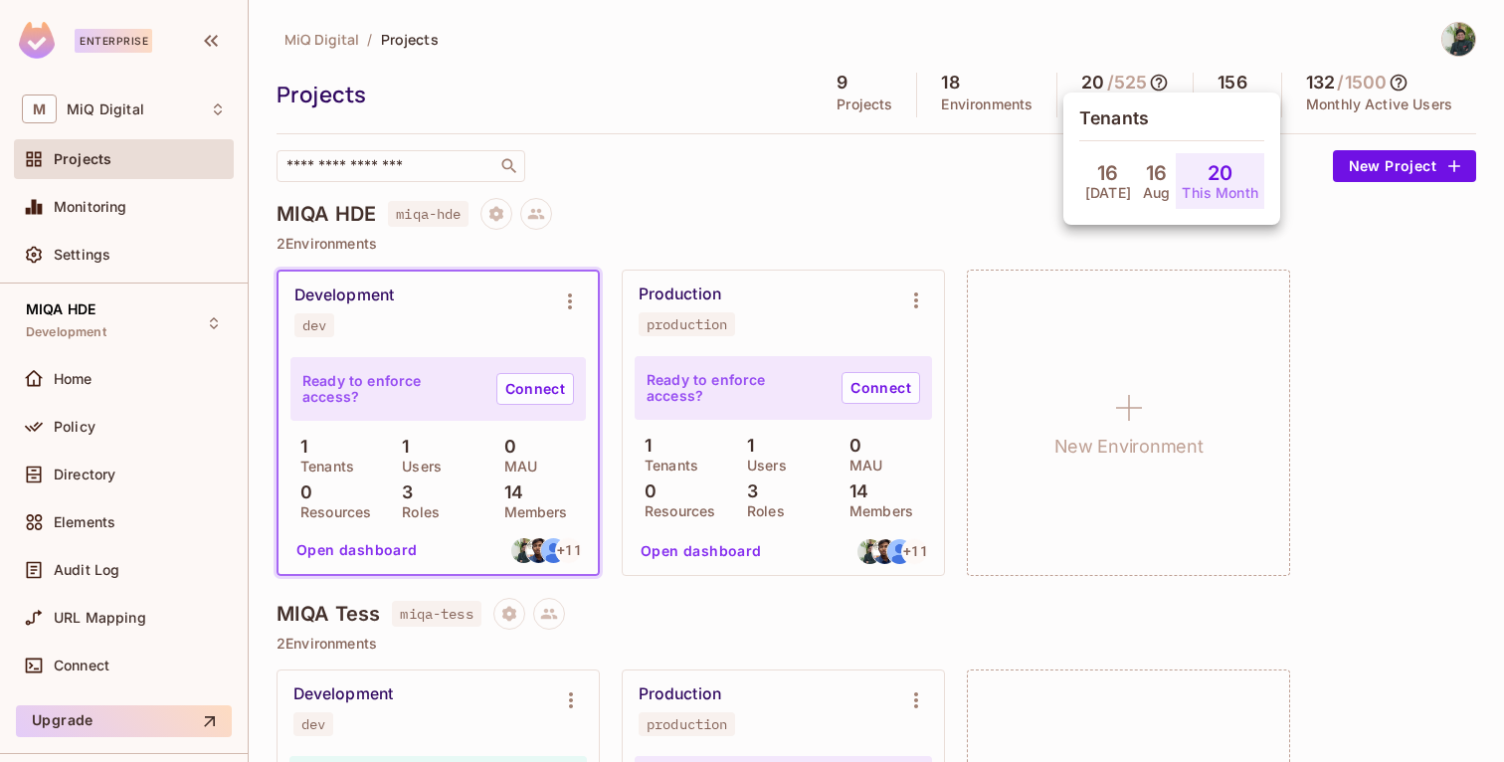
click at [1138, 34] on div at bounding box center [752, 381] width 1504 height 762
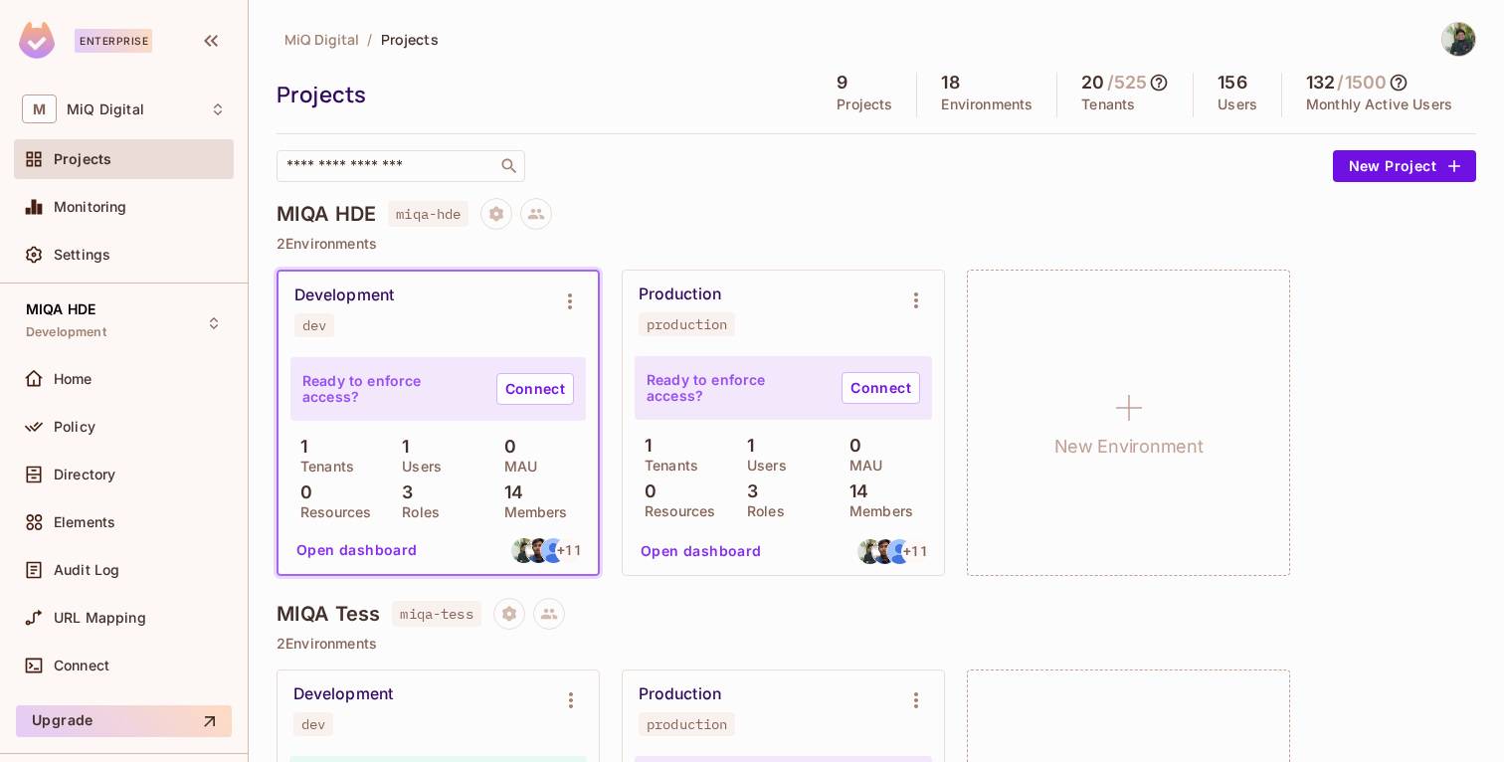
click at [1237, 83] on h5 "156" at bounding box center [1232, 83] width 29 height 20
click at [1237, 113] on div "156 Users" at bounding box center [1238, 95] width 89 height 45
click at [1227, 104] on p "Users" at bounding box center [1238, 105] width 40 height 16
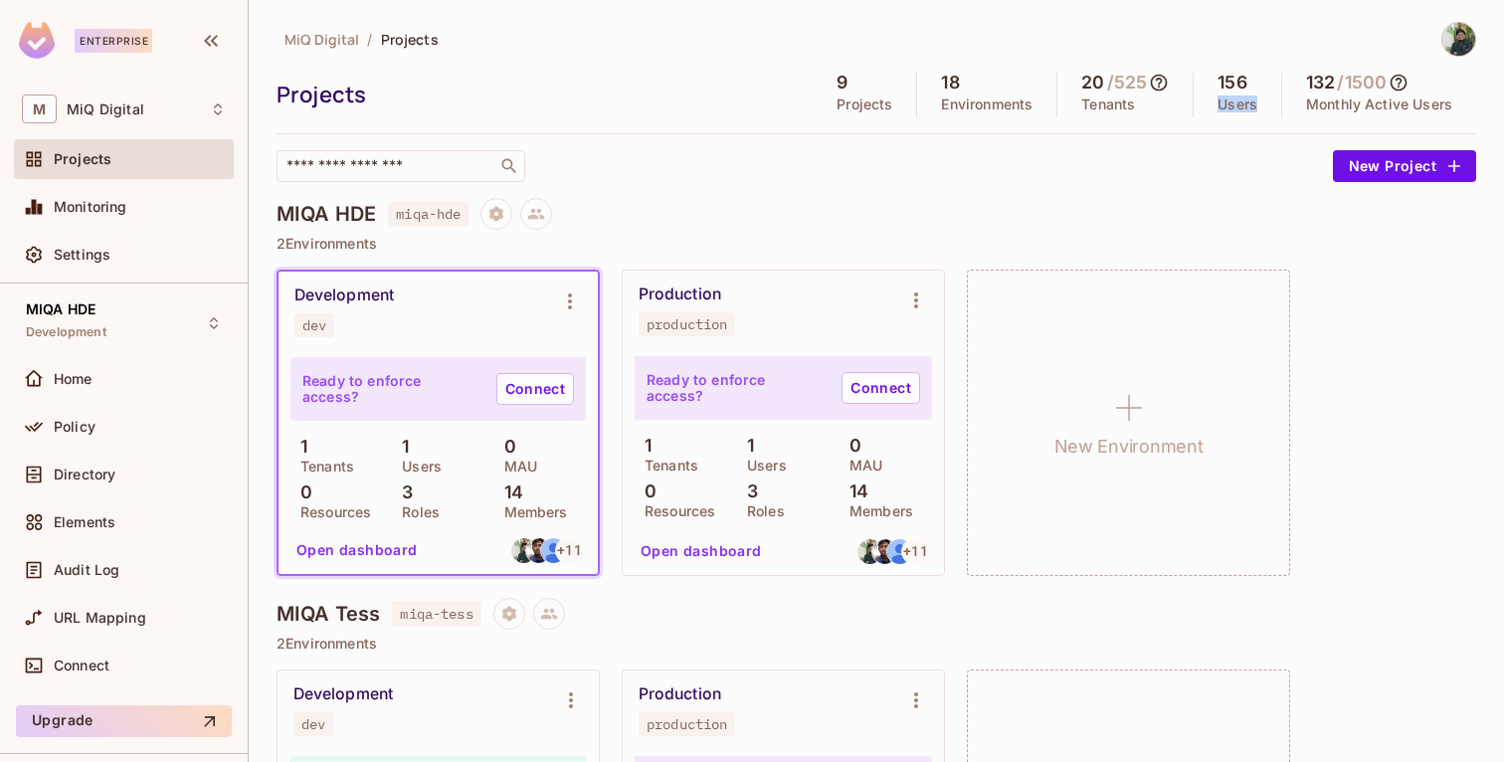
click at [1227, 104] on p "Users" at bounding box center [1238, 105] width 40 height 16
click at [1402, 82] on icon at bounding box center [1399, 83] width 20 height 20
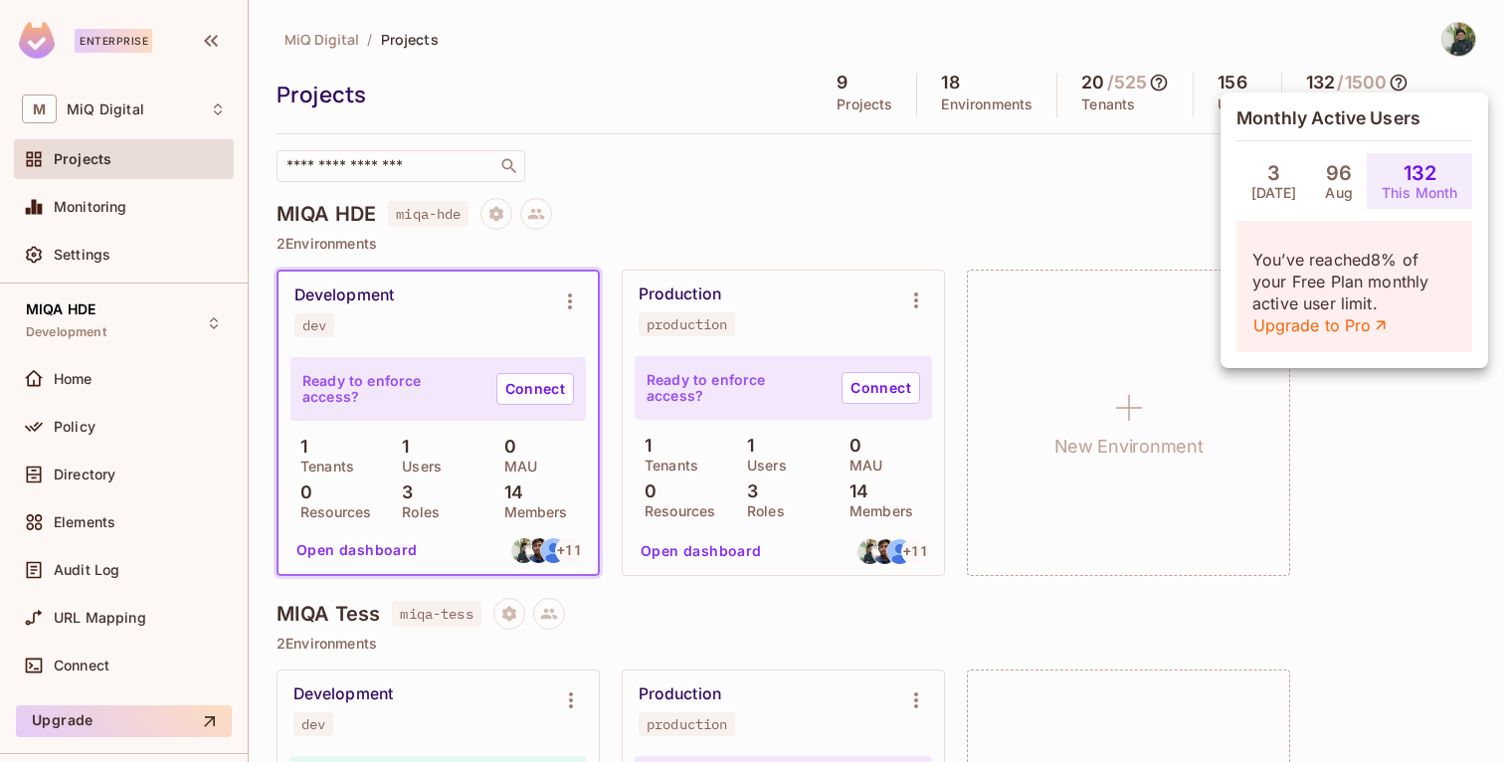
click at [1173, 178] on div at bounding box center [752, 381] width 1504 height 762
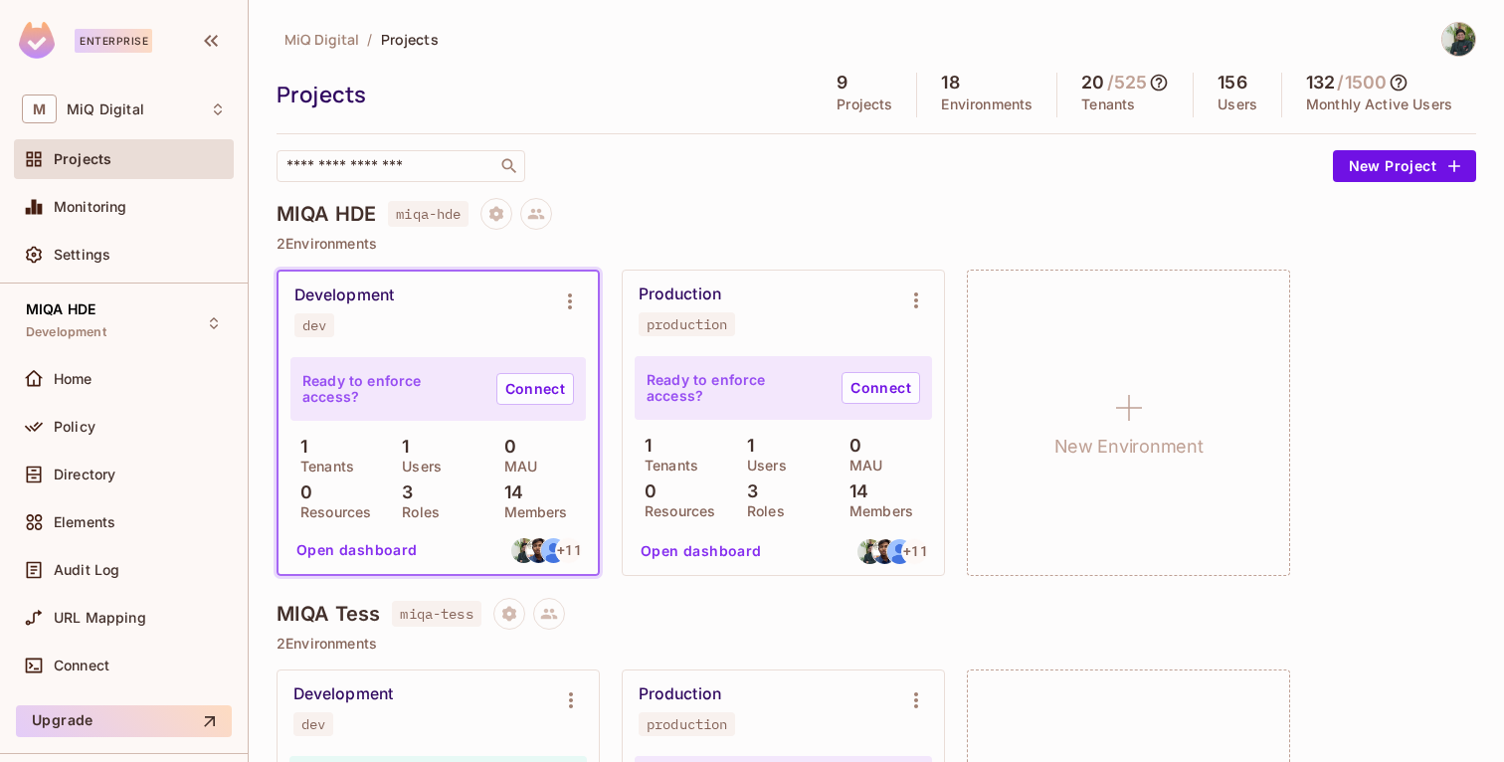
click at [1166, 80] on icon at bounding box center [1159, 83] width 20 height 20
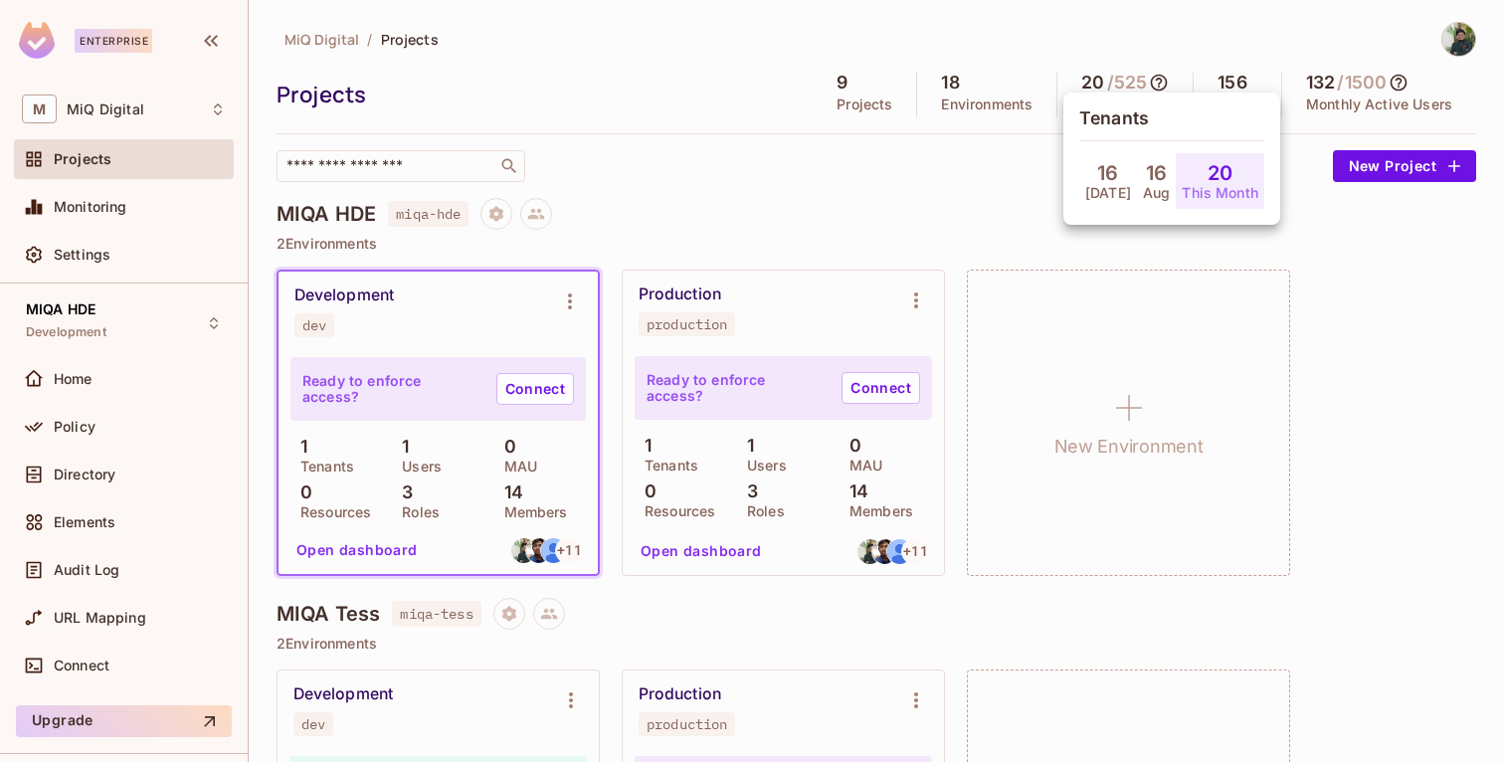
click at [975, 170] on div at bounding box center [752, 381] width 1504 height 762
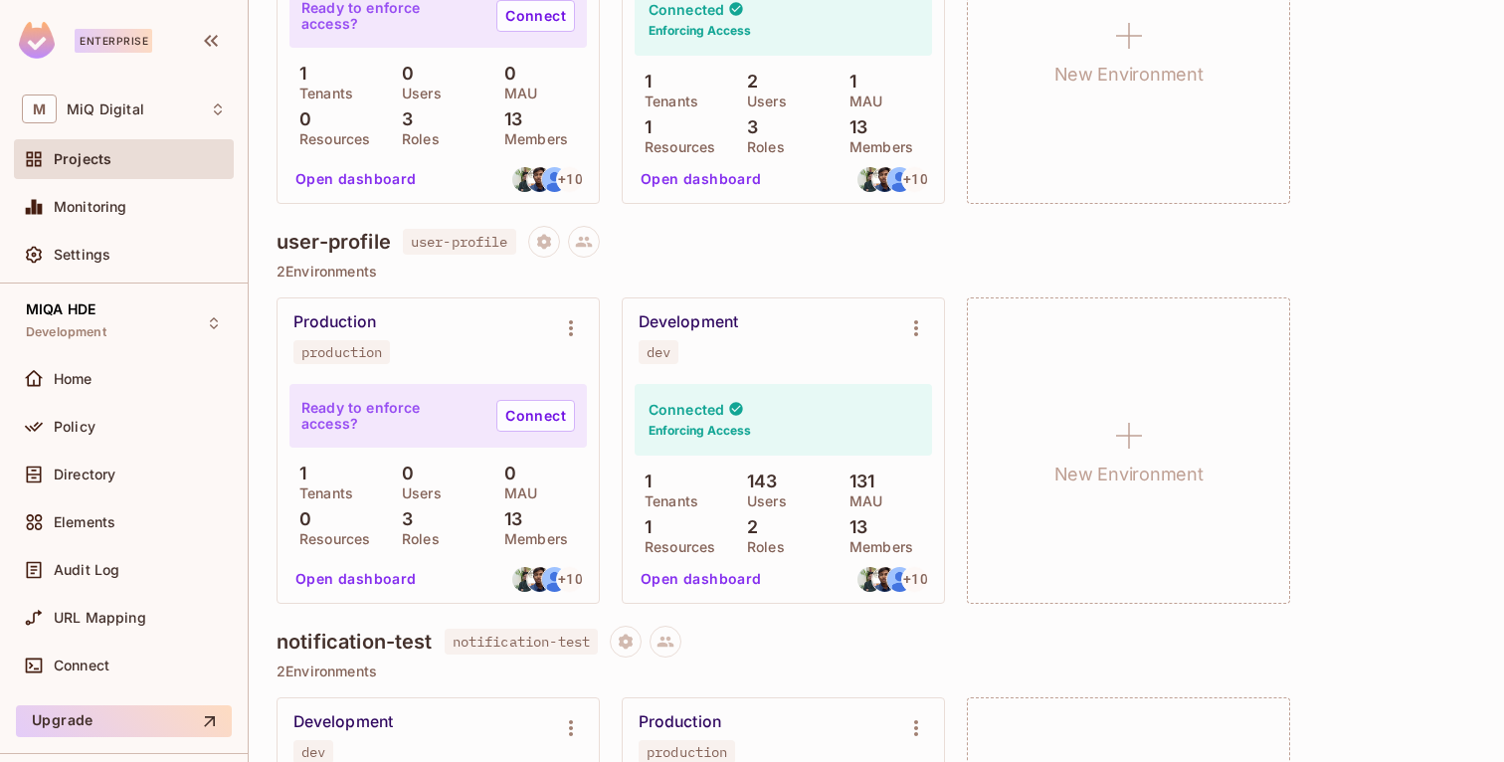
scroll to position [1570, 0]
click at [763, 481] on p "143" at bounding box center [757, 484] width 41 height 20
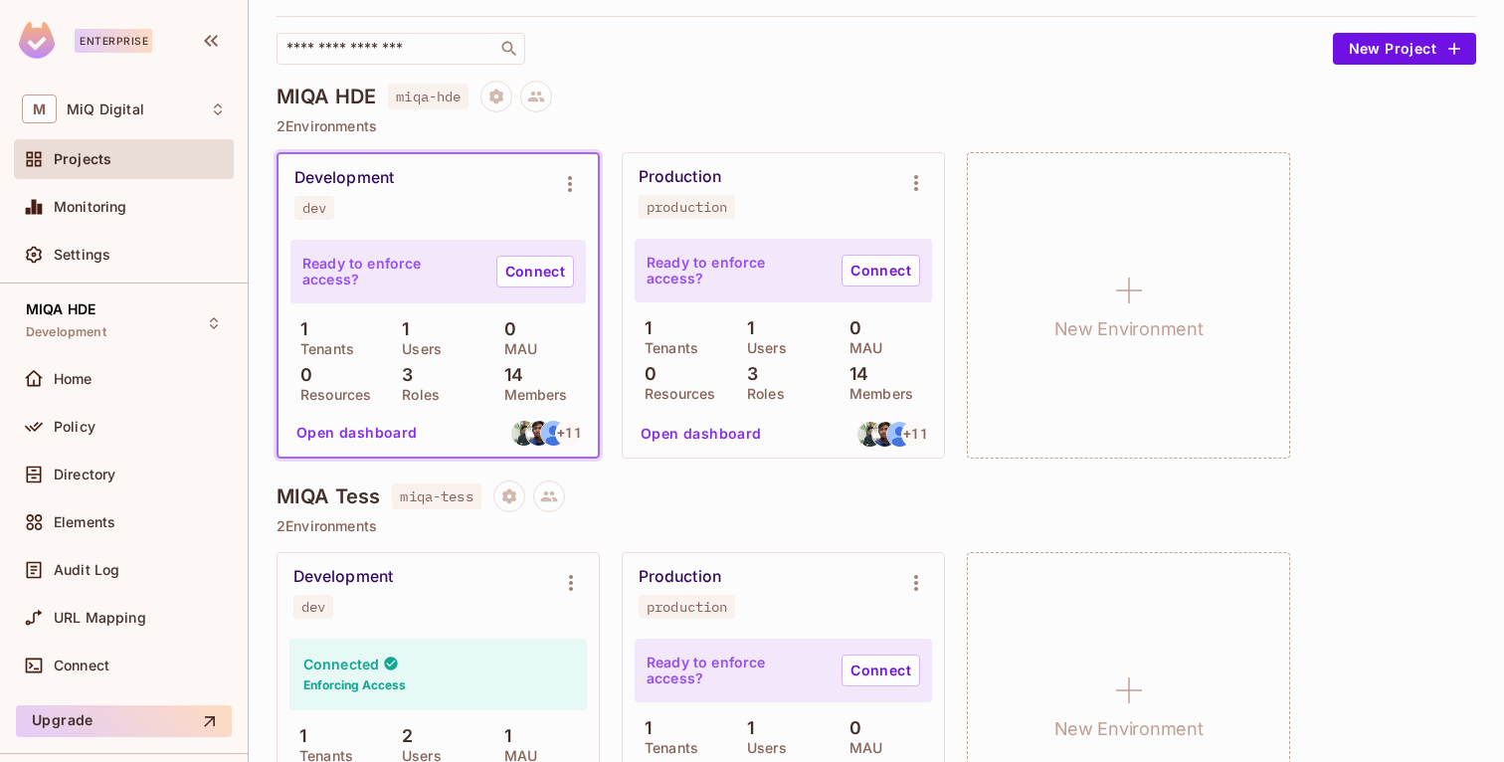
scroll to position [0, 0]
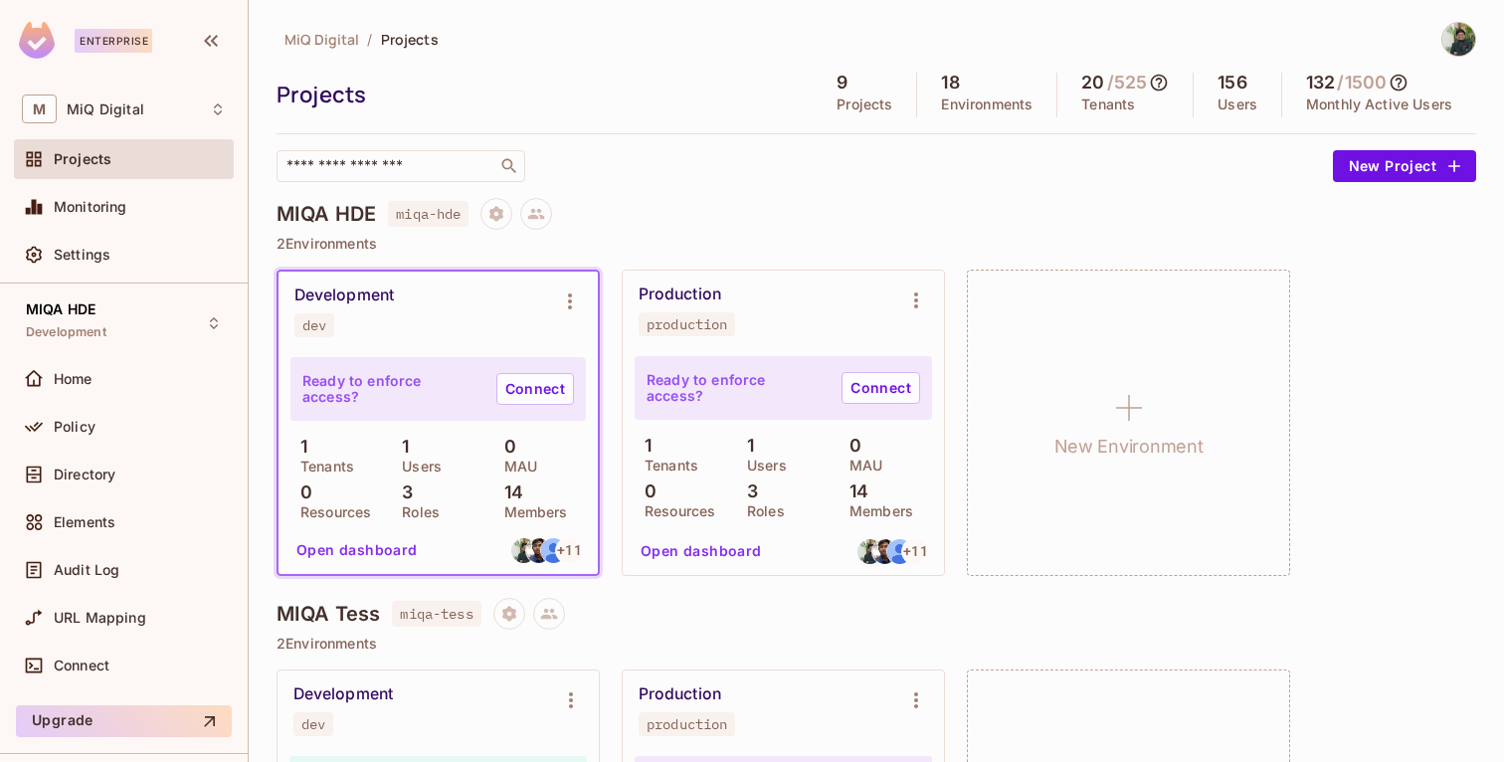
click at [1162, 81] on icon at bounding box center [1159, 83] width 17 height 17
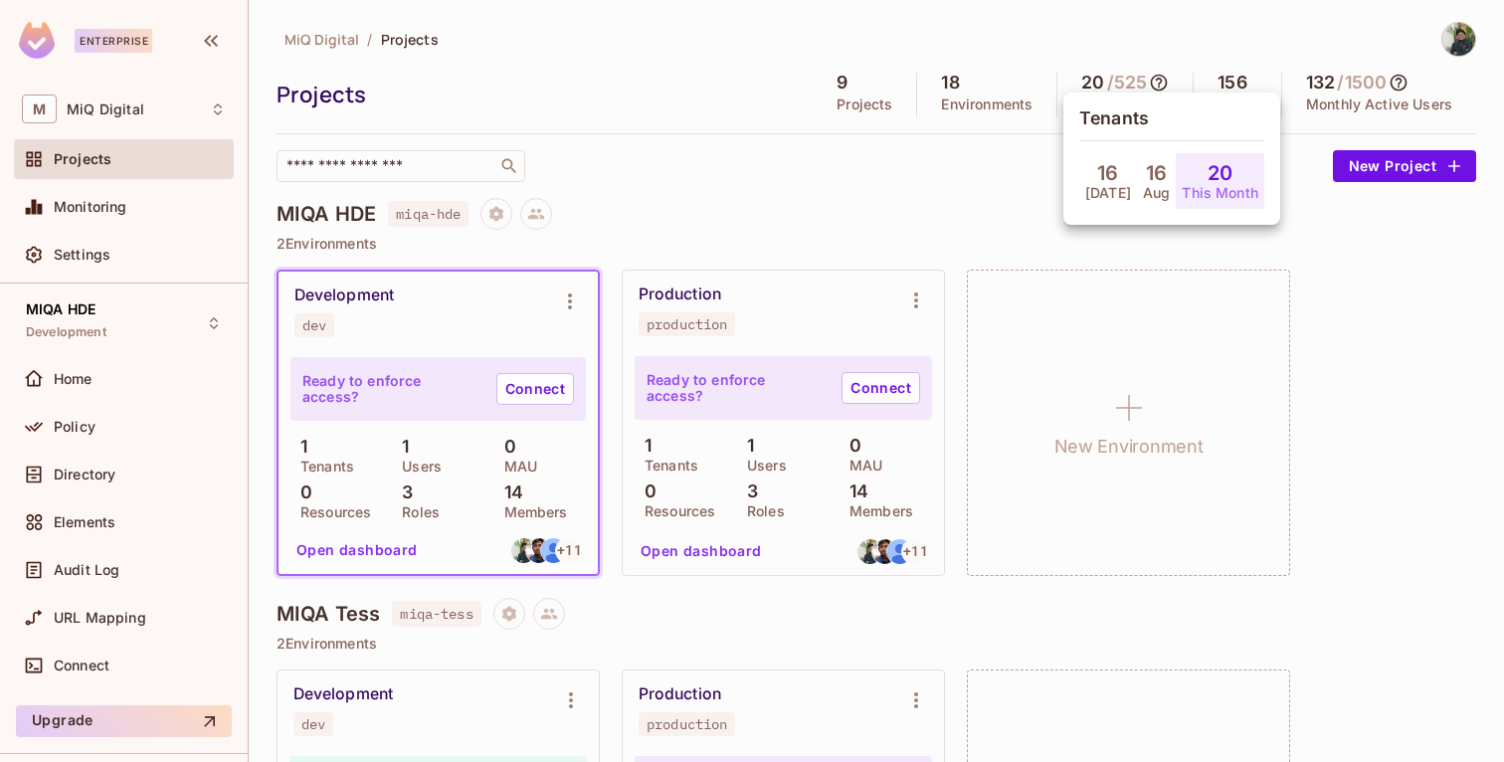
click at [1143, 198] on p "Aug" at bounding box center [1156, 193] width 27 height 16
click at [1097, 182] on h4 "16" at bounding box center [1107, 173] width 21 height 24
click at [1143, 185] on p "Aug" at bounding box center [1156, 193] width 27 height 16
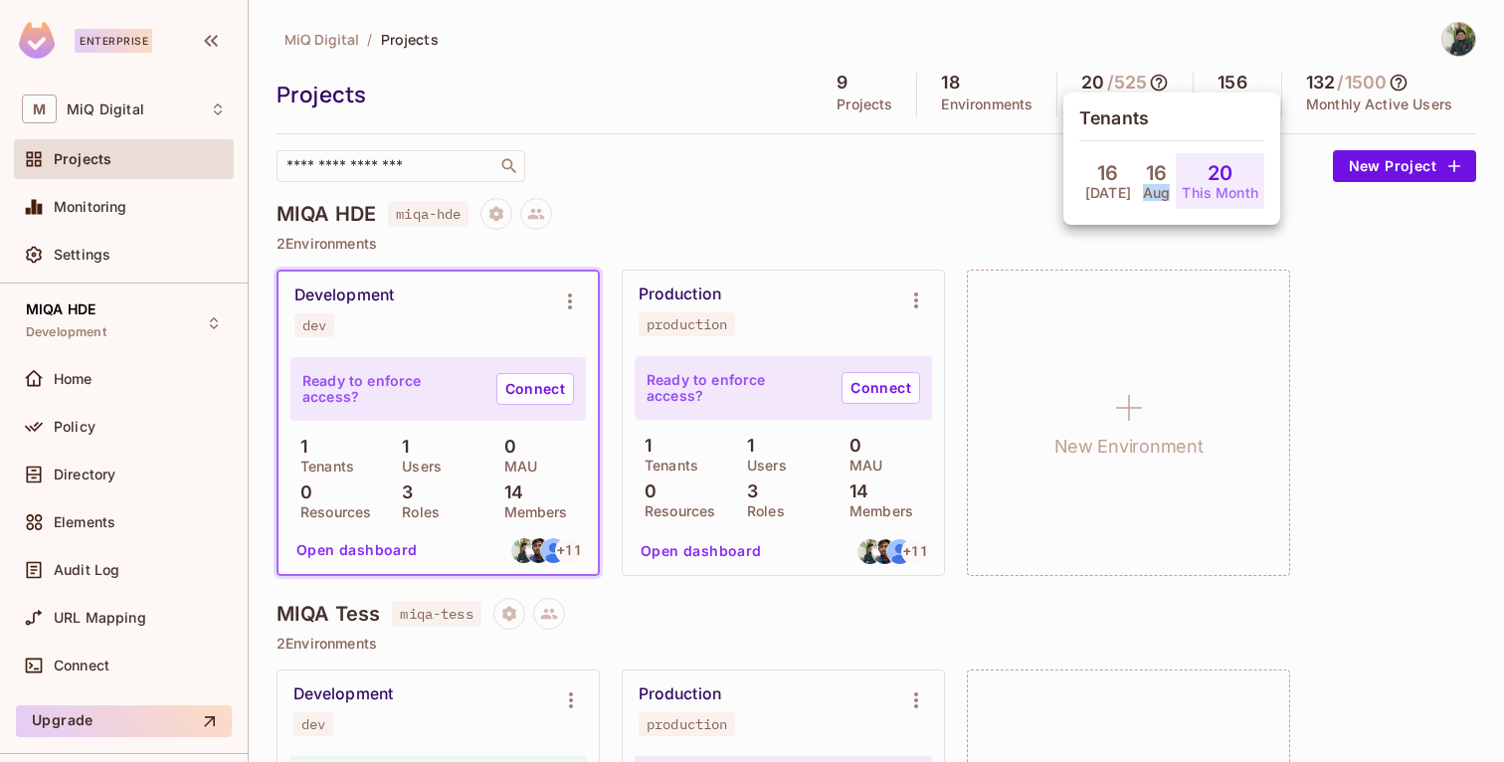
click at [1143, 185] on p "Aug" at bounding box center [1156, 193] width 27 height 16
click at [948, 187] on div at bounding box center [752, 381] width 1504 height 762
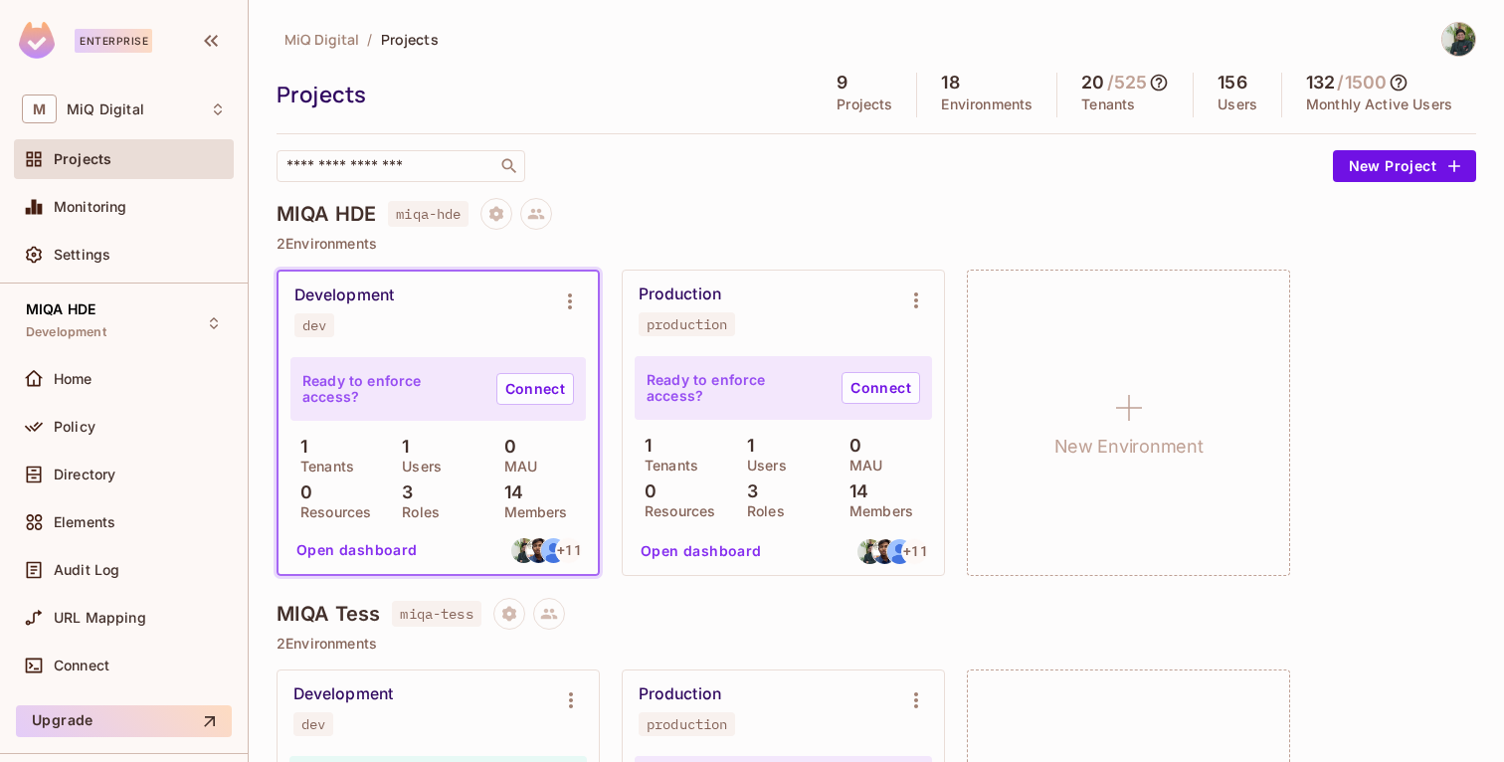
click at [1156, 88] on icon at bounding box center [1159, 83] width 20 height 20
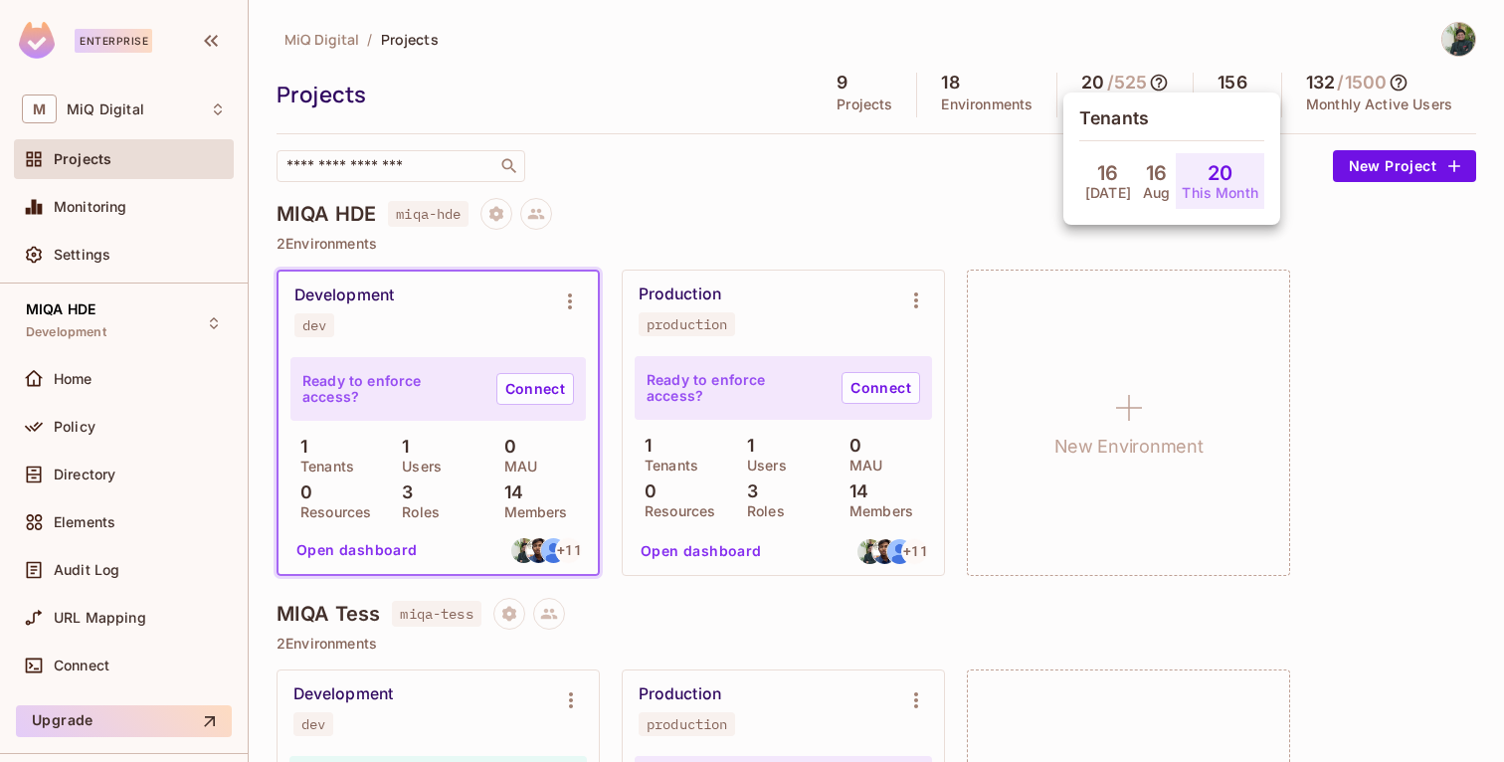
click at [1156, 88] on div at bounding box center [752, 381] width 1504 height 762
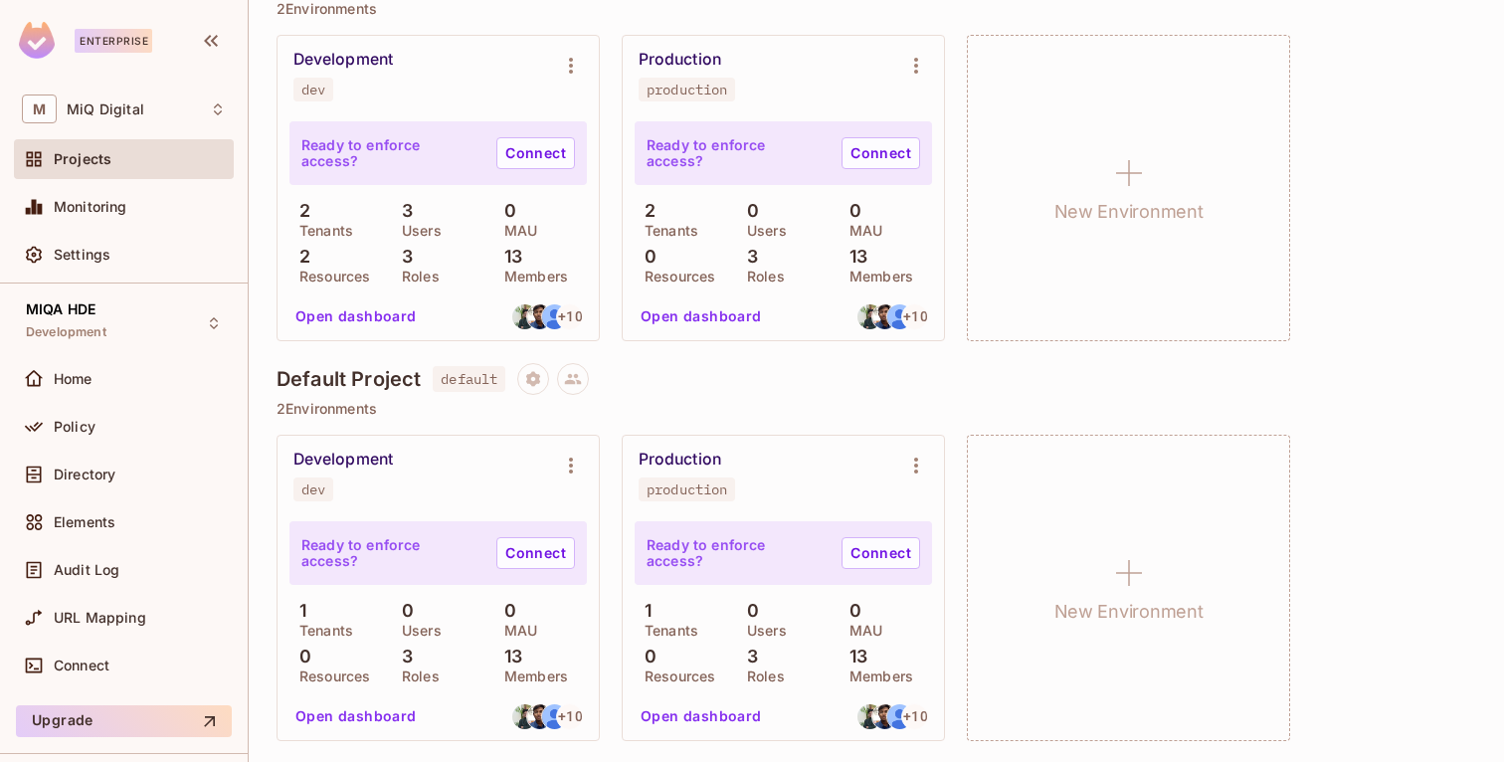
scroll to position [3036, 0]
